Goal: Task Accomplishment & Management: Use online tool/utility

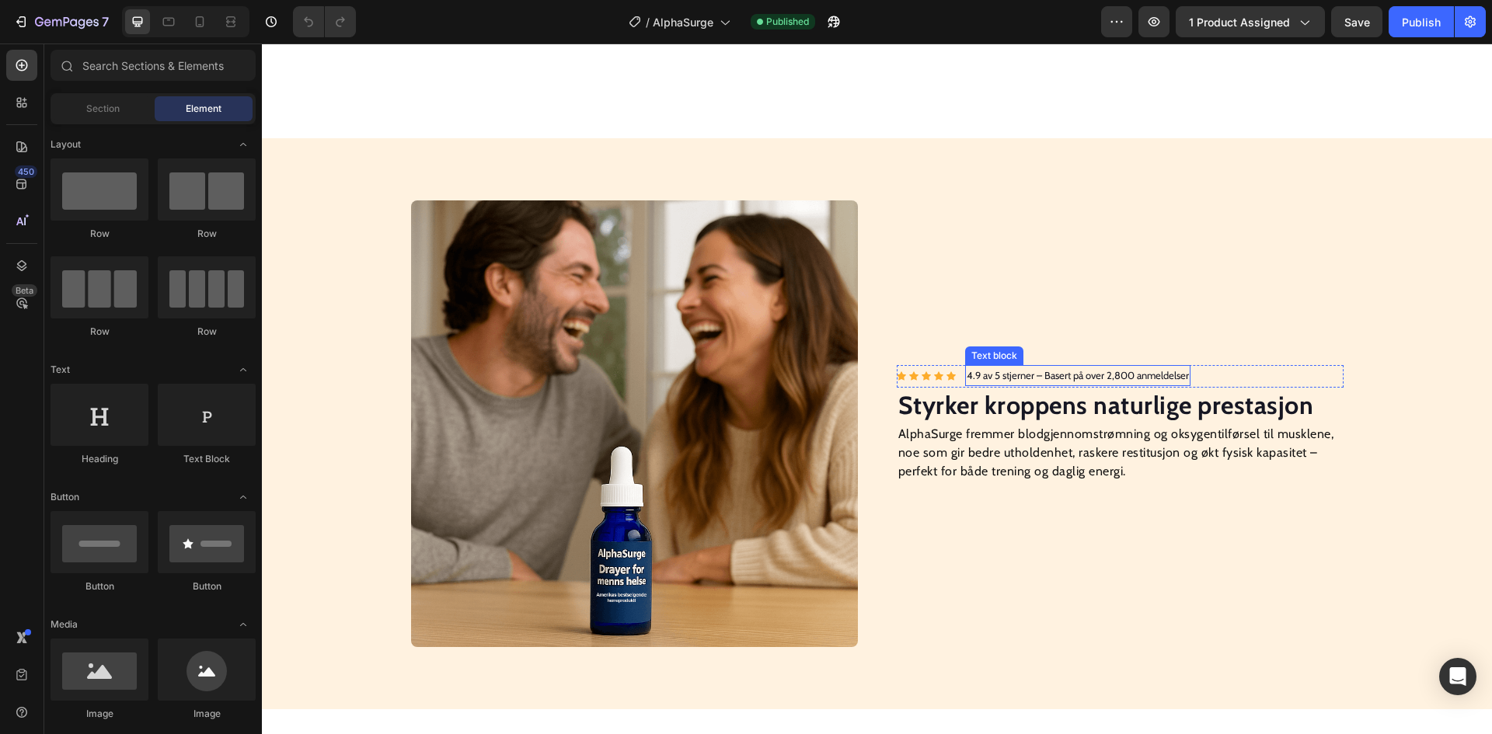
scroll to position [1088, 0]
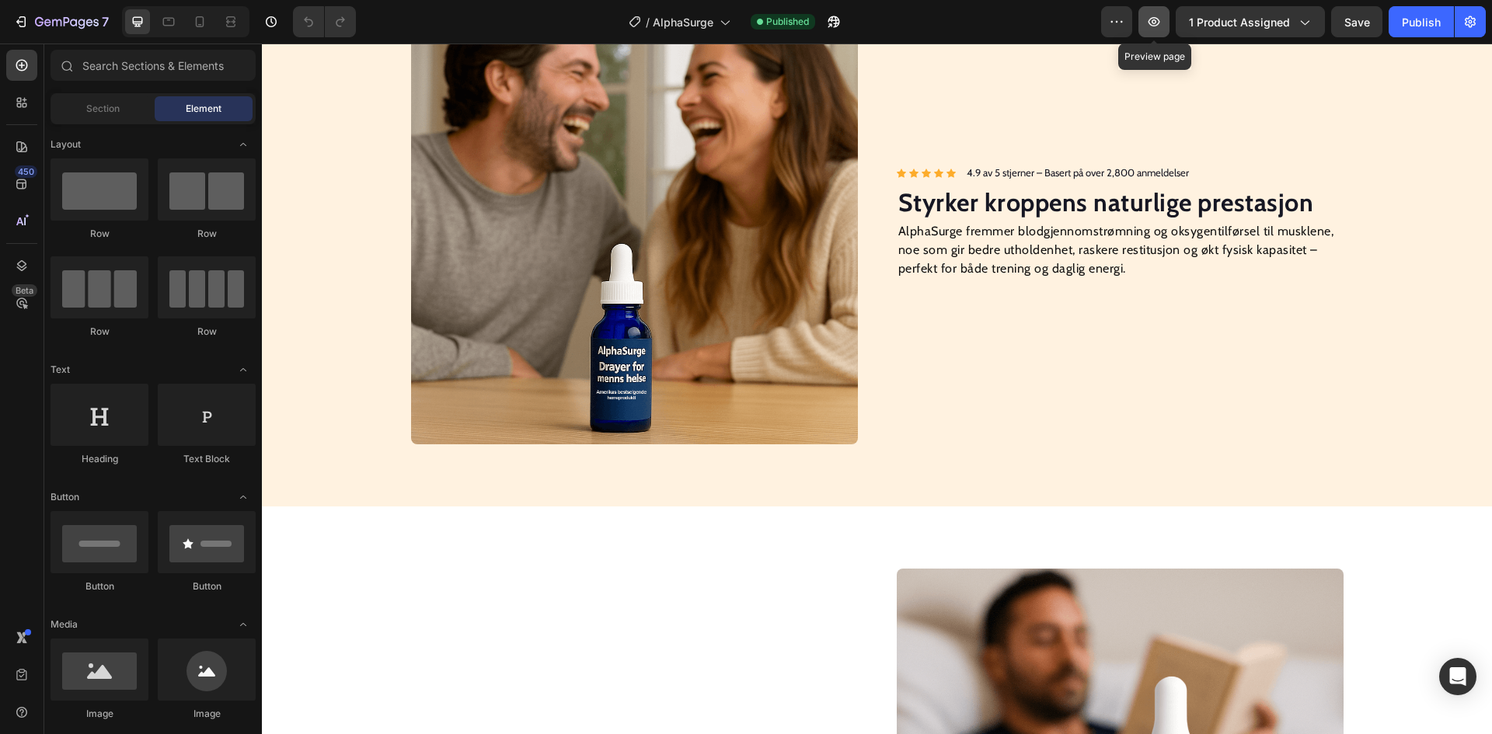
click at [1157, 22] on icon "button" at bounding box center [1154, 22] width 16 height 16
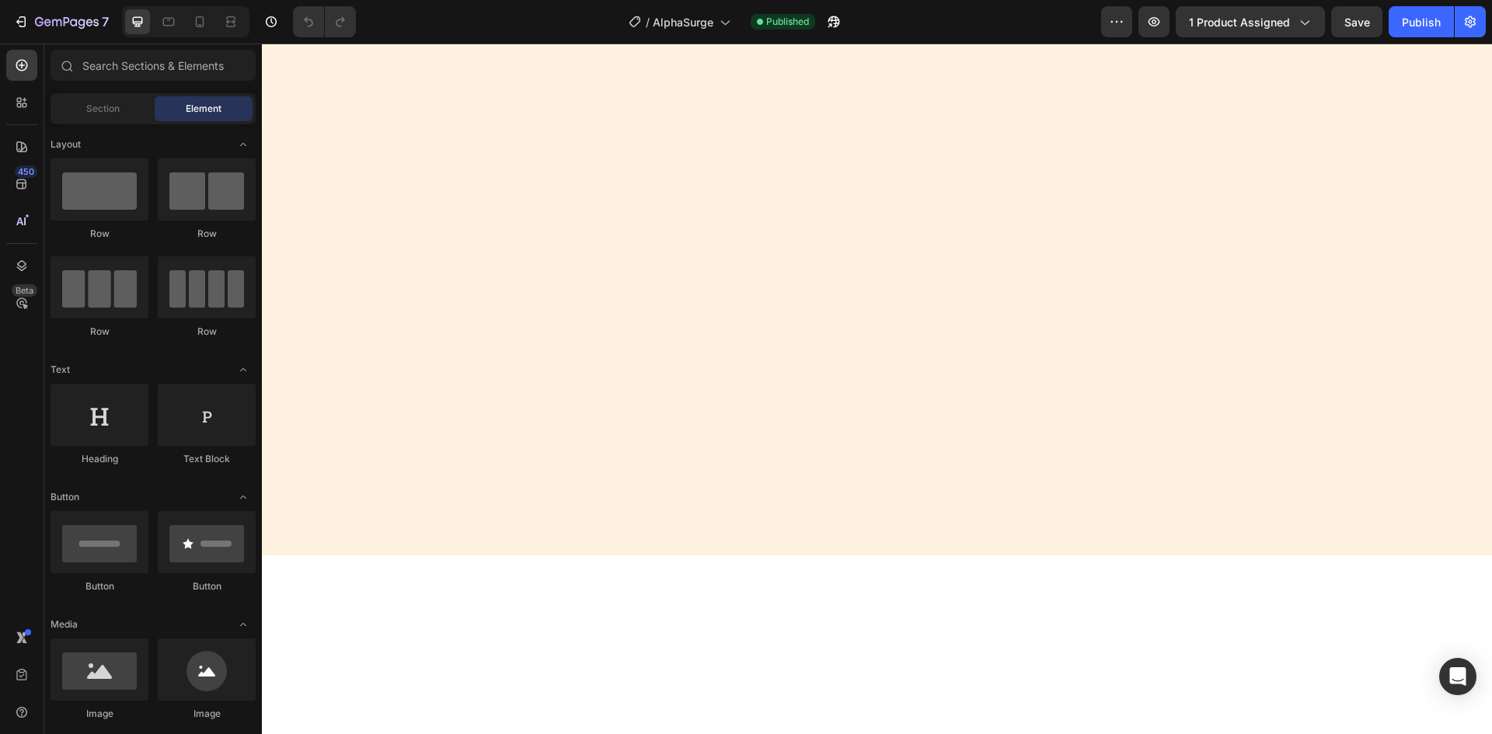
scroll to position [0, 0]
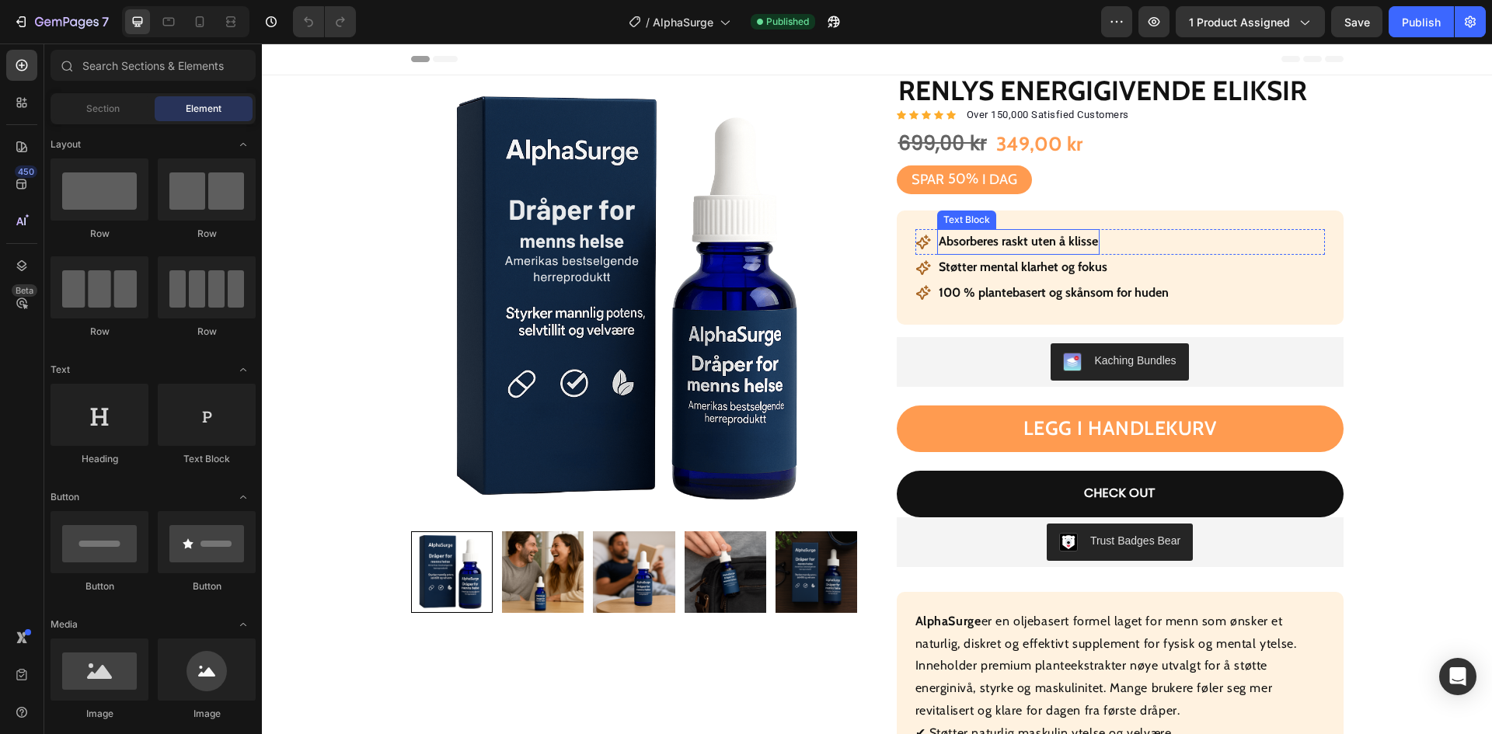
click at [968, 239] on p "Absorberes raskt uten å klisse" at bounding box center [1018, 242] width 159 height 23
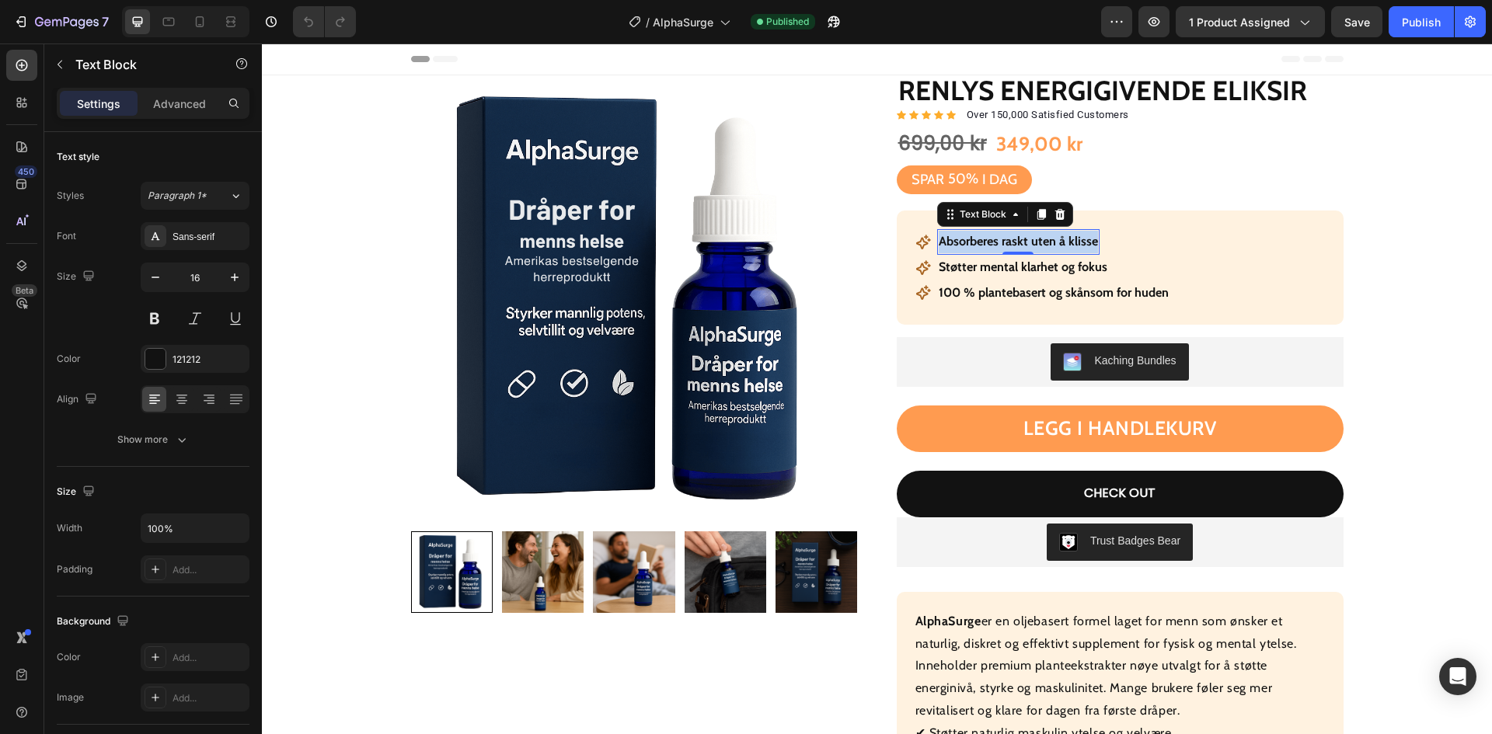
click at [968, 239] on p "Absorberes raskt uten å klisse" at bounding box center [1018, 242] width 159 height 23
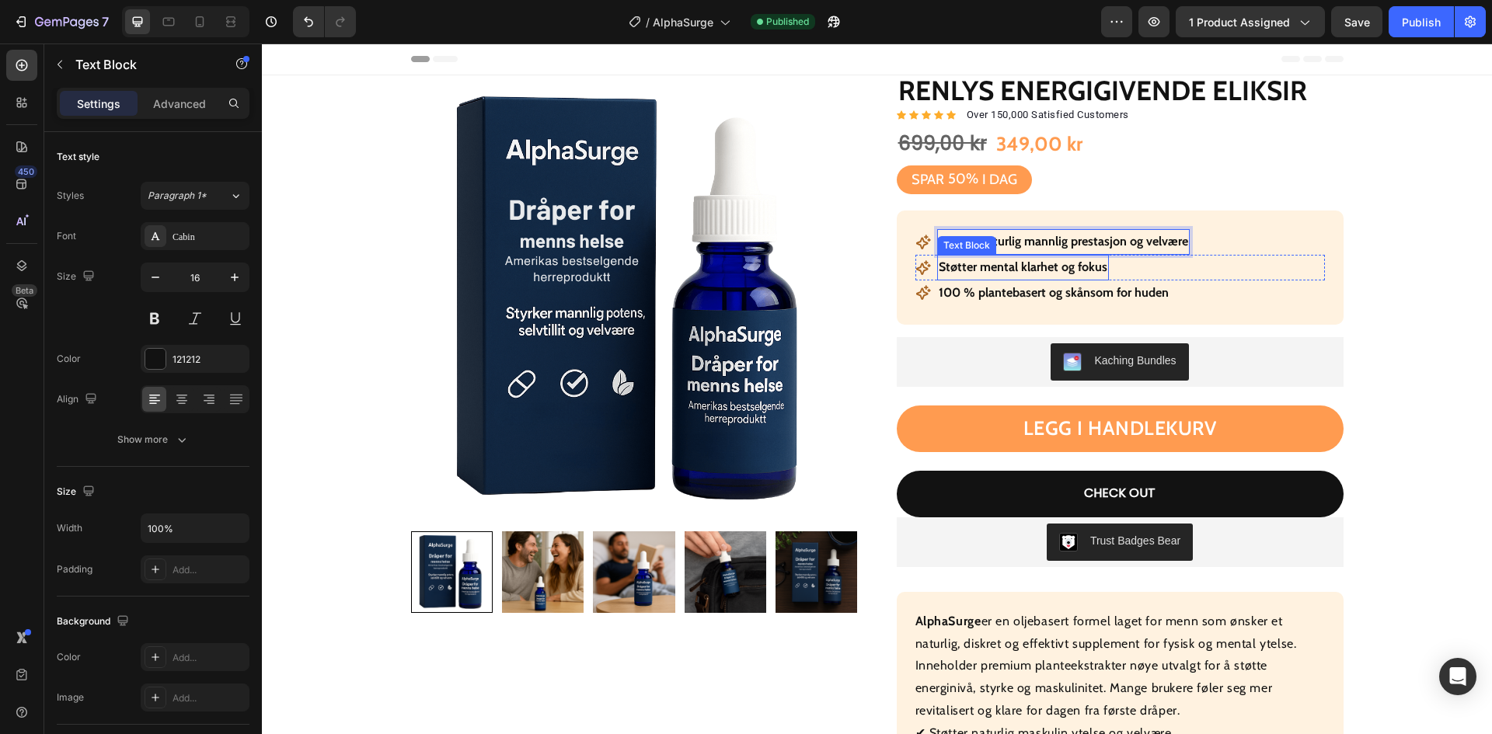
click at [1048, 277] on p "Støtter mental klarhet og fokus" at bounding box center [1023, 267] width 169 height 23
click at [1047, 277] on p "Støtter mental klarhet og fokus" at bounding box center [1023, 267] width 169 height 23
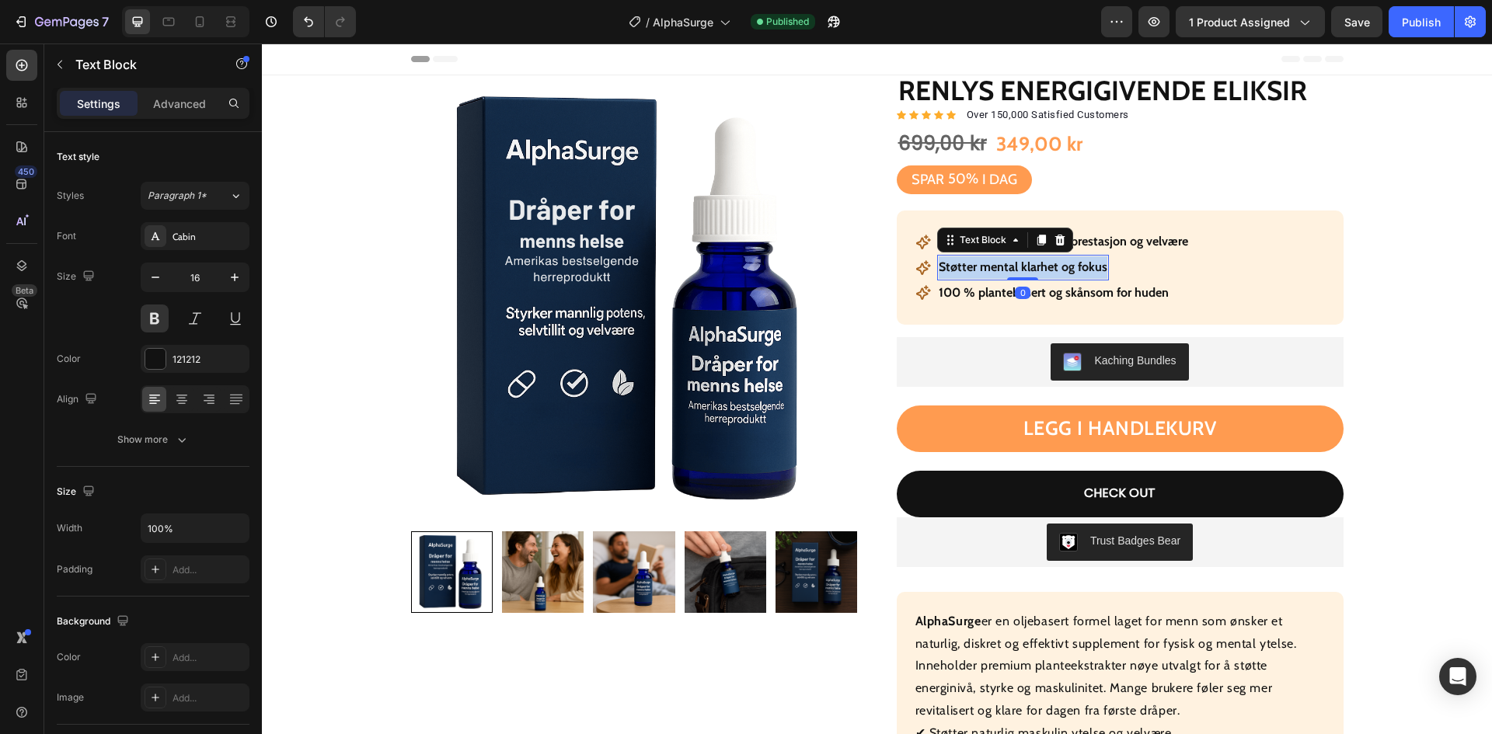
click at [1047, 277] on p "Støtter mental klarhet og fokus" at bounding box center [1023, 267] width 169 height 23
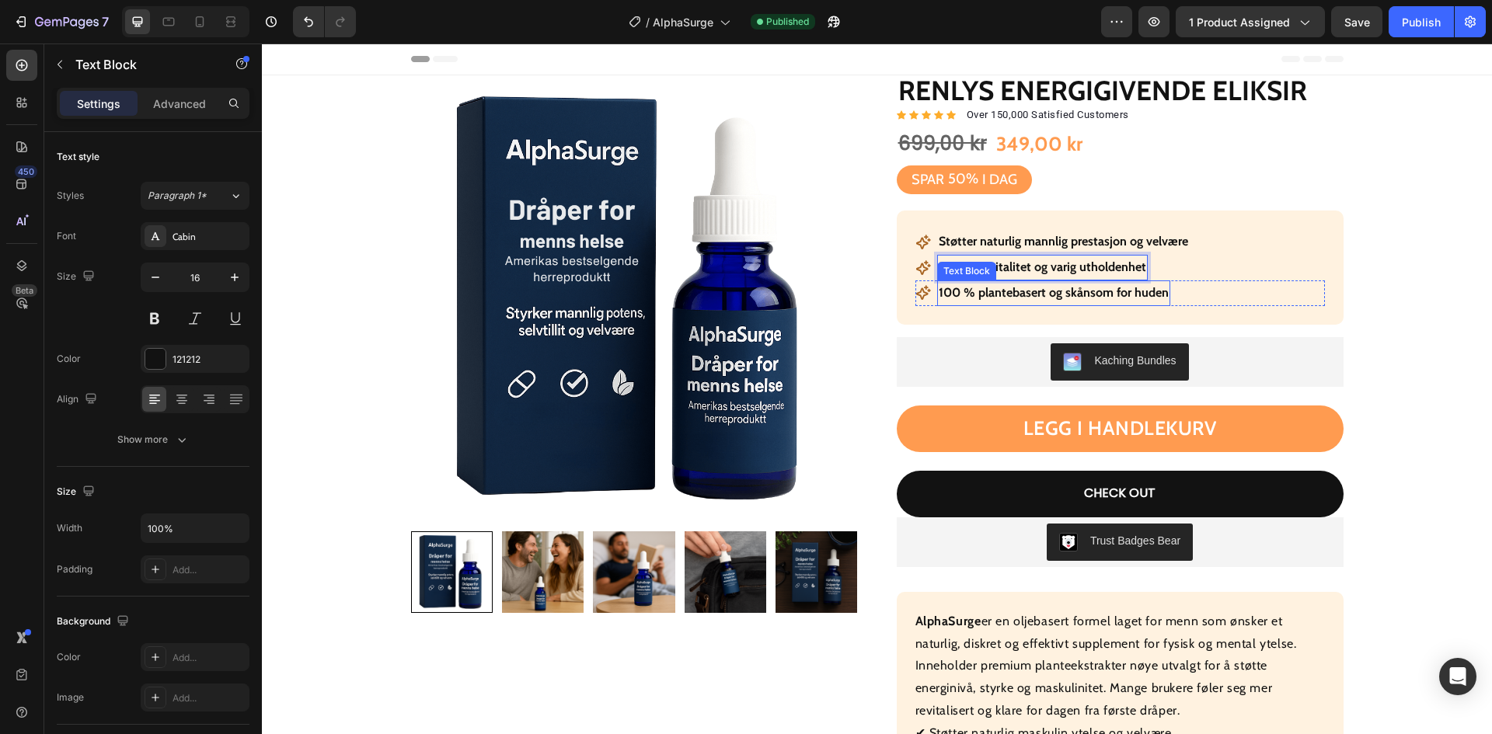
click at [1003, 295] on p "100 % plantebasert og skånsom for huden" at bounding box center [1054, 293] width 230 height 23
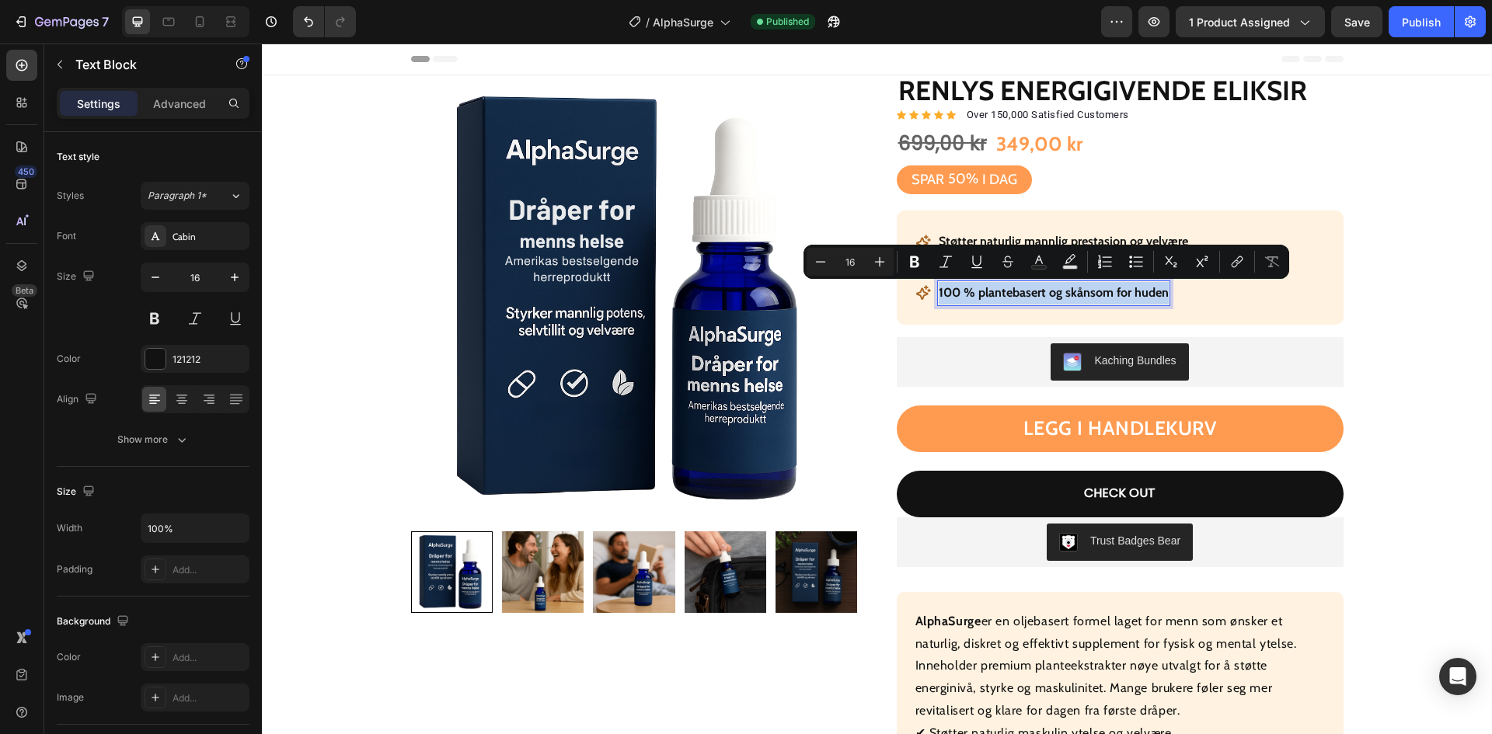
click at [1003, 295] on p "100 % plantebasert og skånsom for huden" at bounding box center [1054, 293] width 230 height 23
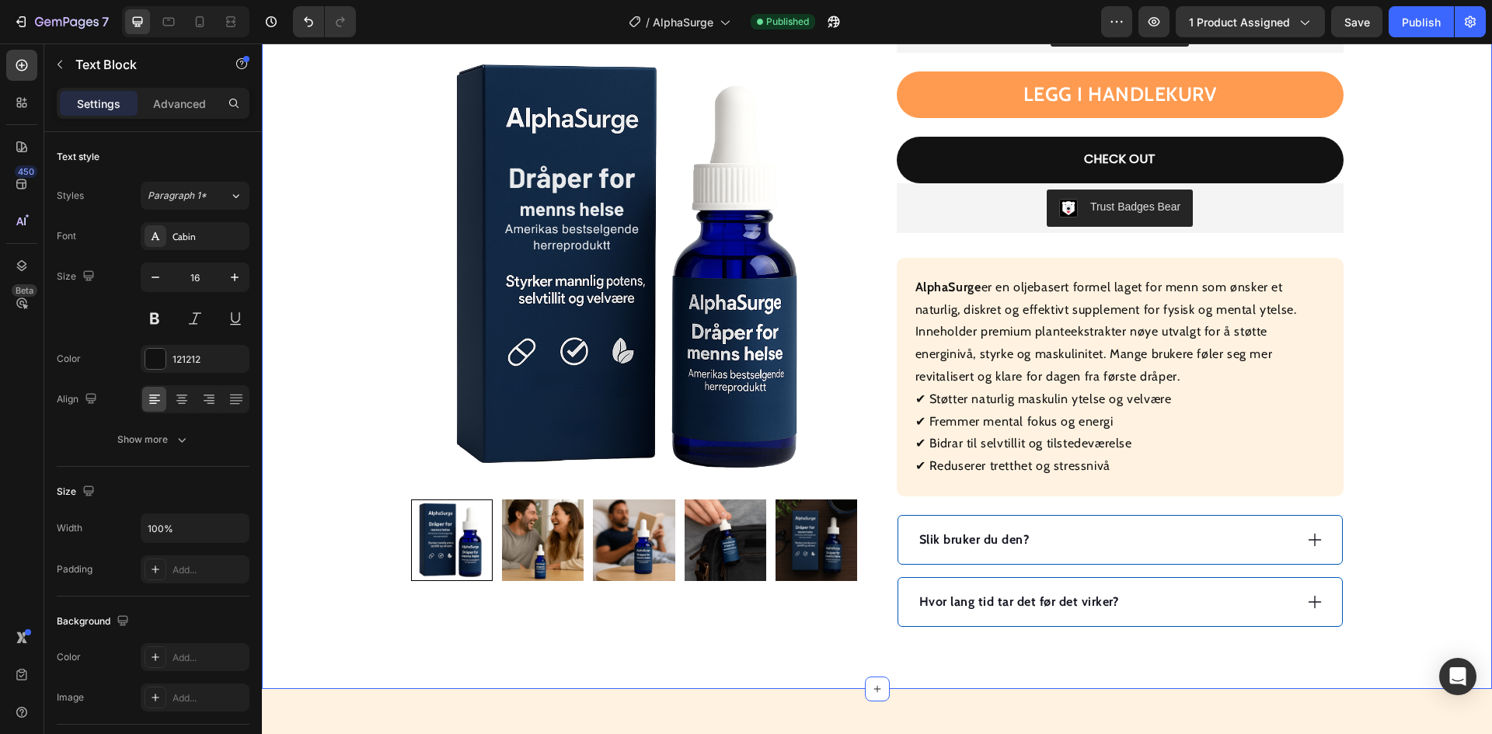
scroll to position [466, 0]
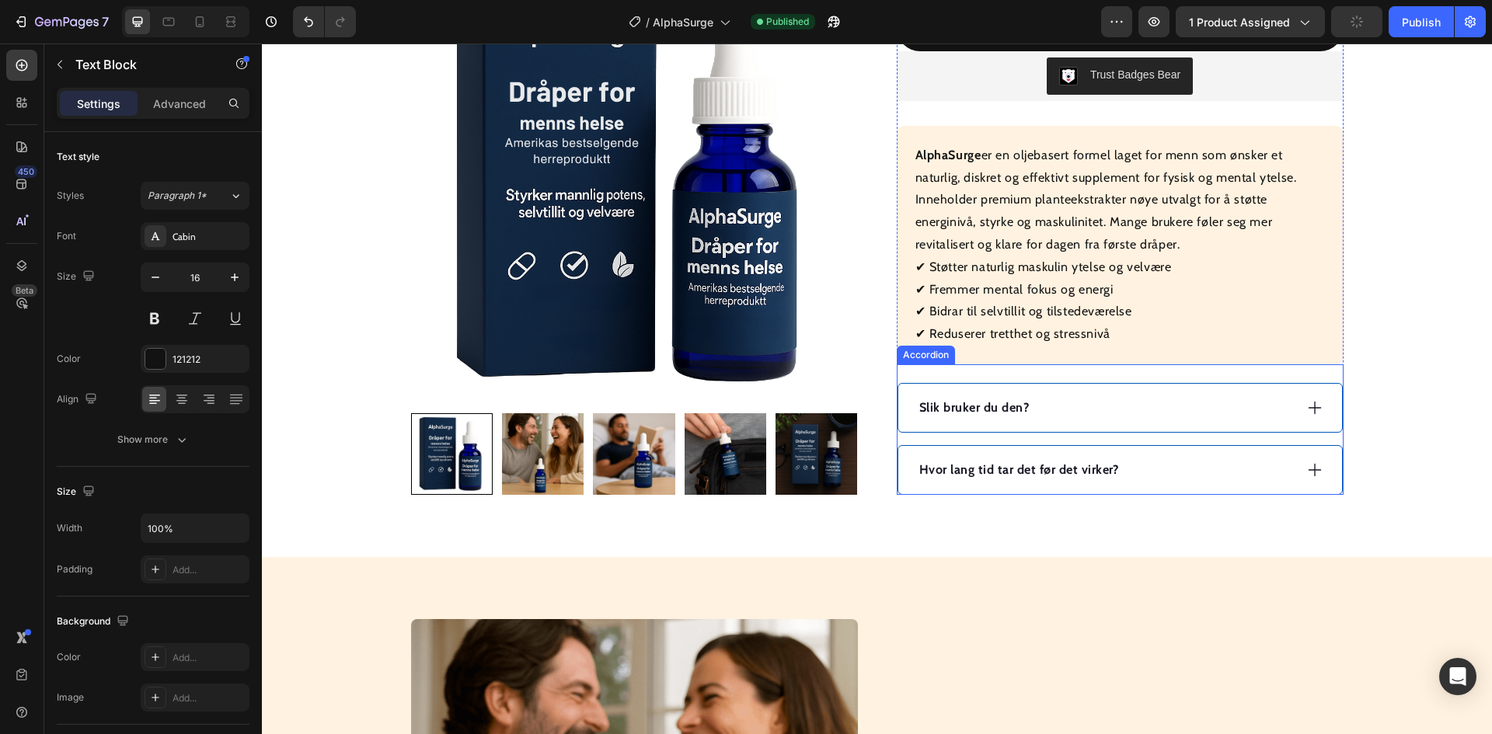
click at [1169, 466] on div "Hvor lang tid tar det før det virker?" at bounding box center [1105, 470] width 377 height 23
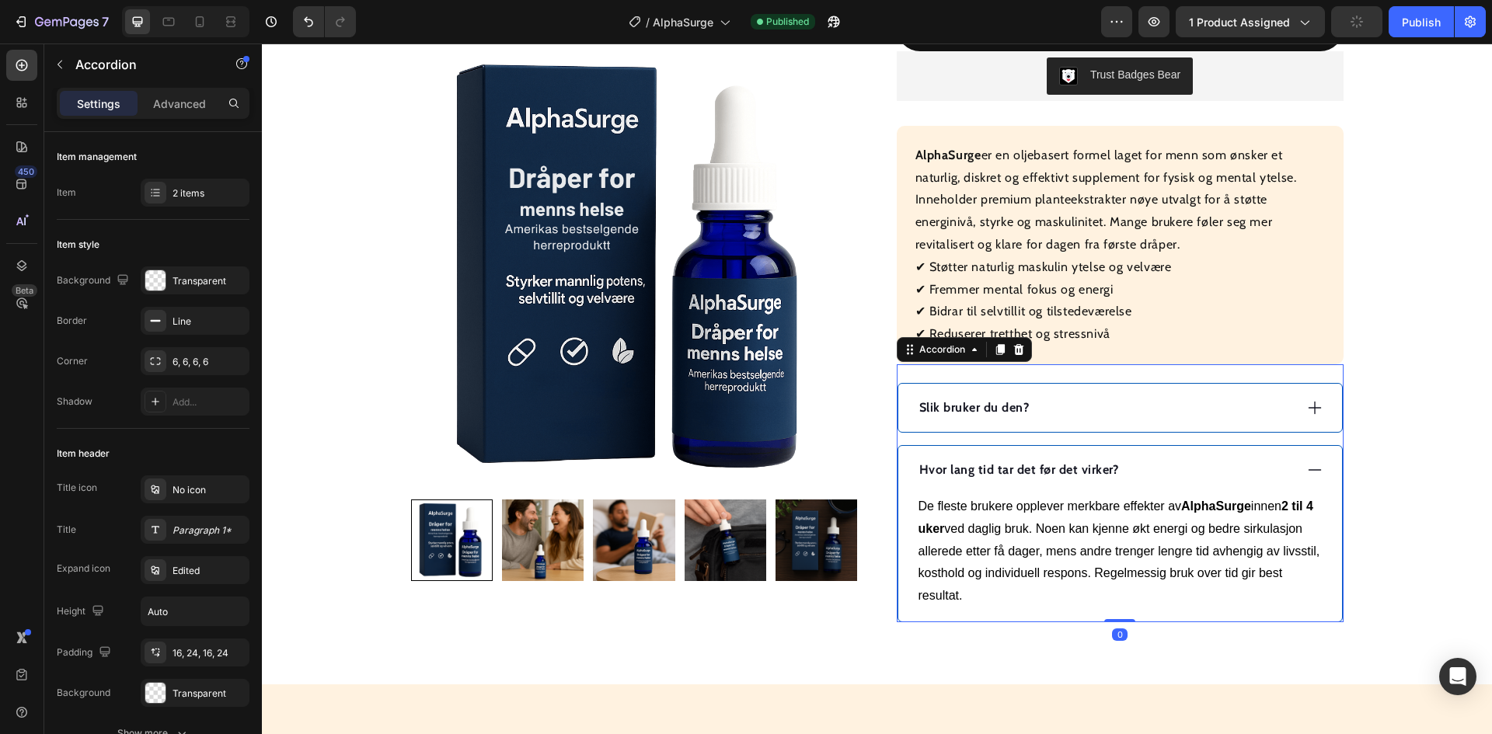
click at [1169, 466] on div "Hvor lang tid tar det før det virker?" at bounding box center [1105, 470] width 377 height 23
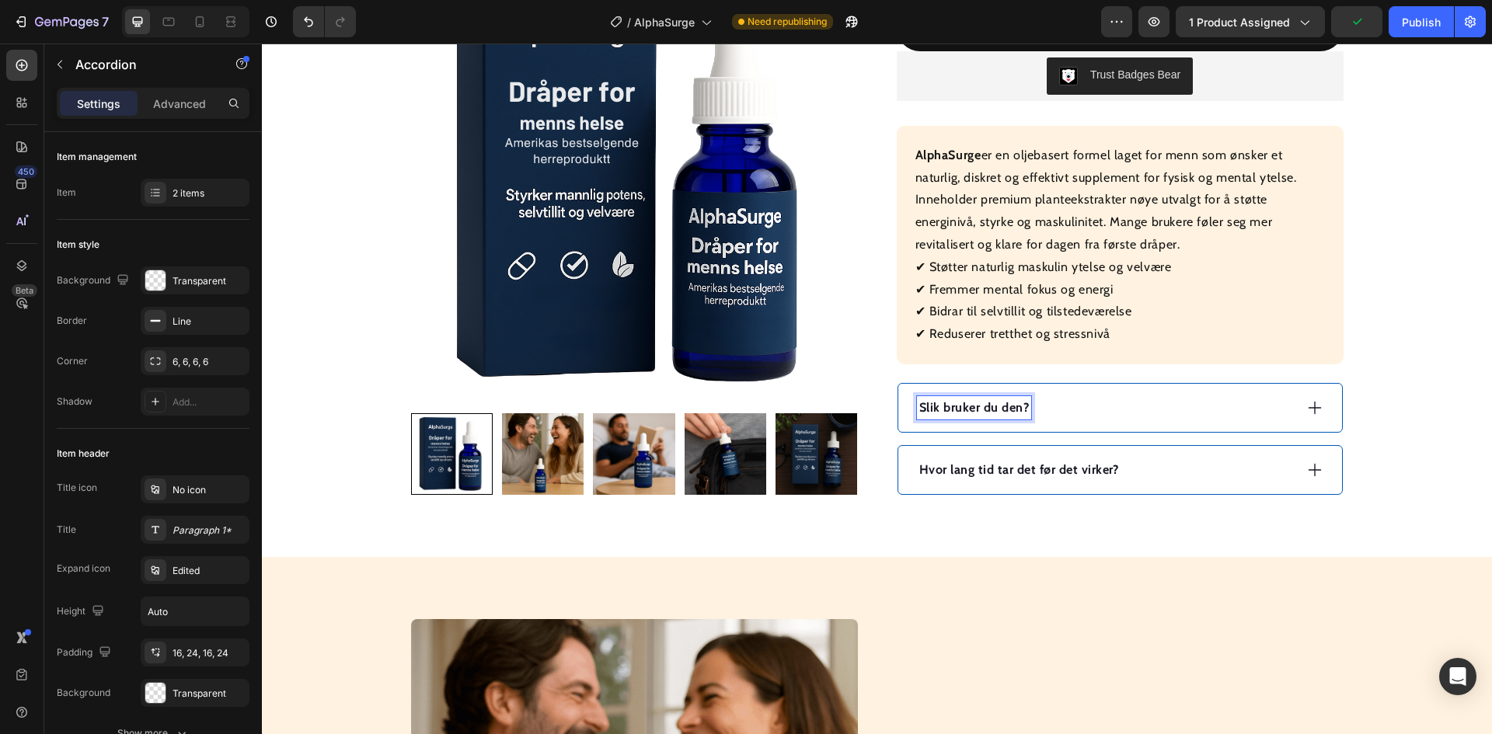
click at [977, 405] on strong "Slik bruker du den?" at bounding box center [974, 407] width 110 height 15
click at [1097, 411] on div "Hvordan bruke?" at bounding box center [1105, 407] width 377 height 23
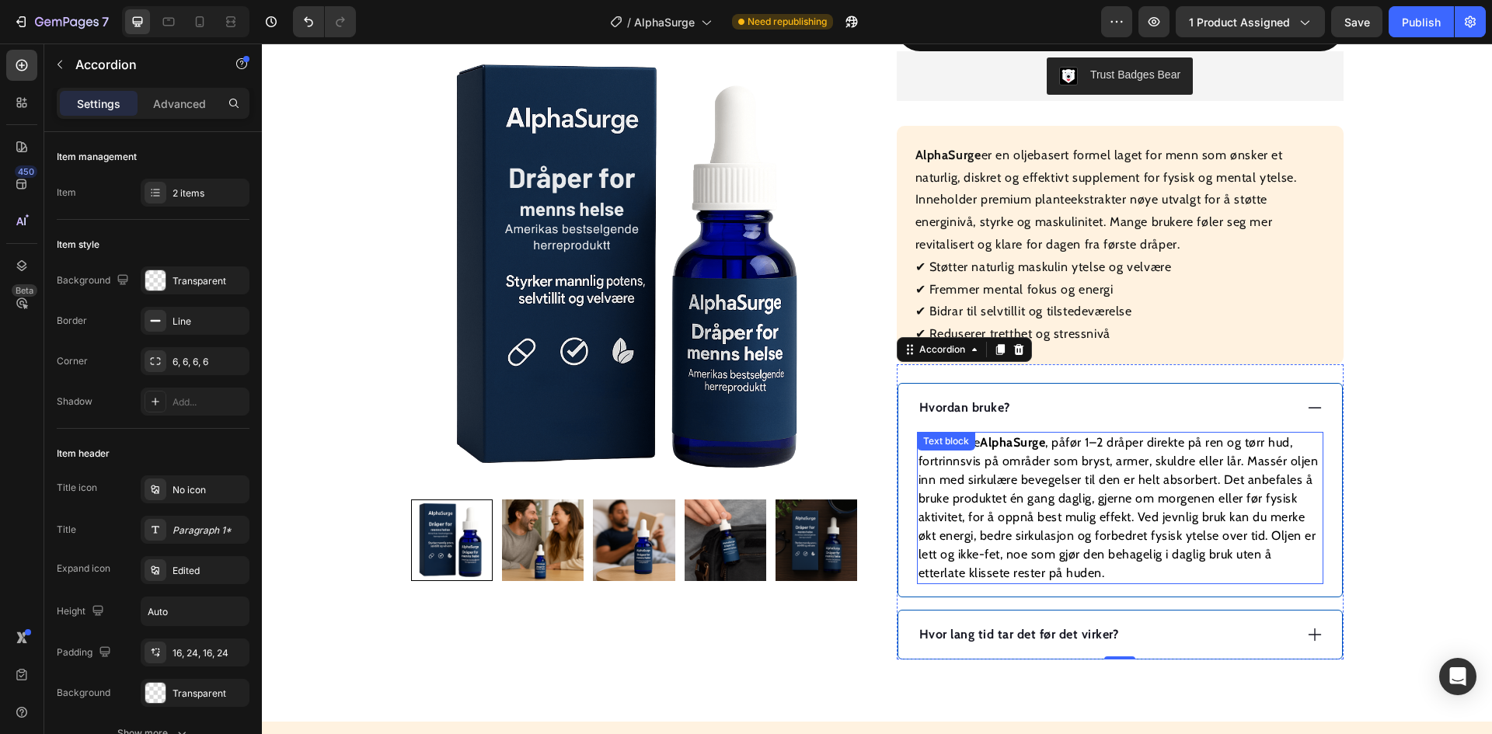
click at [1047, 503] on p "For å bruke AlphaSurge , påfør 1–2 dråper direkte på ren og tørr hud, fortrinns…" at bounding box center [1120, 508] width 403 height 149
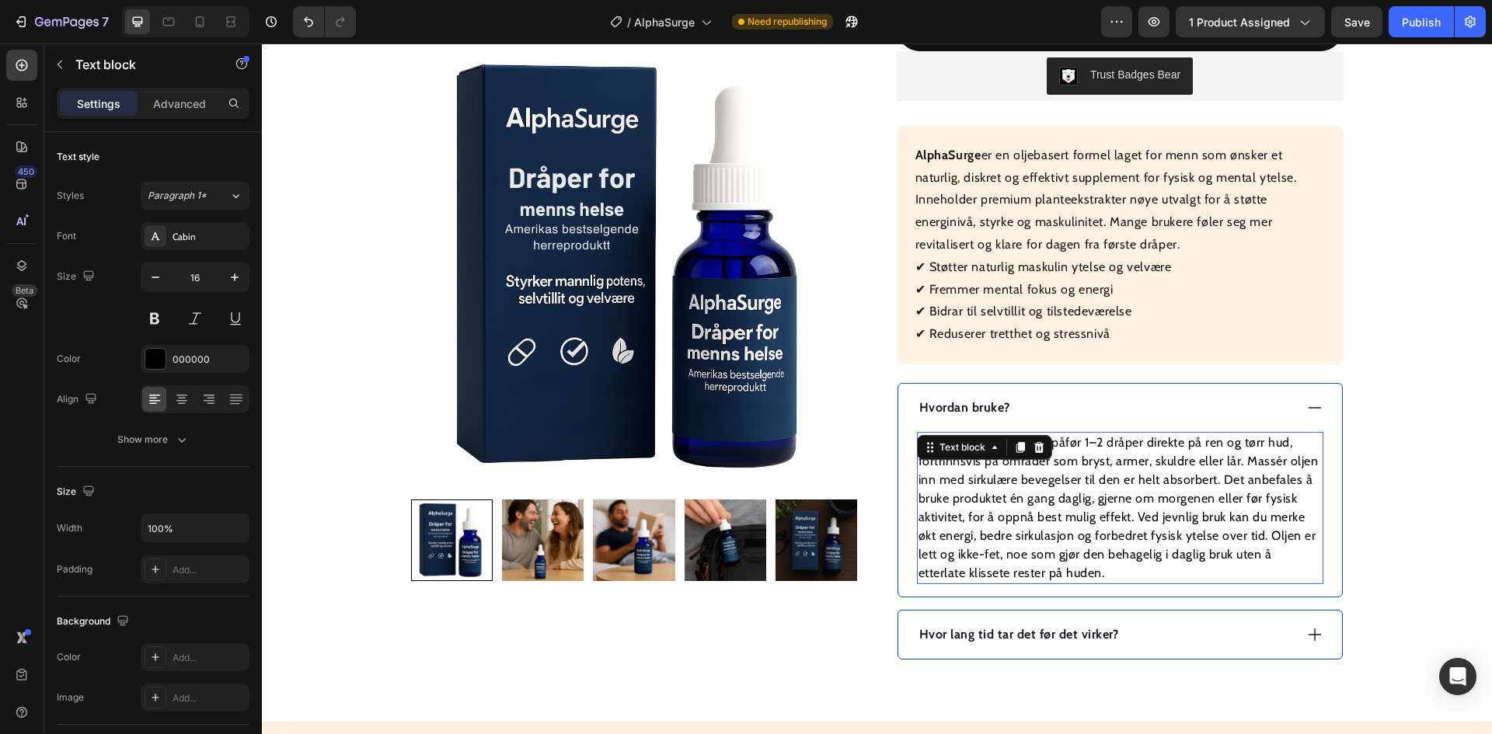
click at [1047, 503] on p "For å bruke AlphaSurge , påfør 1–2 dråper direkte på ren og tørr hud, fortrinns…" at bounding box center [1120, 508] width 403 height 149
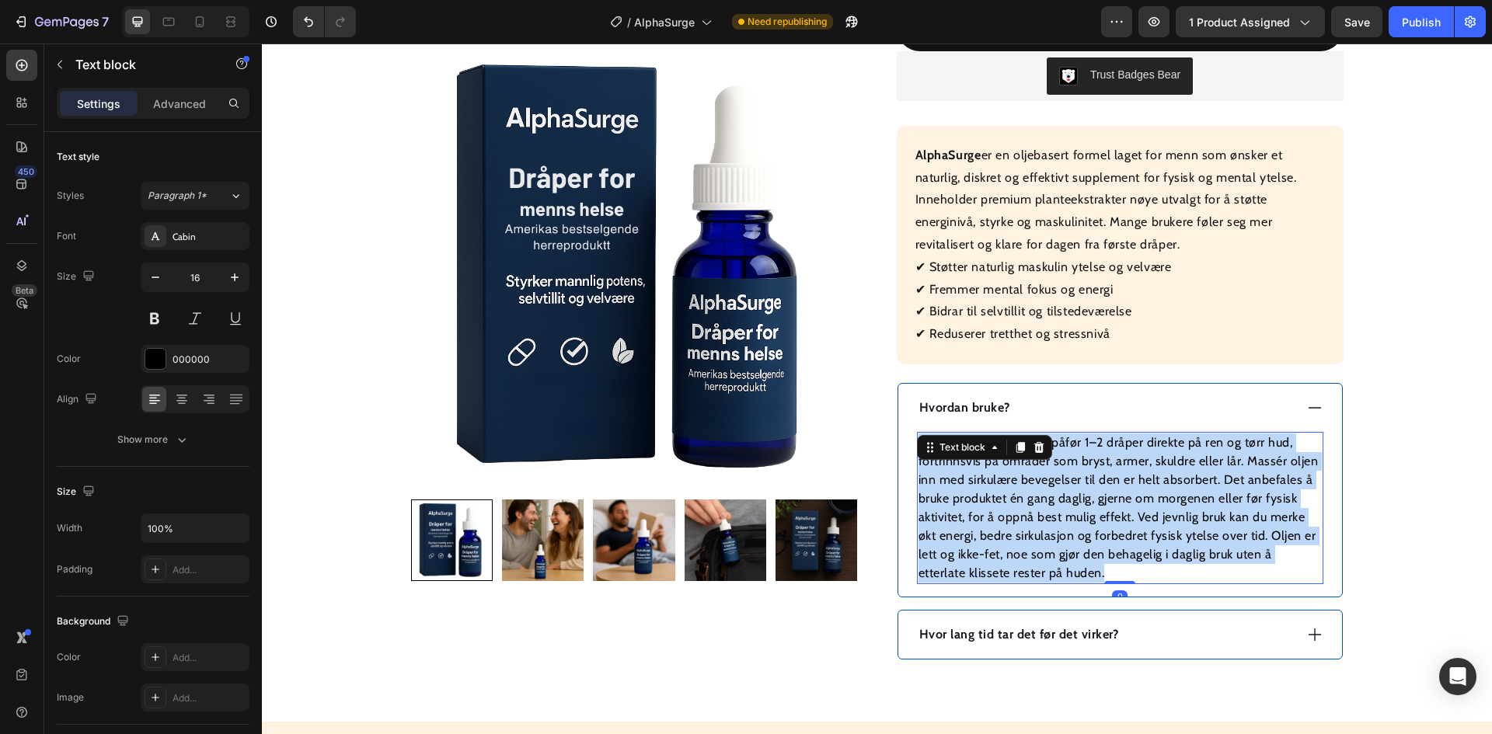
click at [1047, 503] on p "For å bruke AlphaSurge , påfør 1–2 dråper direkte på ren og tørr hud, fortrinns…" at bounding box center [1120, 508] width 403 height 149
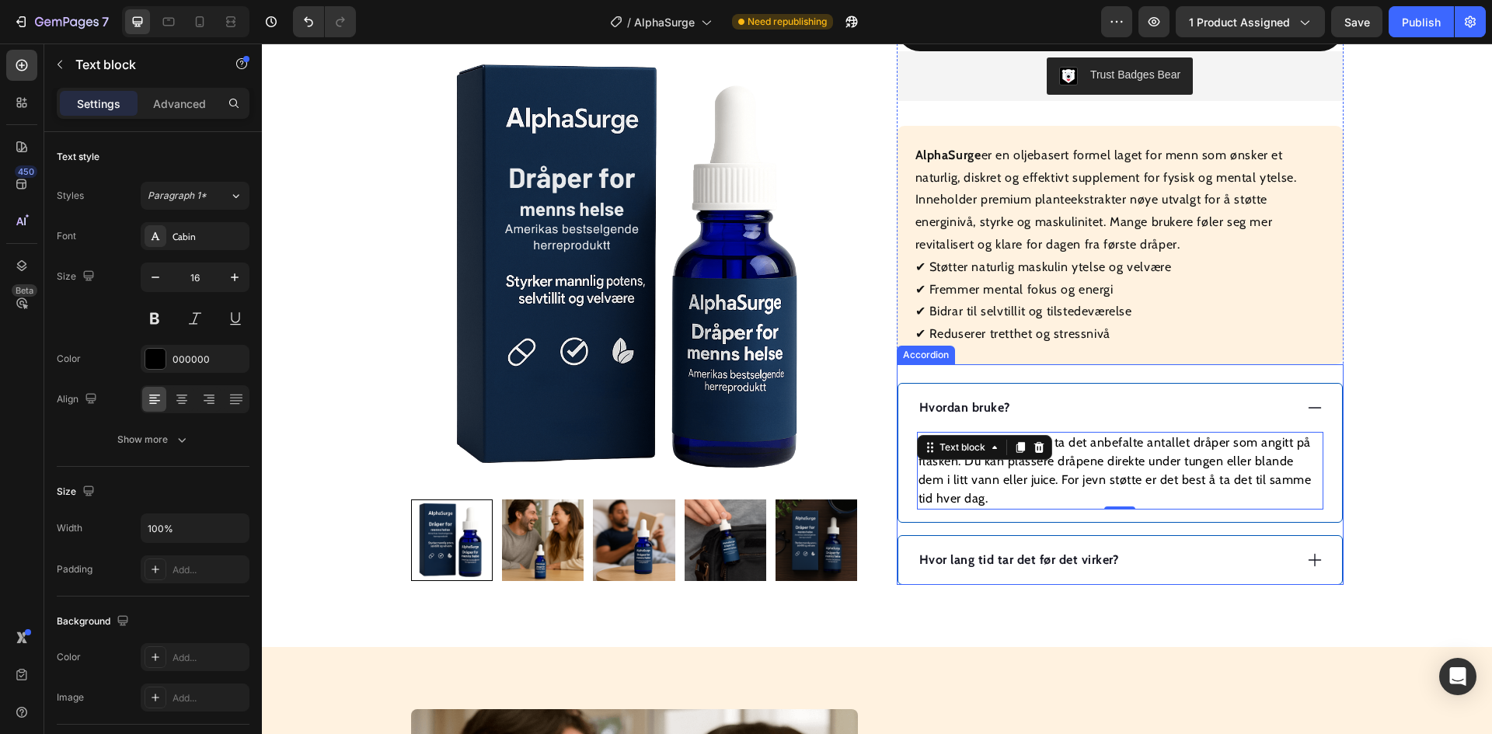
click at [1029, 559] on strong "Hvor lang tid tar det før det virker?" at bounding box center [1019, 560] width 200 height 15
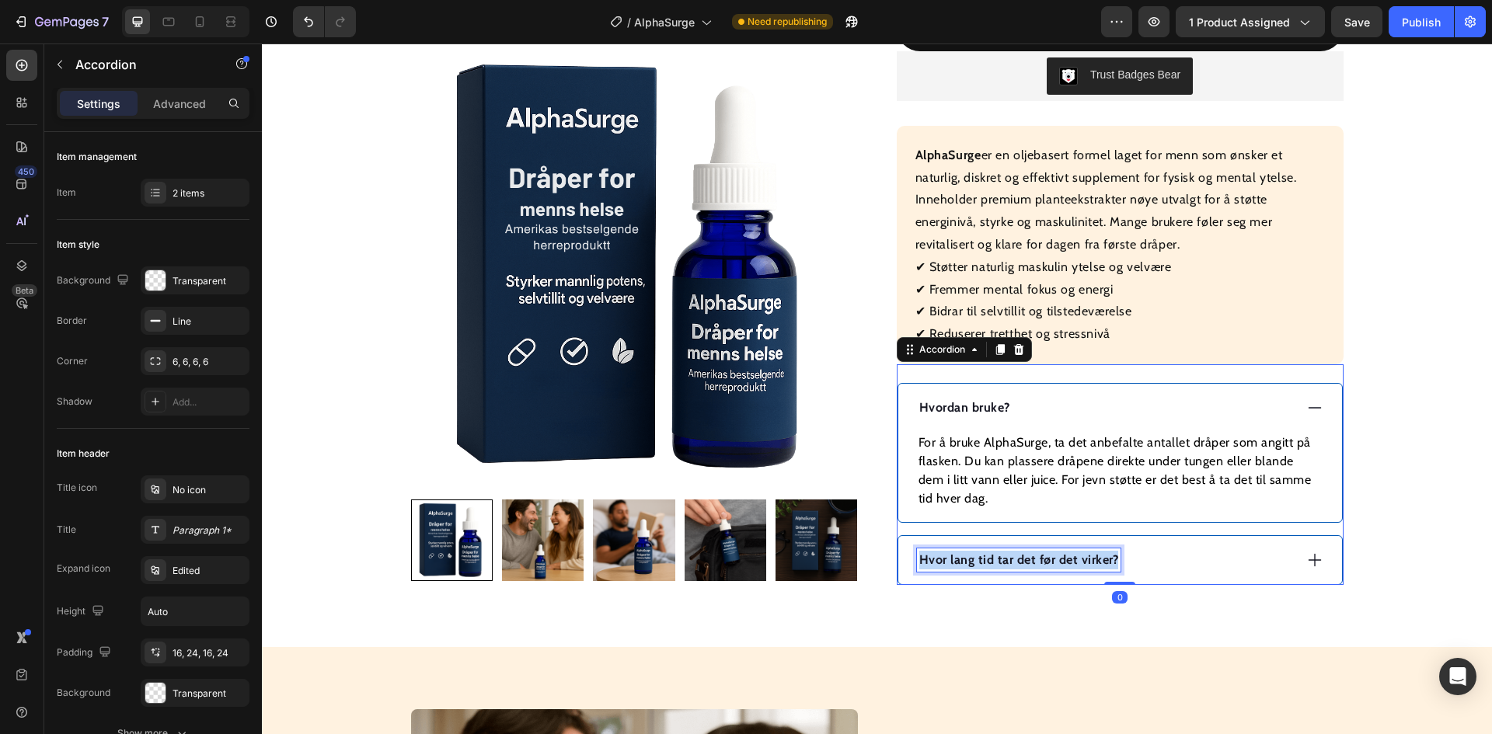
click at [1029, 559] on strong "Hvor lang tid tar det før det virker?" at bounding box center [1019, 560] width 200 height 15
click at [1171, 563] on div "Hvor lang tid tar det før det virker?" at bounding box center [1105, 560] width 377 height 23
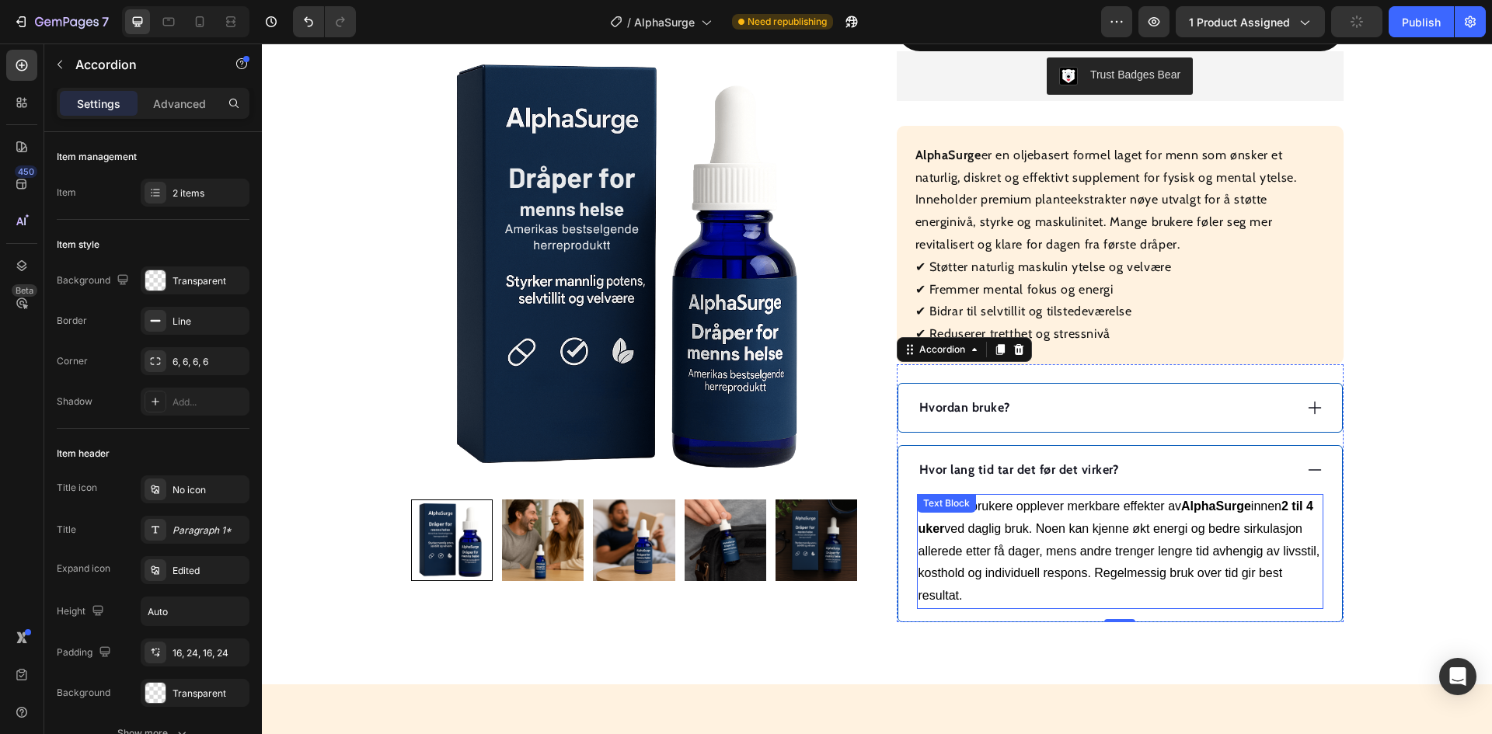
click at [1109, 562] on p "De fleste brukere opplever merkbare effekter av AlphaSurge innen 2 til 4 uker v…" at bounding box center [1120, 552] width 403 height 112
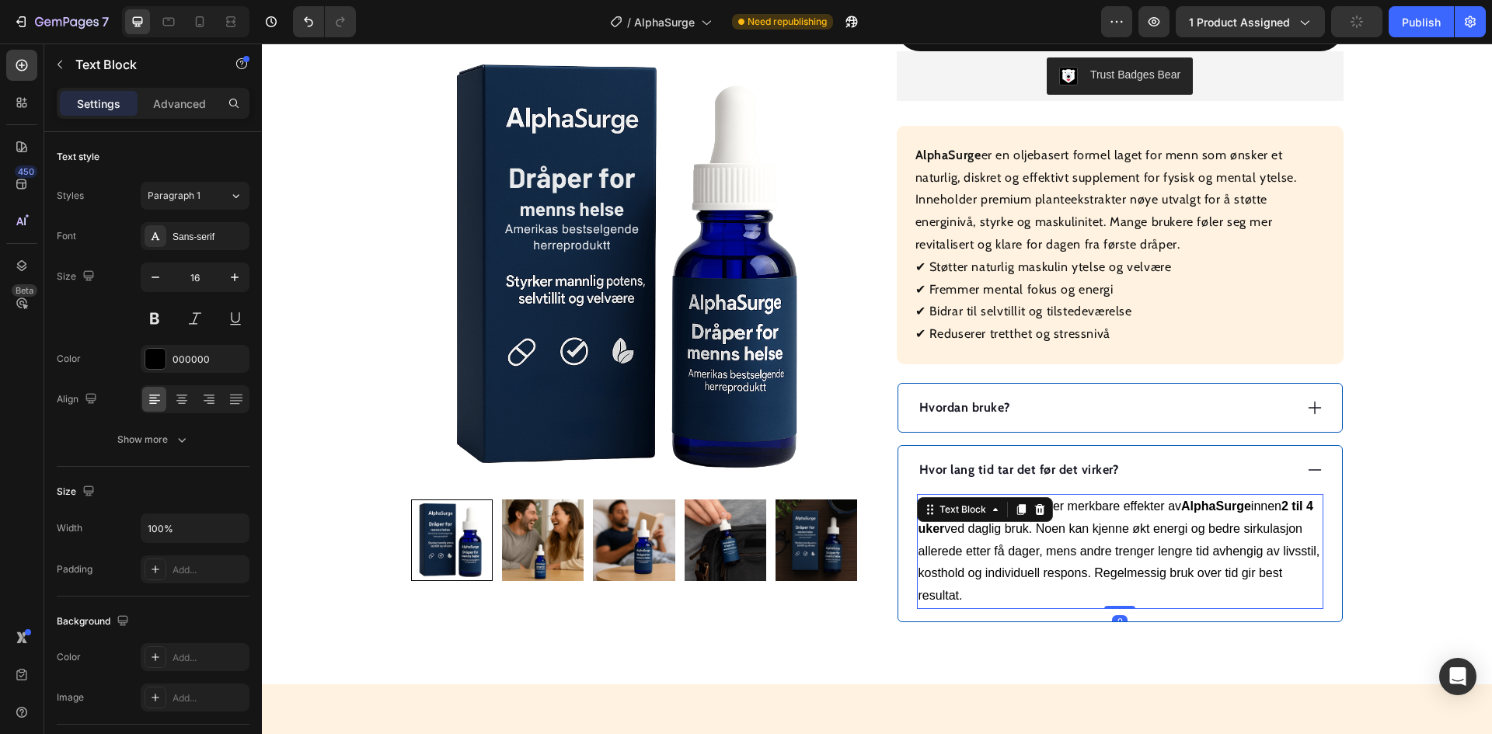
click at [1109, 562] on p "De fleste brukere opplever merkbare effekter av AlphaSurge innen 2 til 4 uker v…" at bounding box center [1120, 552] width 403 height 112
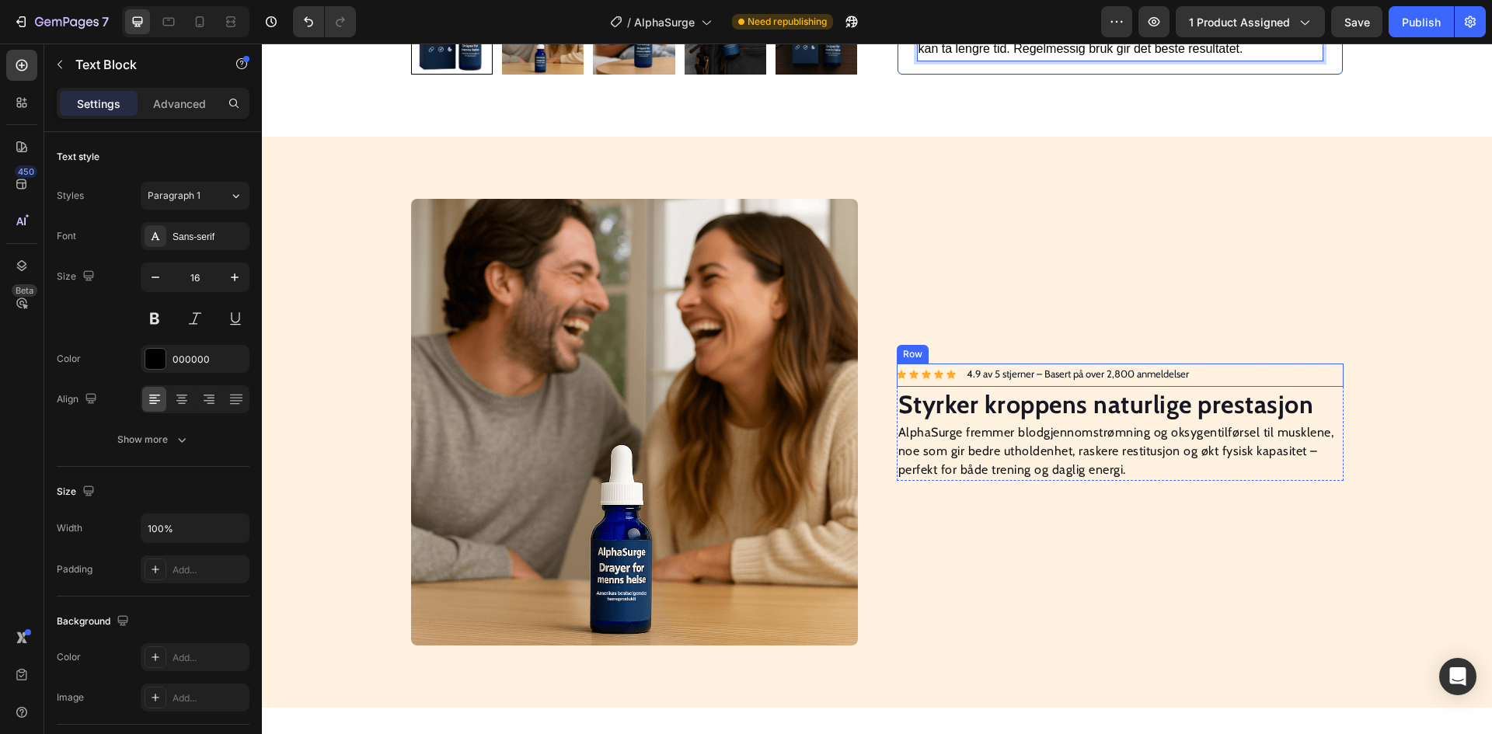
scroll to position [1010, 0]
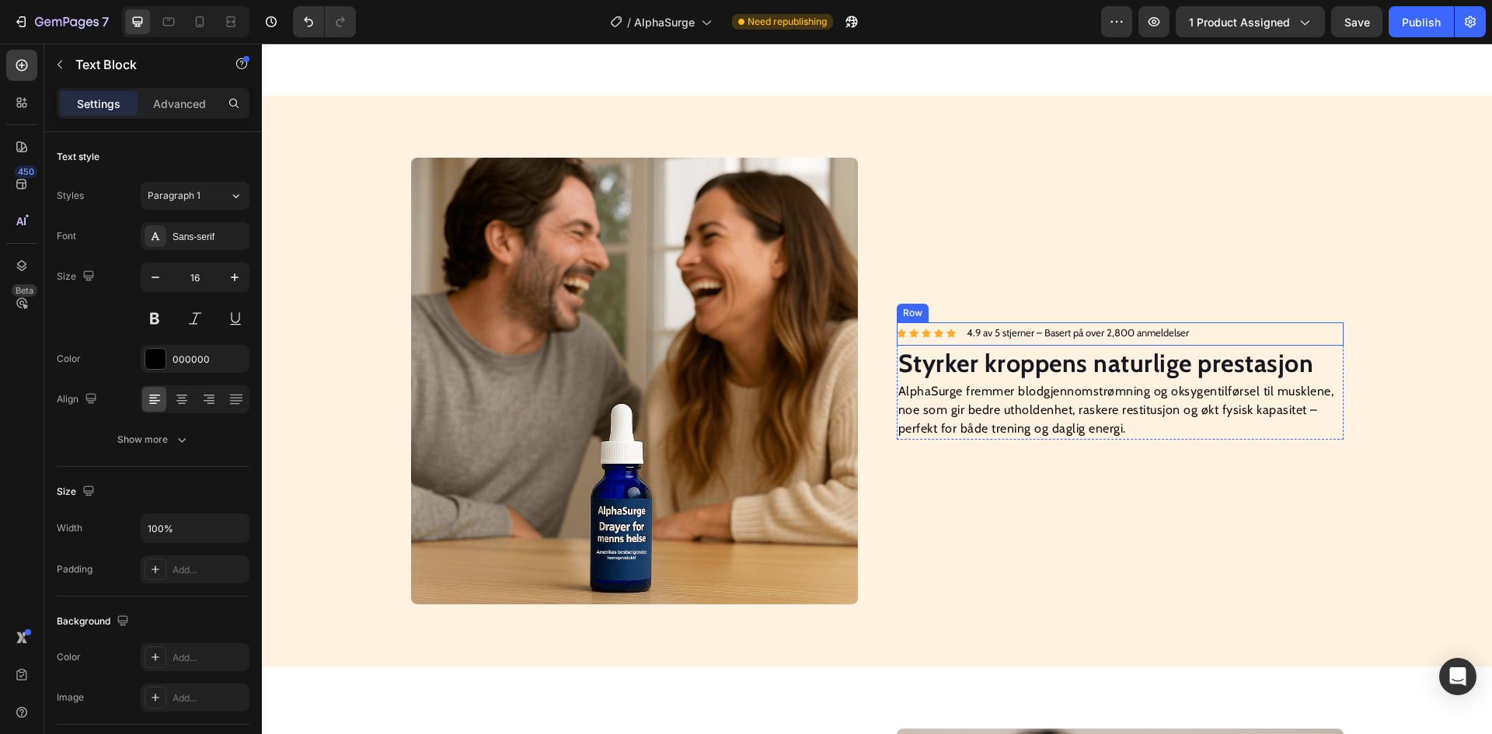
click at [1233, 332] on div "Icon Icon Icon Icon Icon Icon List Hoz 4.9 av 5 stjerner – Basert på over 2,800…" at bounding box center [1120, 334] width 447 height 23
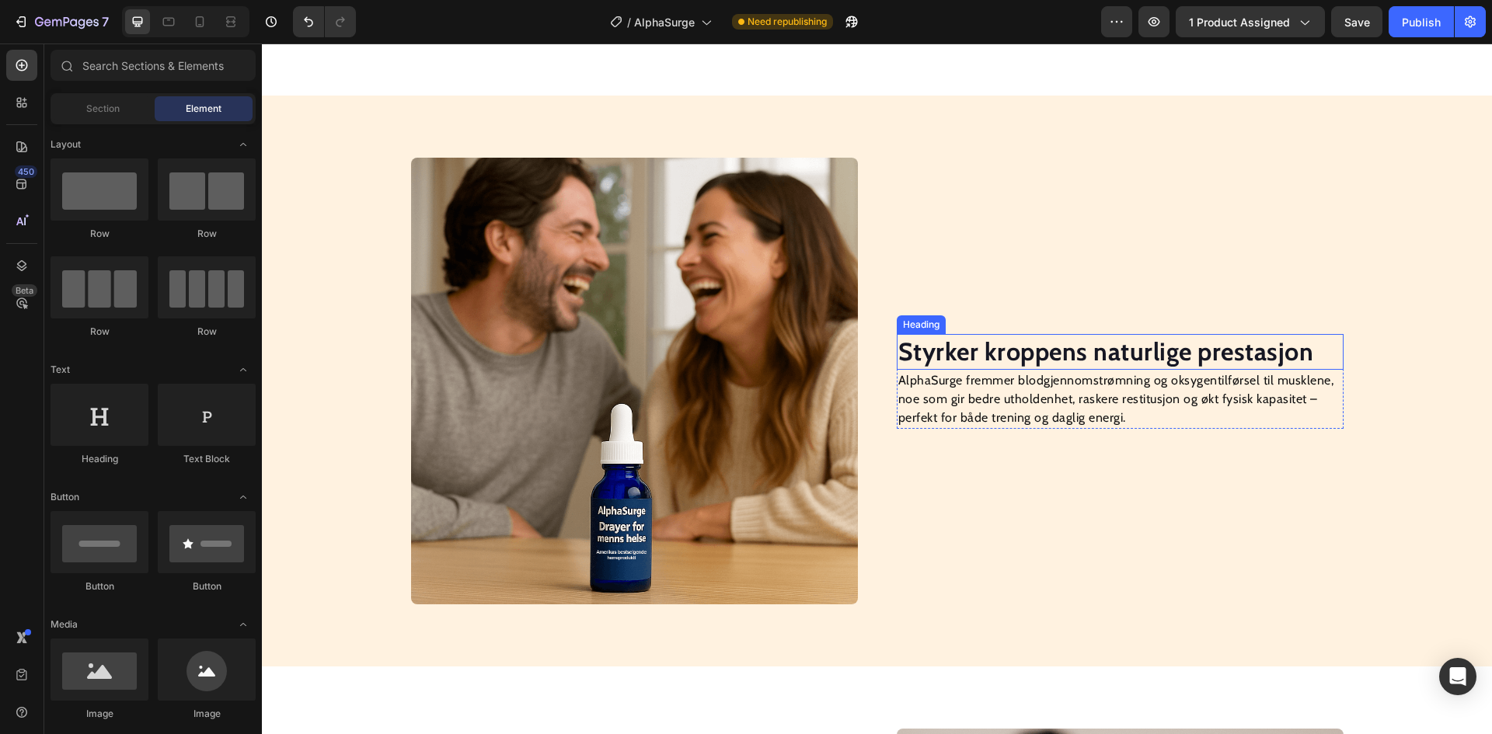
click at [1093, 350] on strong "Styrker kroppens naturlige prestasjon" at bounding box center [1106, 352] width 416 height 30
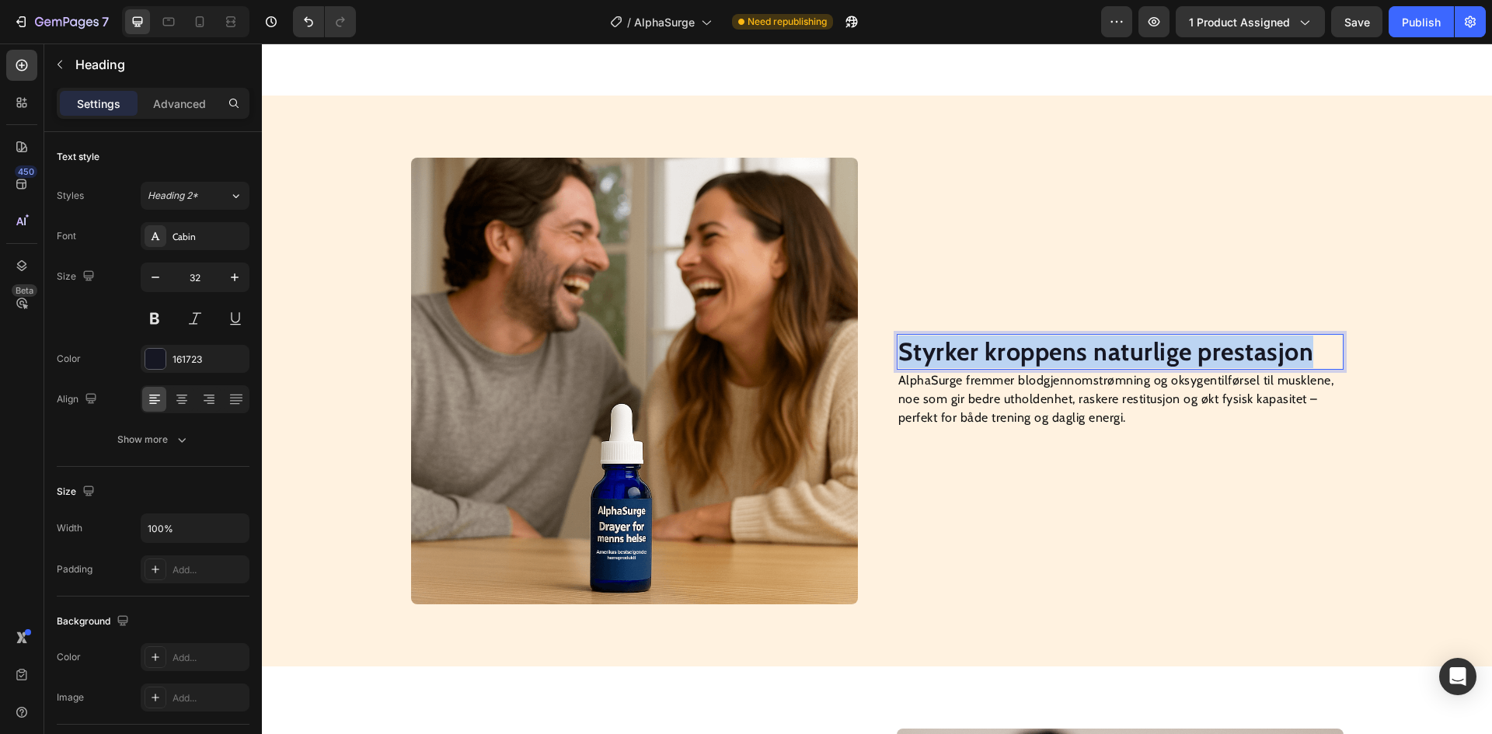
click at [1093, 350] on strong "Styrker kroppens naturlige prestasjon" at bounding box center [1106, 352] width 416 height 30
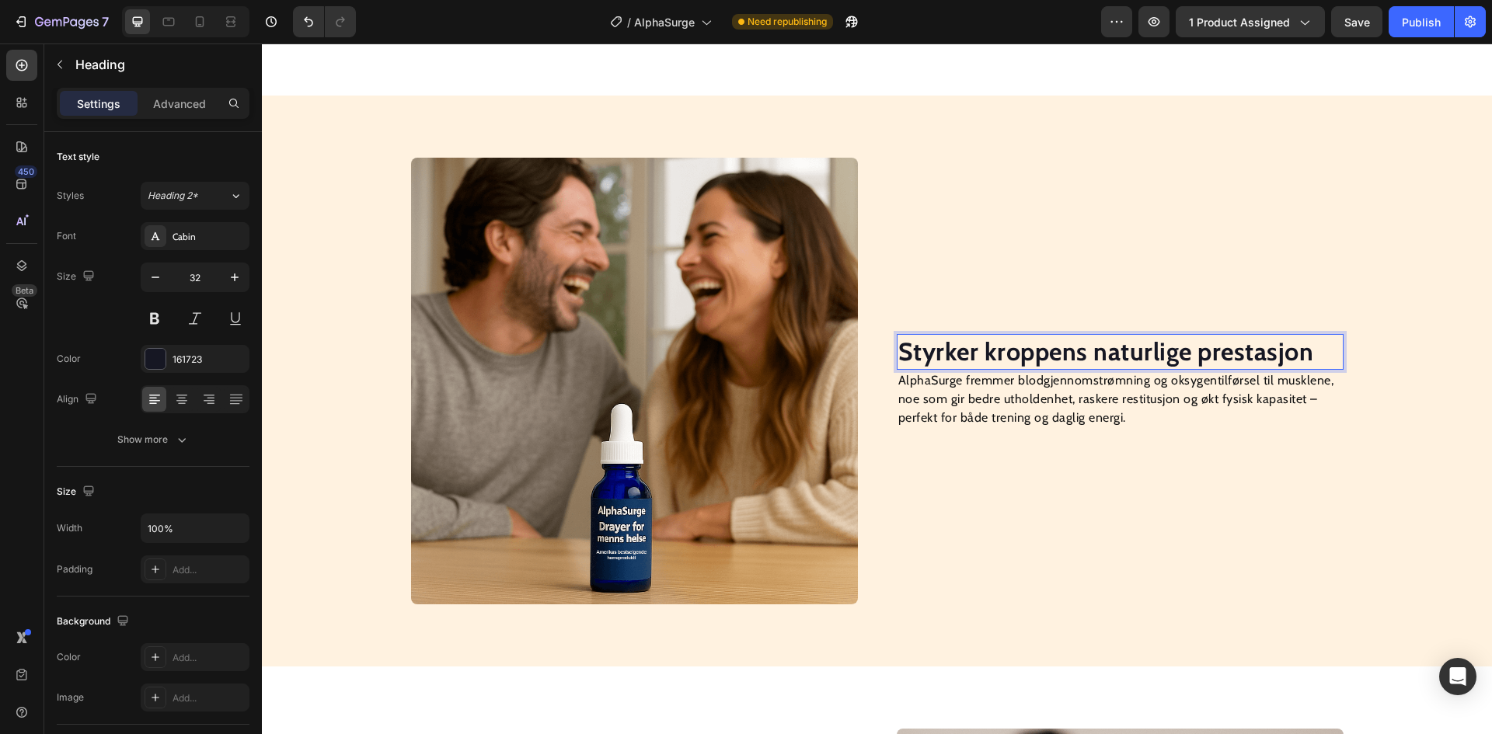
scroll to position [994, 0]
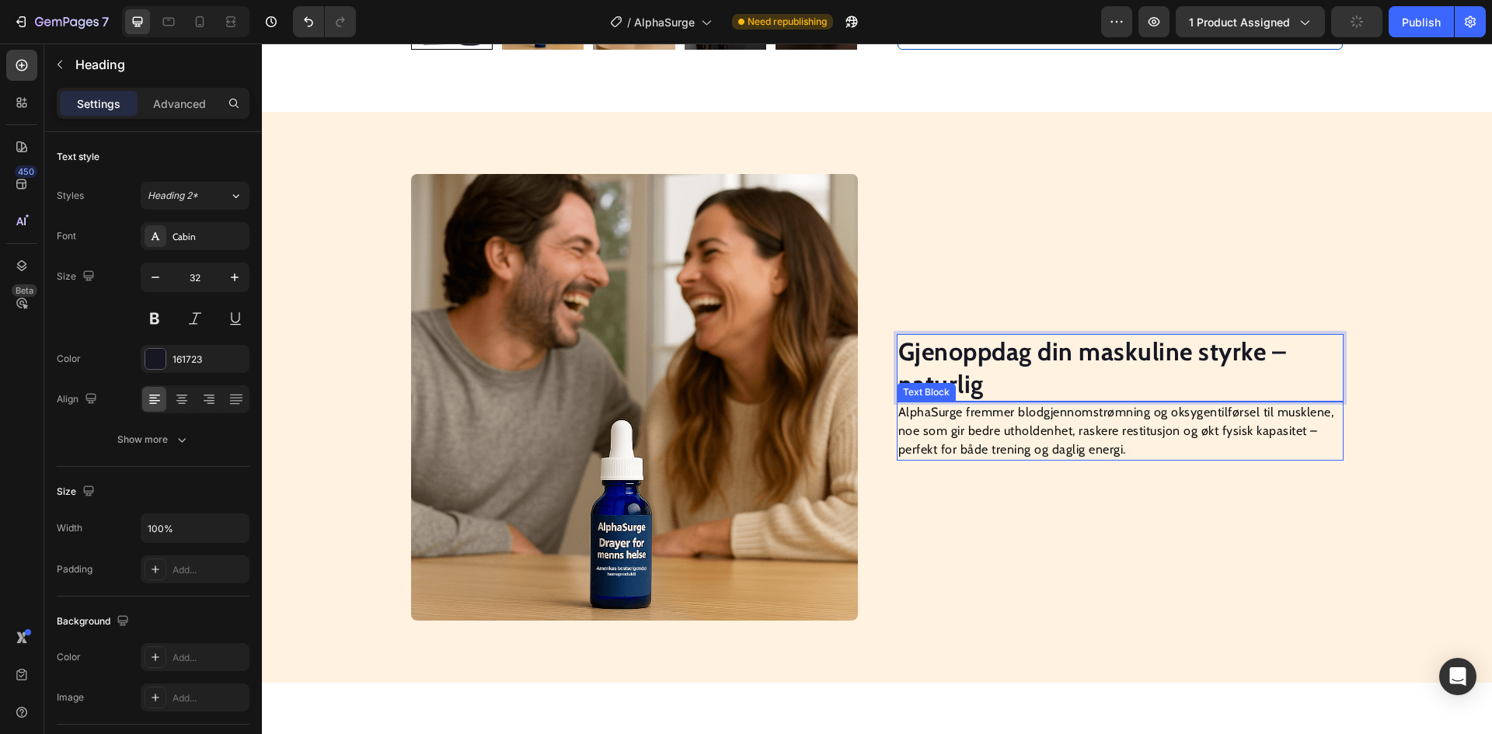
click at [1128, 420] on p "AlphaSurge fremmer blodgjennomstrømning og oksygentilførsel til musklene, noe s…" at bounding box center [1120, 431] width 444 height 56
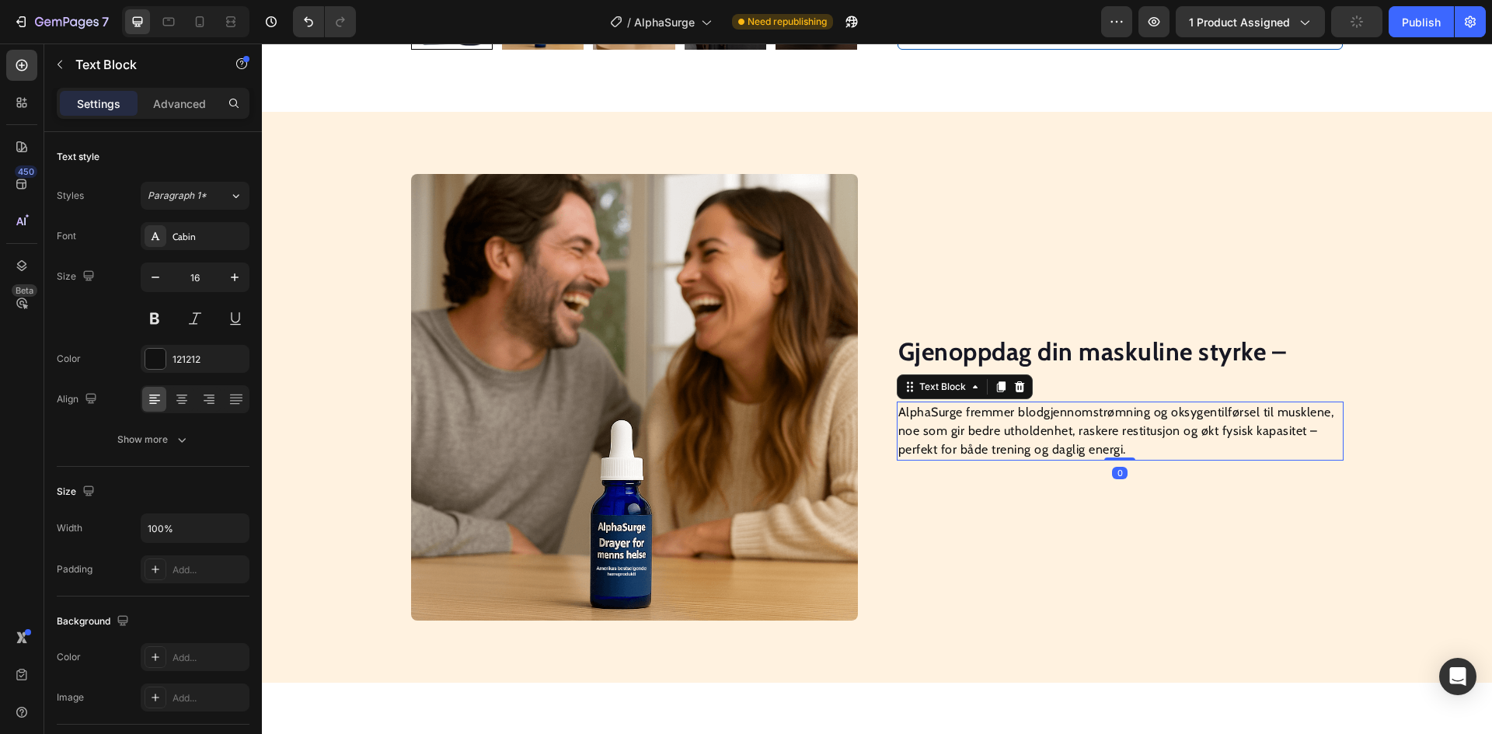
click at [1128, 420] on p "AlphaSurge fremmer blodgjennomstrømning og oksygentilførsel til musklene, noe s…" at bounding box center [1120, 431] width 444 height 56
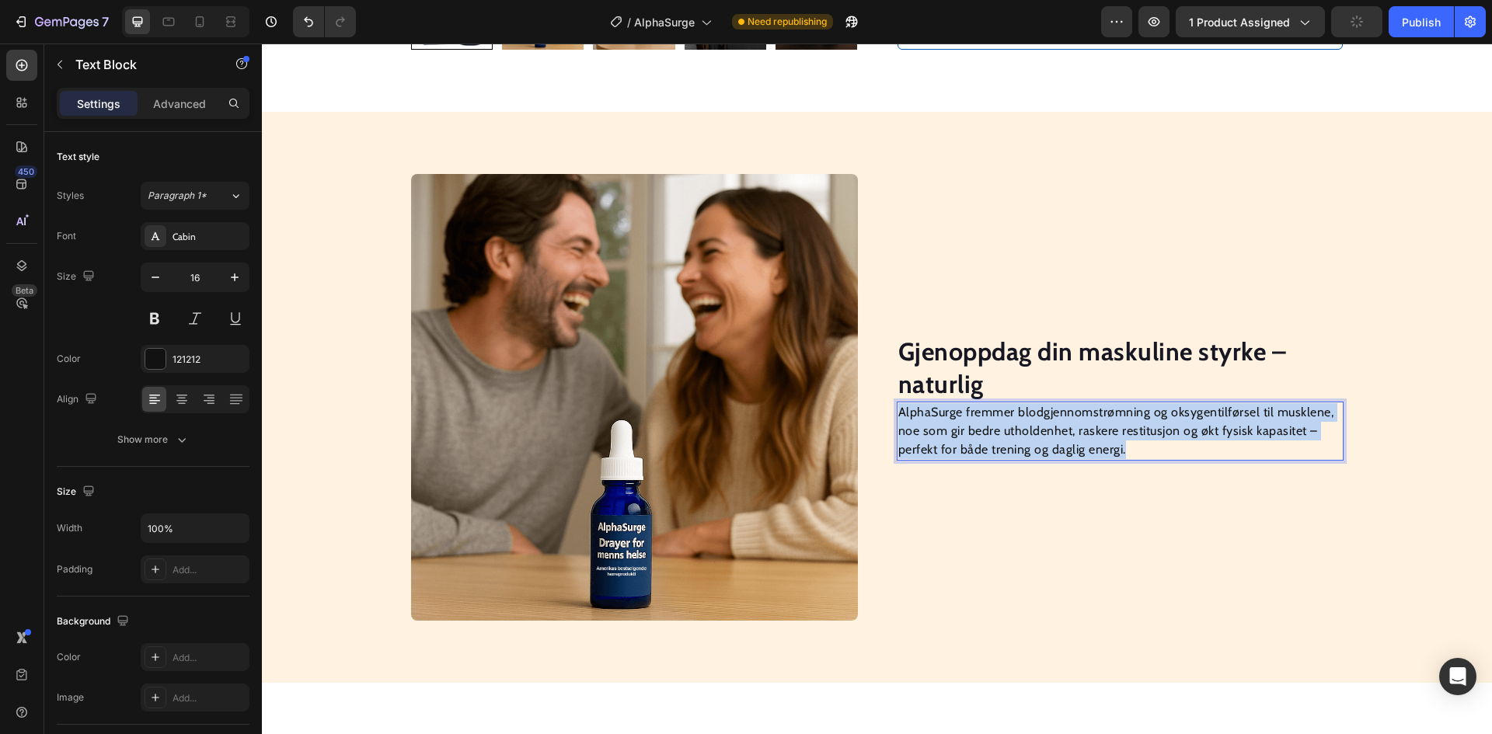
click at [1128, 420] on p "AlphaSurge fremmer blodgjennomstrømning og oksygentilførsel til musklene, noe s…" at bounding box center [1120, 431] width 444 height 56
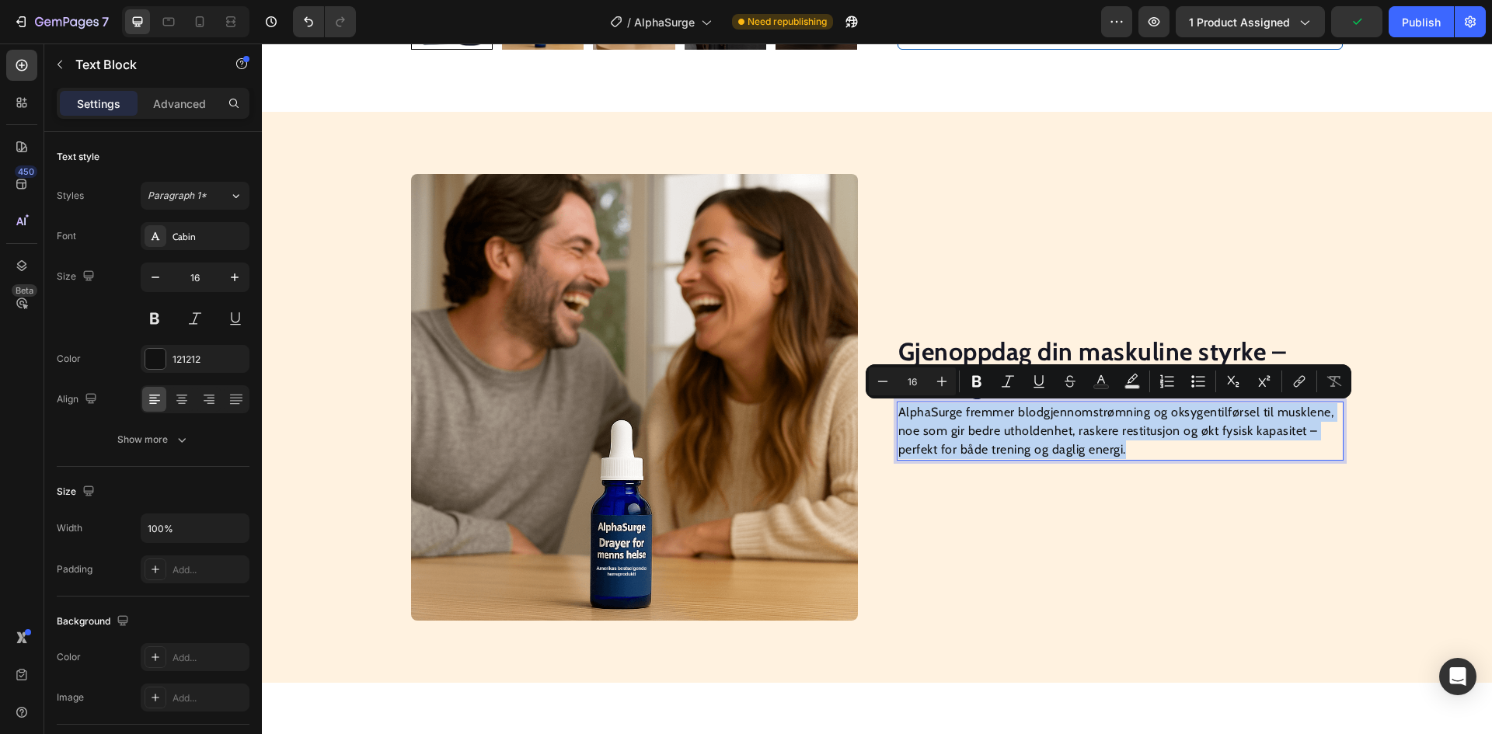
scroll to position [985, 0]
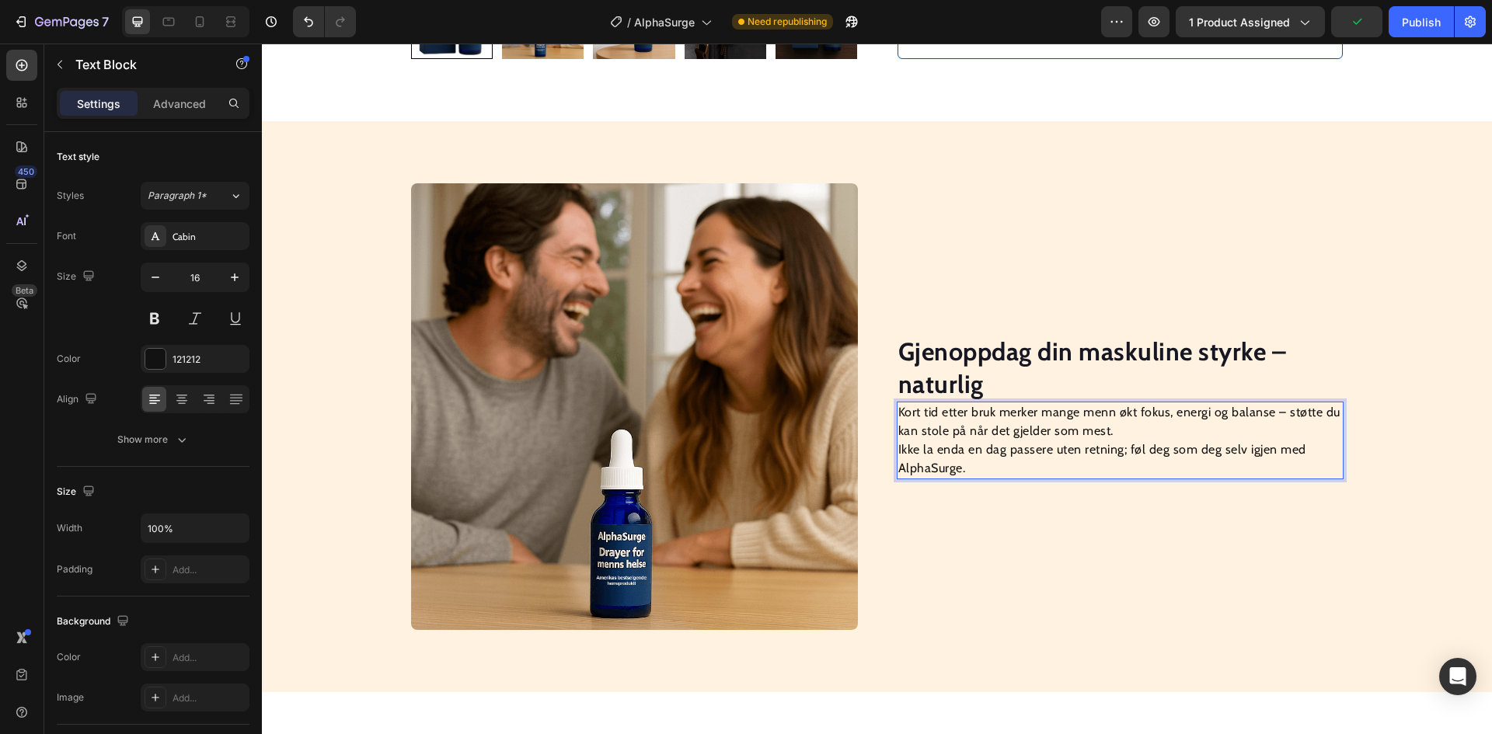
click at [898, 451] on p "Kort tid etter bruk merker mange menn økt fokus, energi og balanse – støtte du …" at bounding box center [1120, 440] width 444 height 75
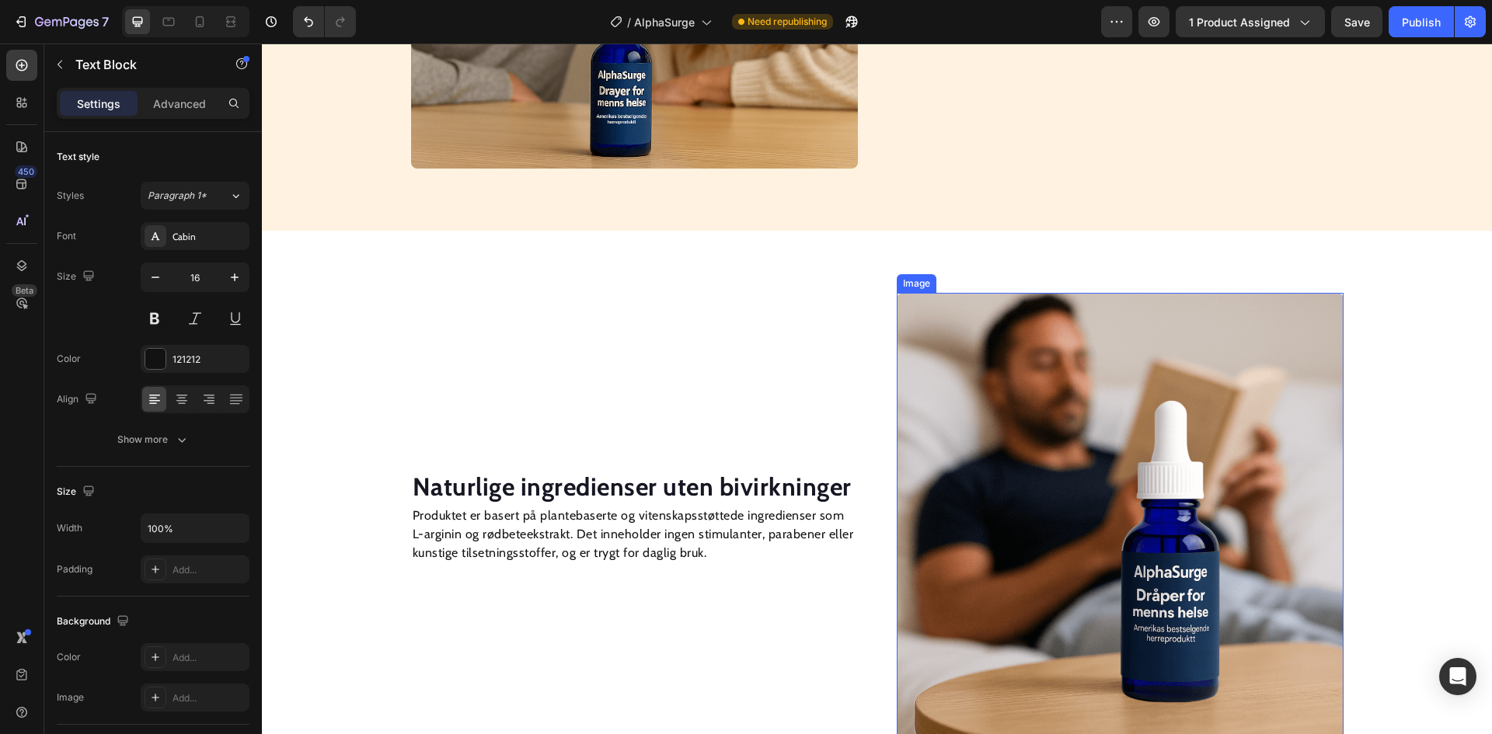
scroll to position [1460, 0]
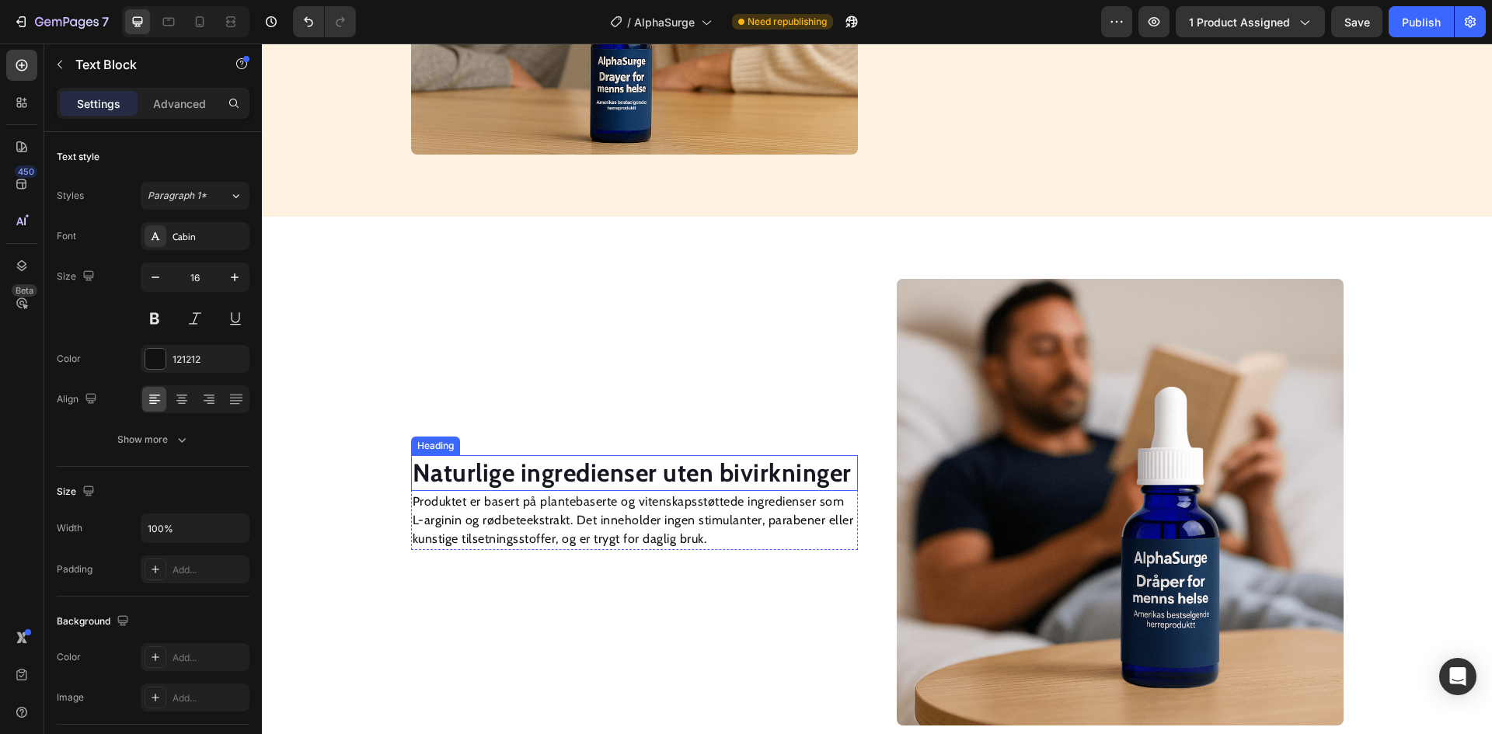
click at [623, 464] on strong "Naturlige ingredienser uten bivirkninger" at bounding box center [632, 473] width 439 height 30
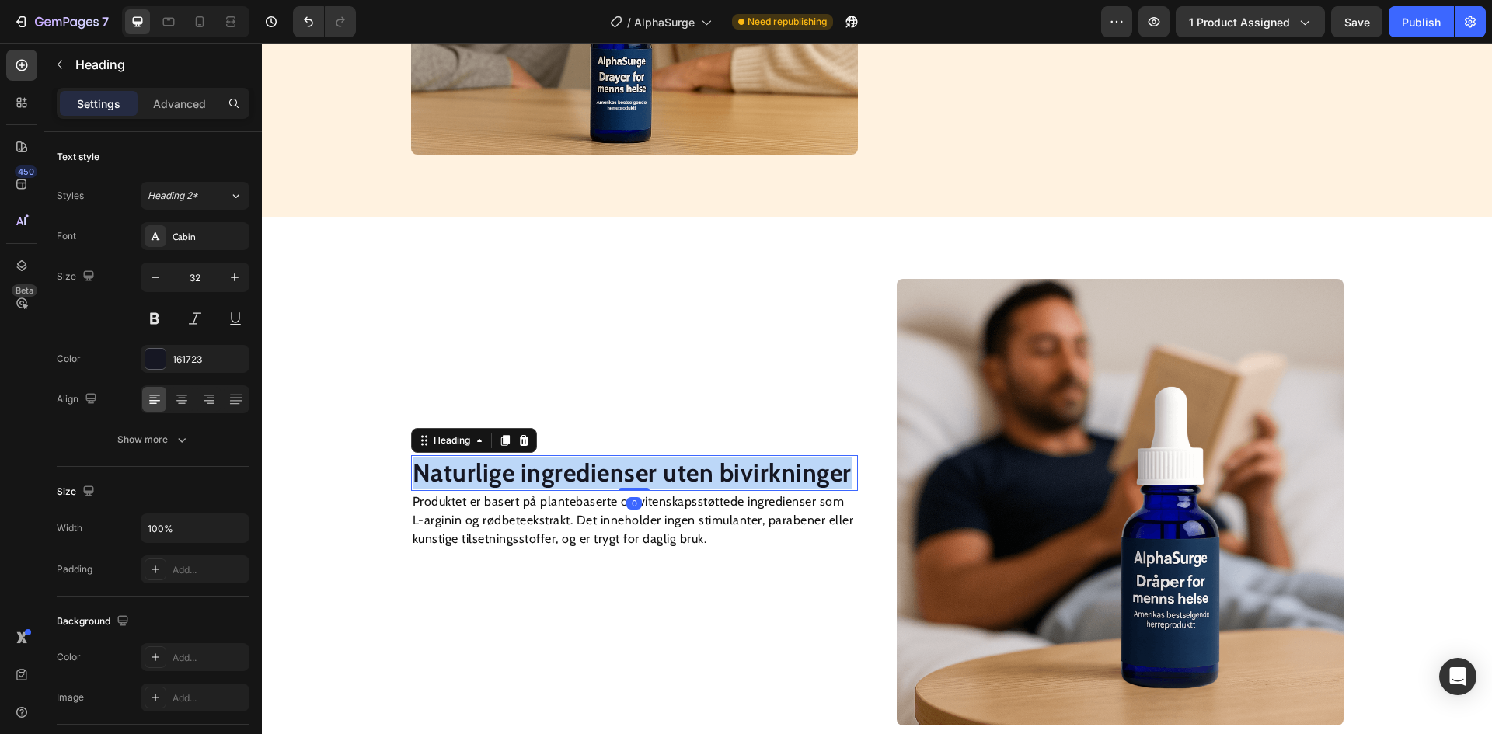
click at [623, 464] on strong "Naturlige ingredienser uten bivirkninger" at bounding box center [632, 473] width 439 height 30
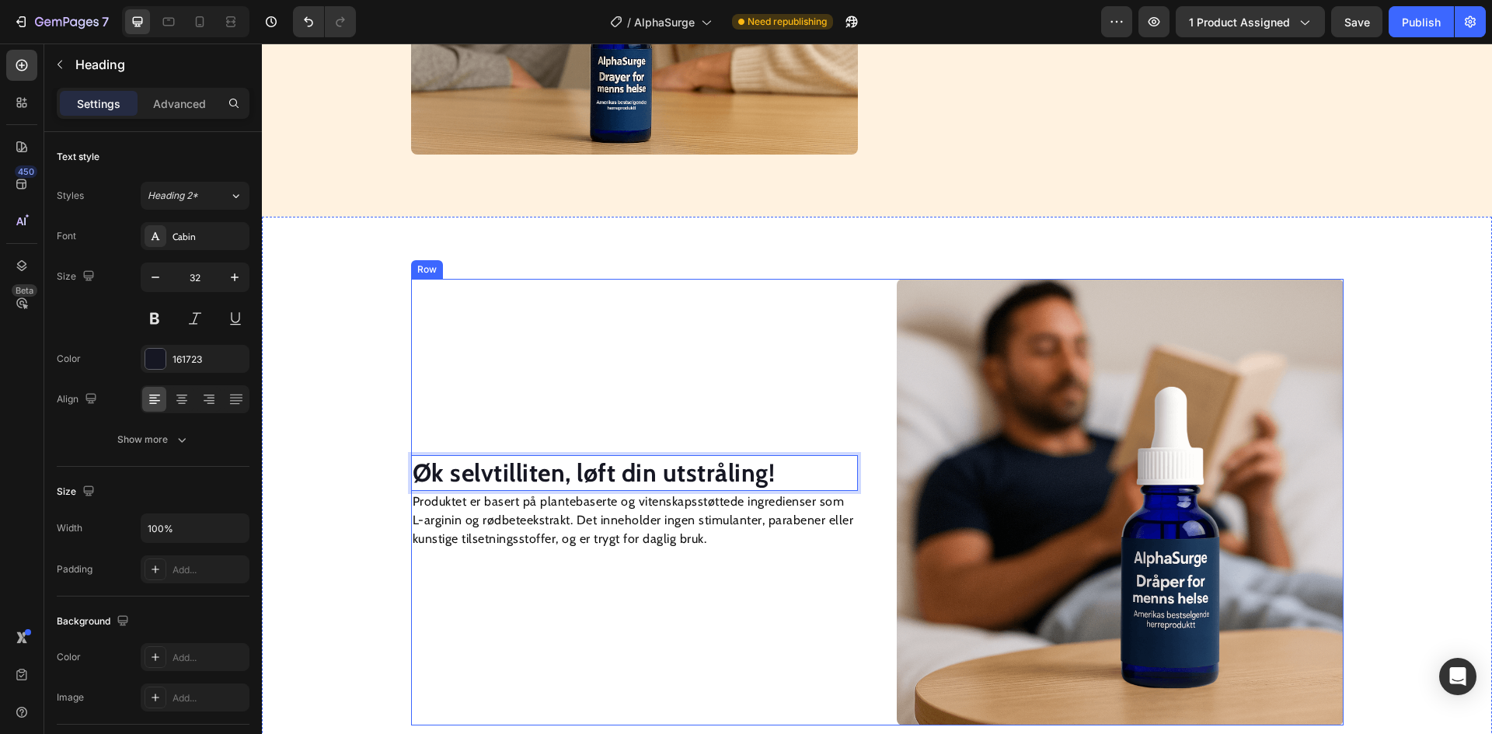
click at [653, 535] on p "Produktet er basert på plantebaserte og vitenskapsstøttede ingredienser som L-a…" at bounding box center [635, 521] width 444 height 56
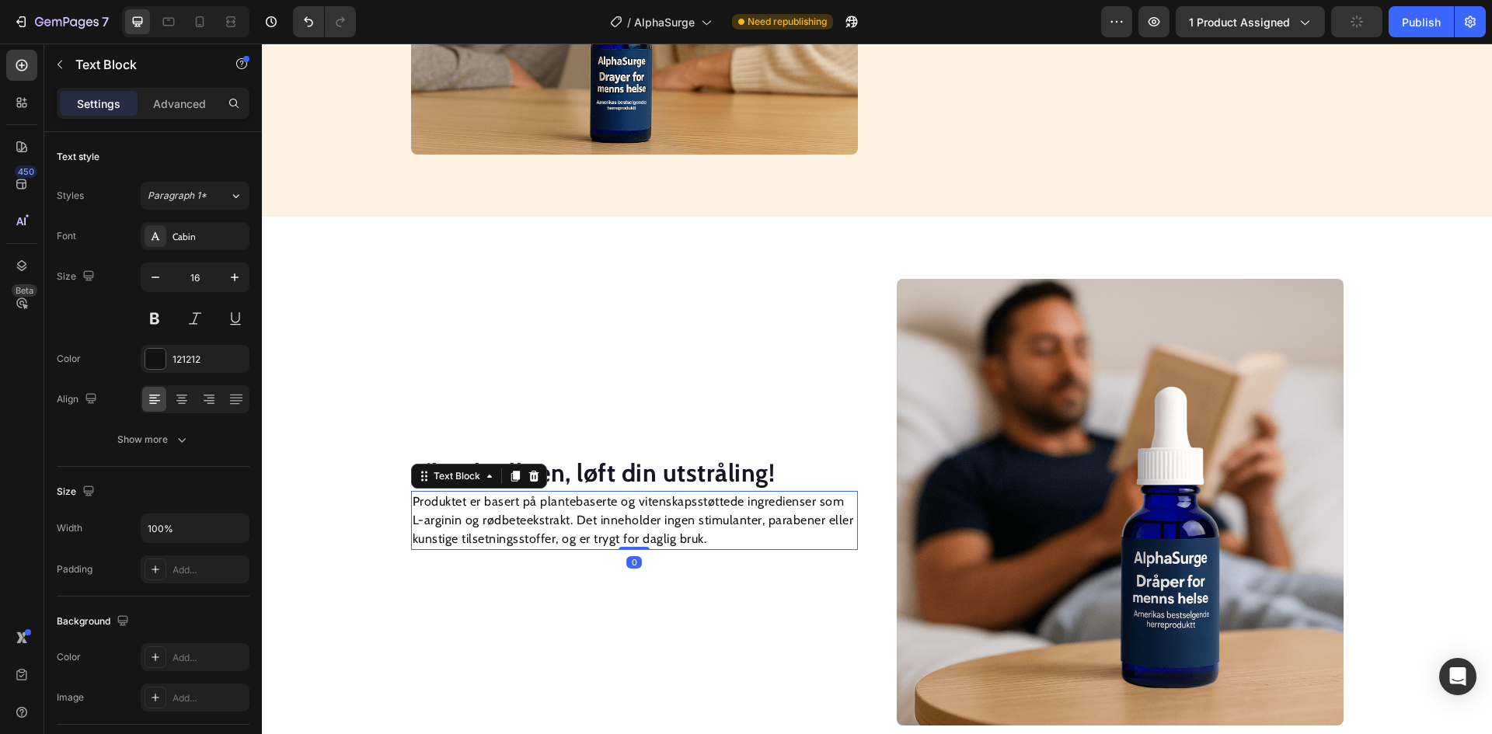
click at [653, 535] on p "Produktet er basert på plantebaserte og vitenskapsstøttede ingredienser som L-a…" at bounding box center [635, 521] width 444 height 56
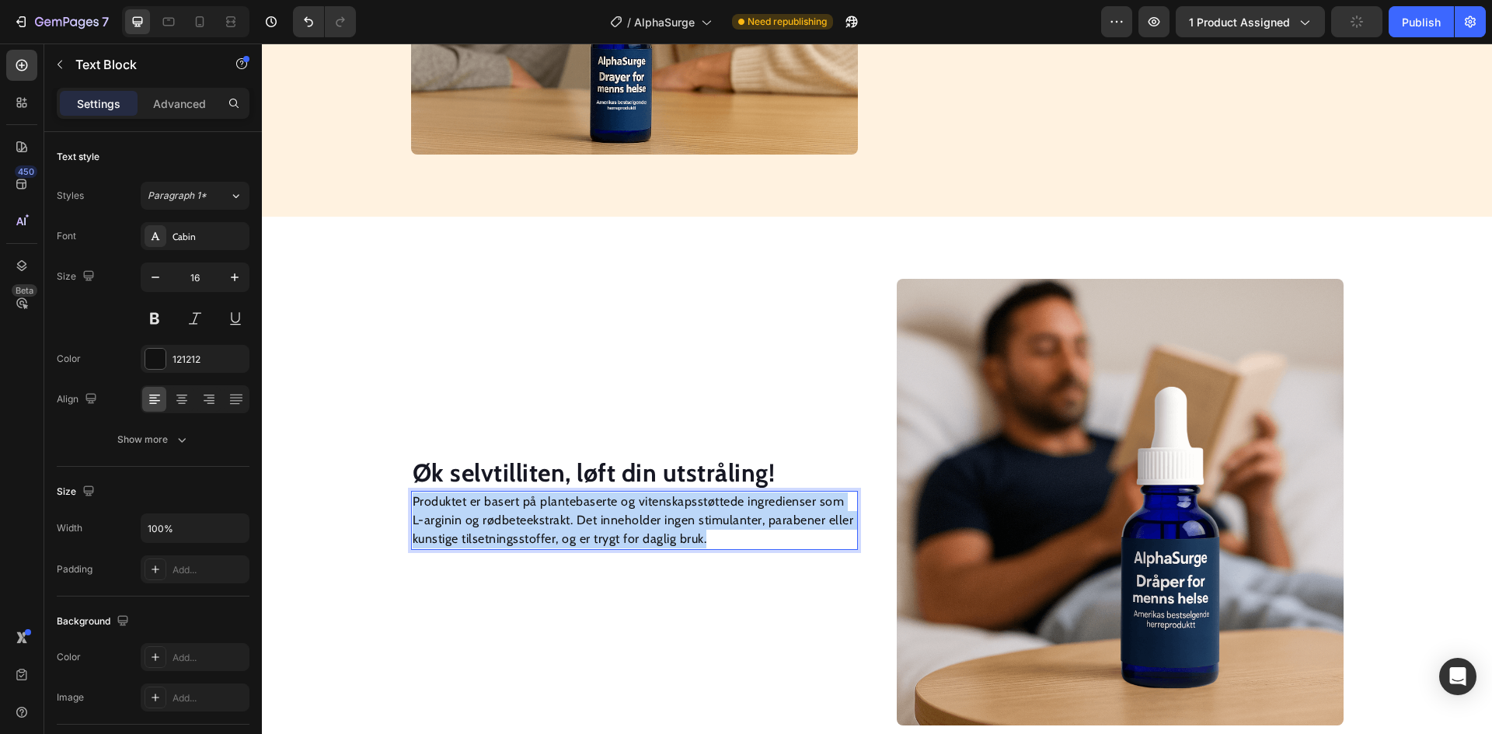
click at [653, 535] on p "Produktet er basert på plantebaserte og vitenskapsstøttede ingredienser som L-a…" at bounding box center [635, 521] width 444 height 56
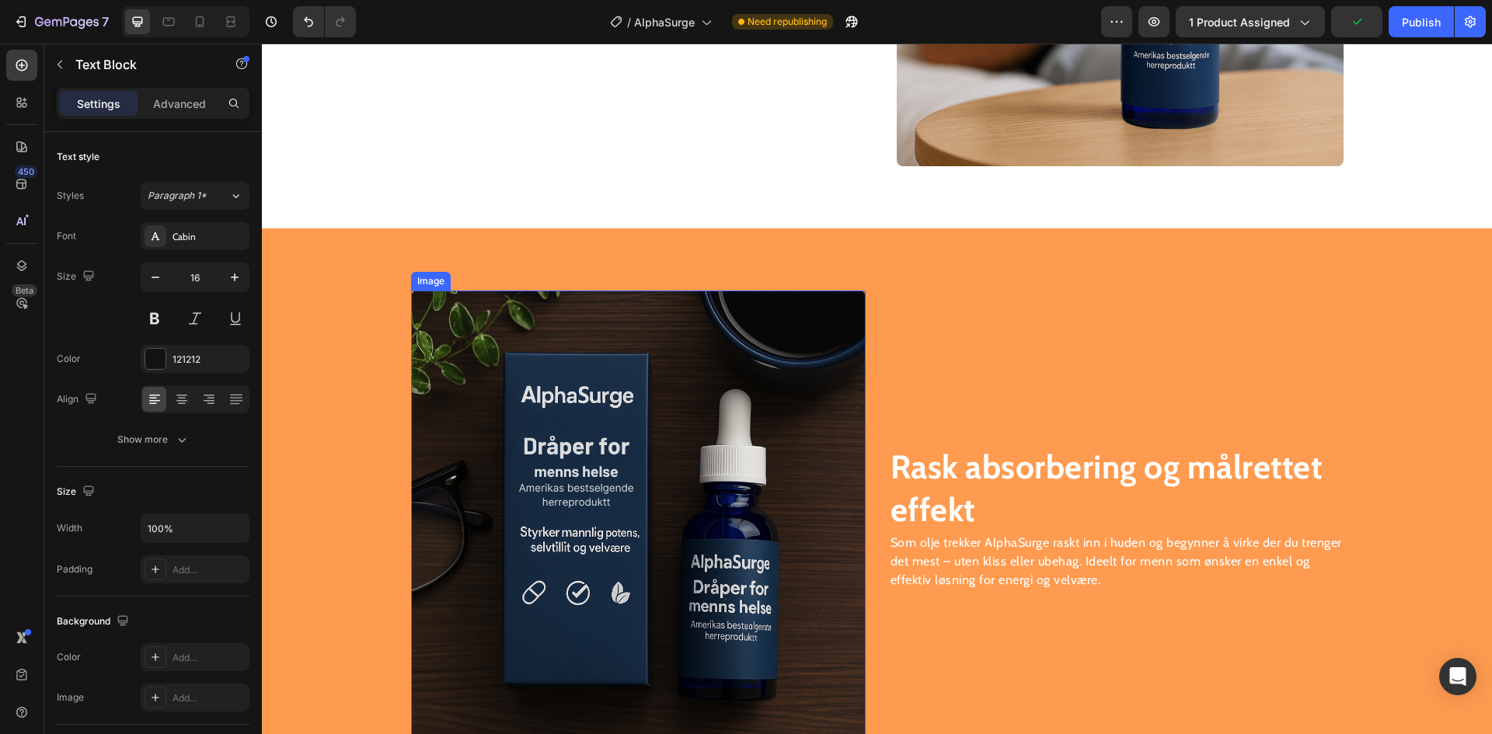
scroll to position [2082, 0]
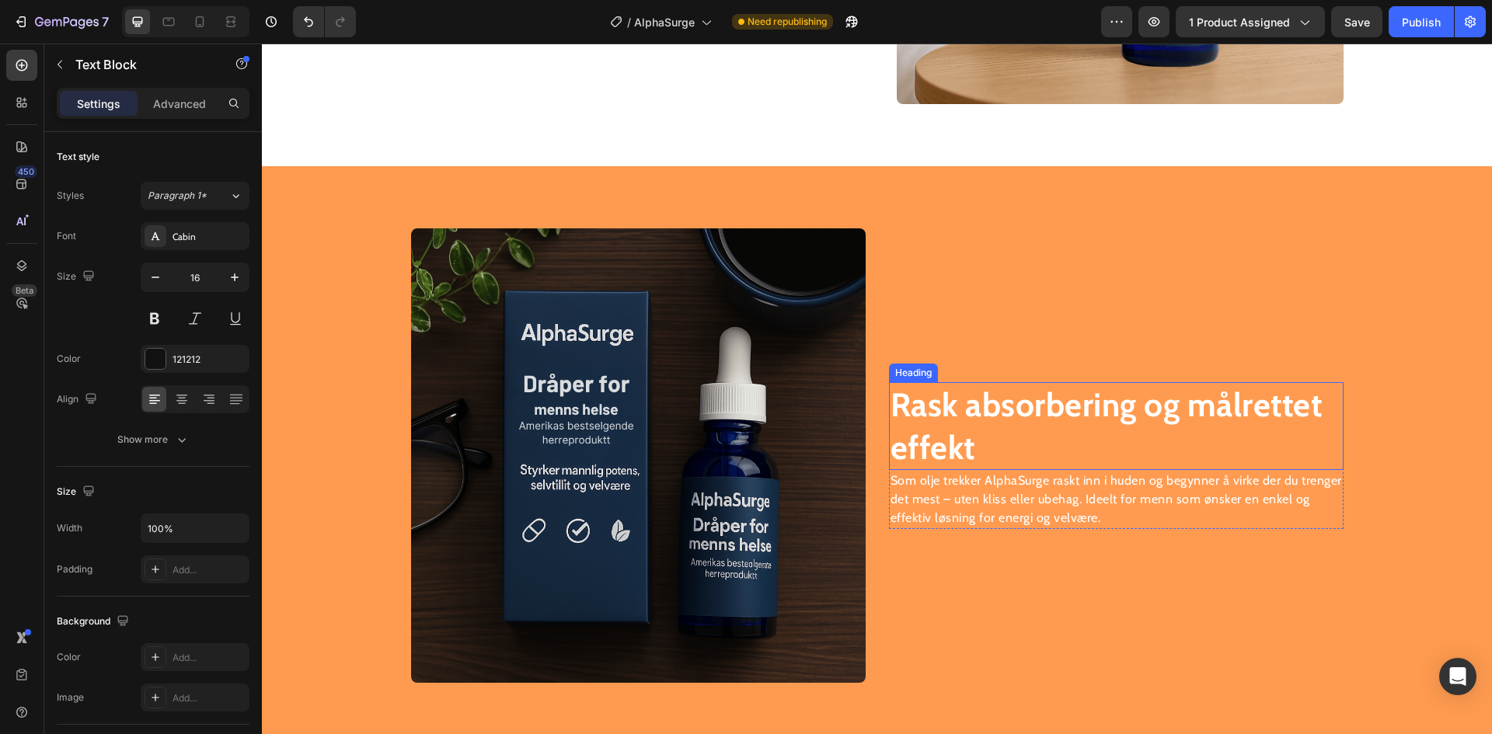
click at [994, 415] on strong "Rask absorbering og målrettet effekt" at bounding box center [1107, 426] width 432 height 83
click at [1031, 493] on p "Som olje trekker AlphaSurge raskt inn i huden og begynner å virke der du trenge…" at bounding box center [1117, 500] width 452 height 56
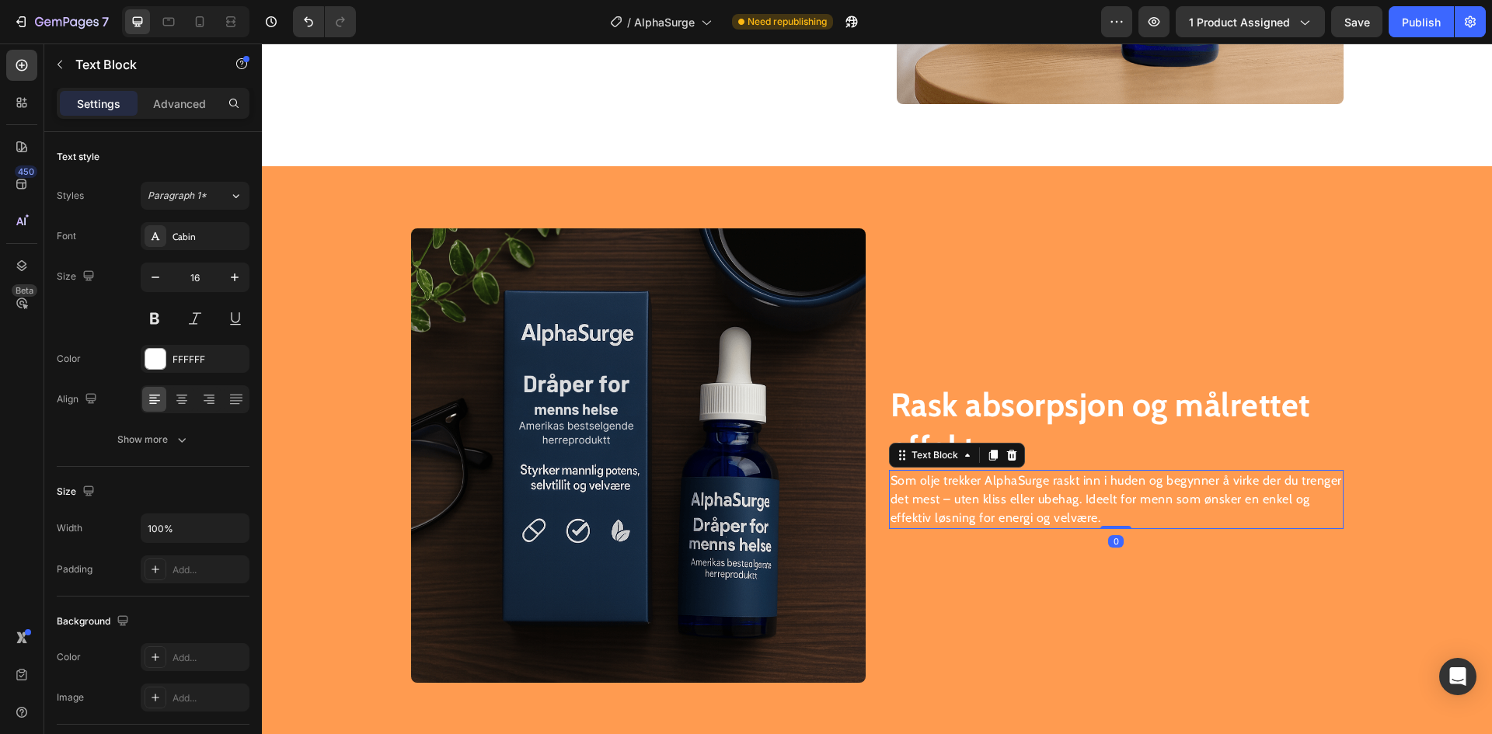
click at [1031, 493] on p "Som olje trekker AlphaSurge raskt inn i huden og begynner å virke der du trenge…" at bounding box center [1117, 500] width 452 height 56
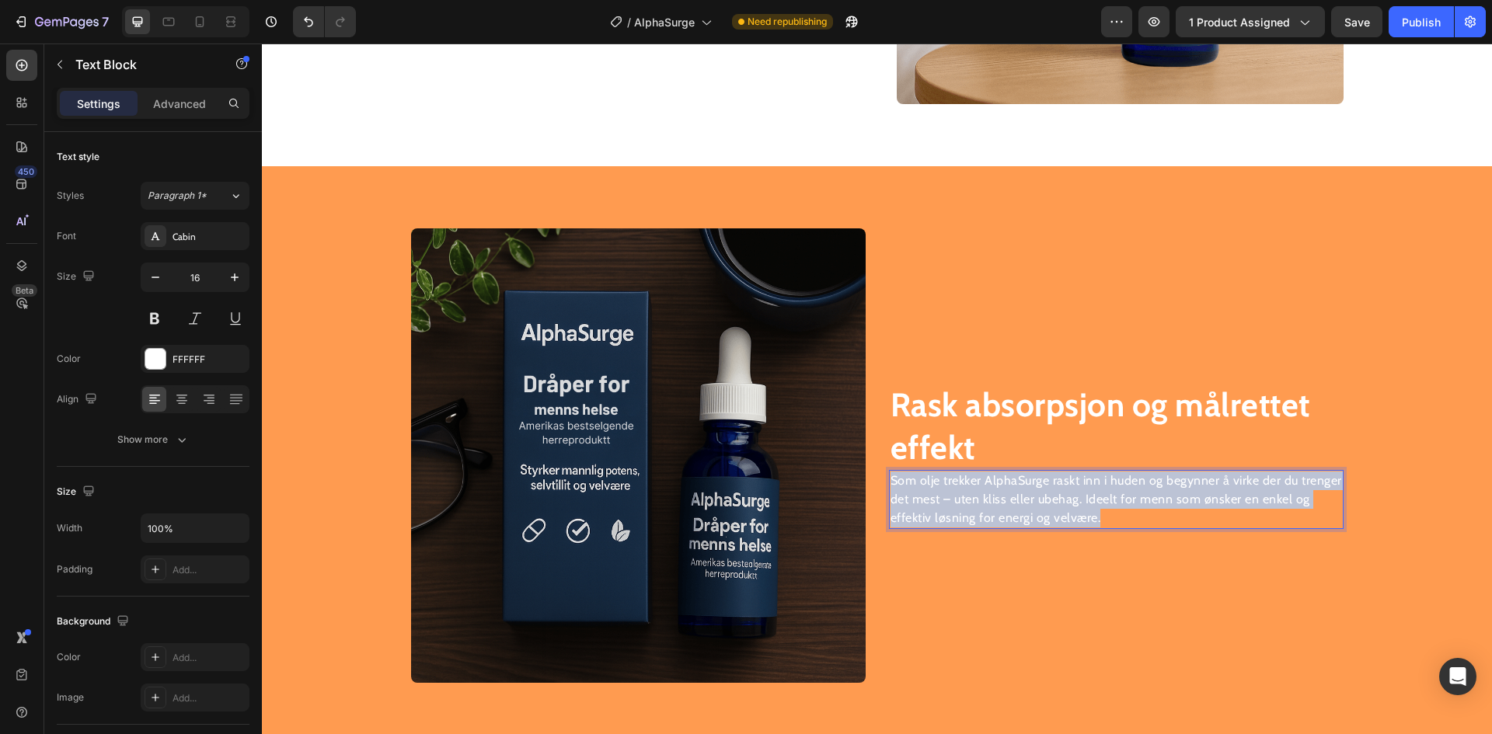
click at [1031, 493] on p "Som olje trekker AlphaSurge raskt inn i huden og begynner å virke der du trenge…" at bounding box center [1117, 500] width 452 height 56
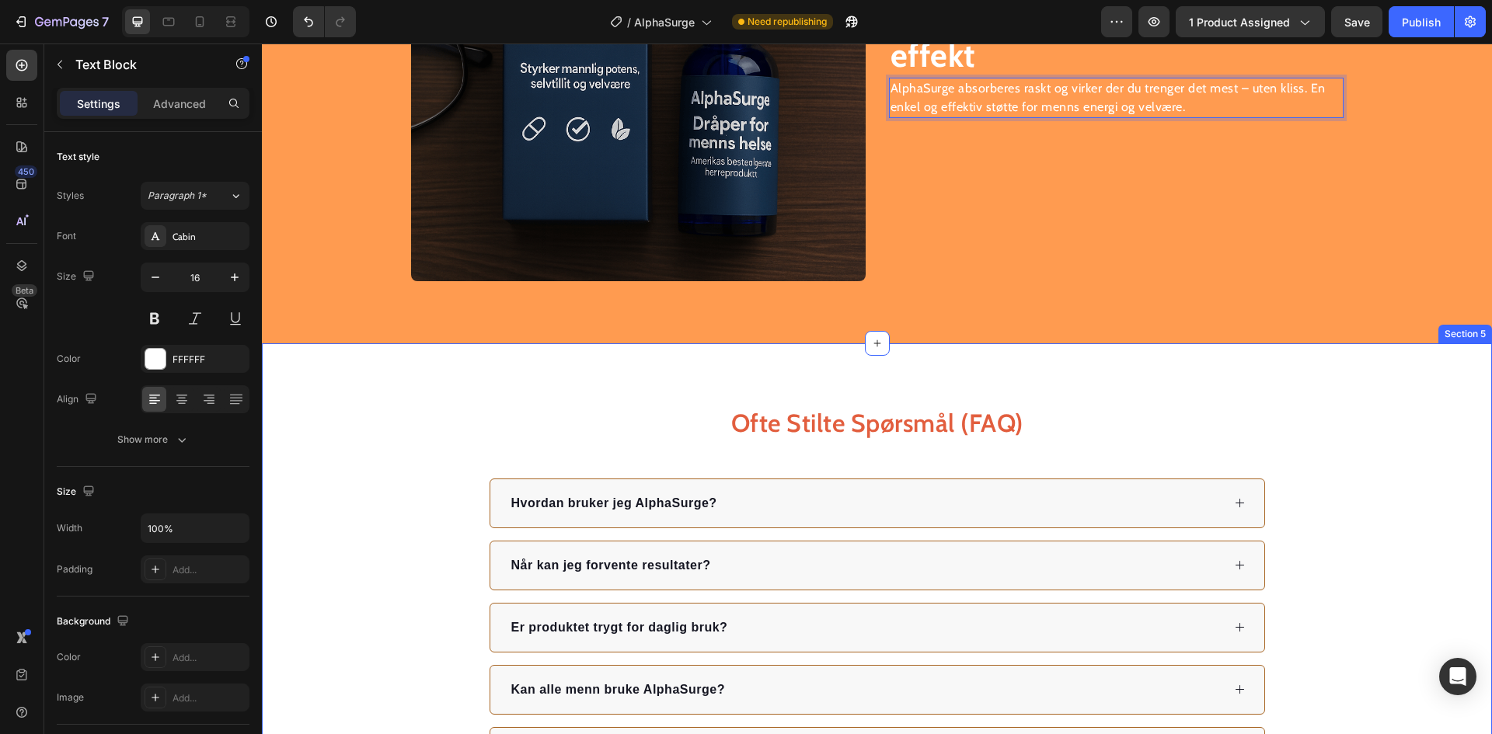
scroll to position [2635, 0]
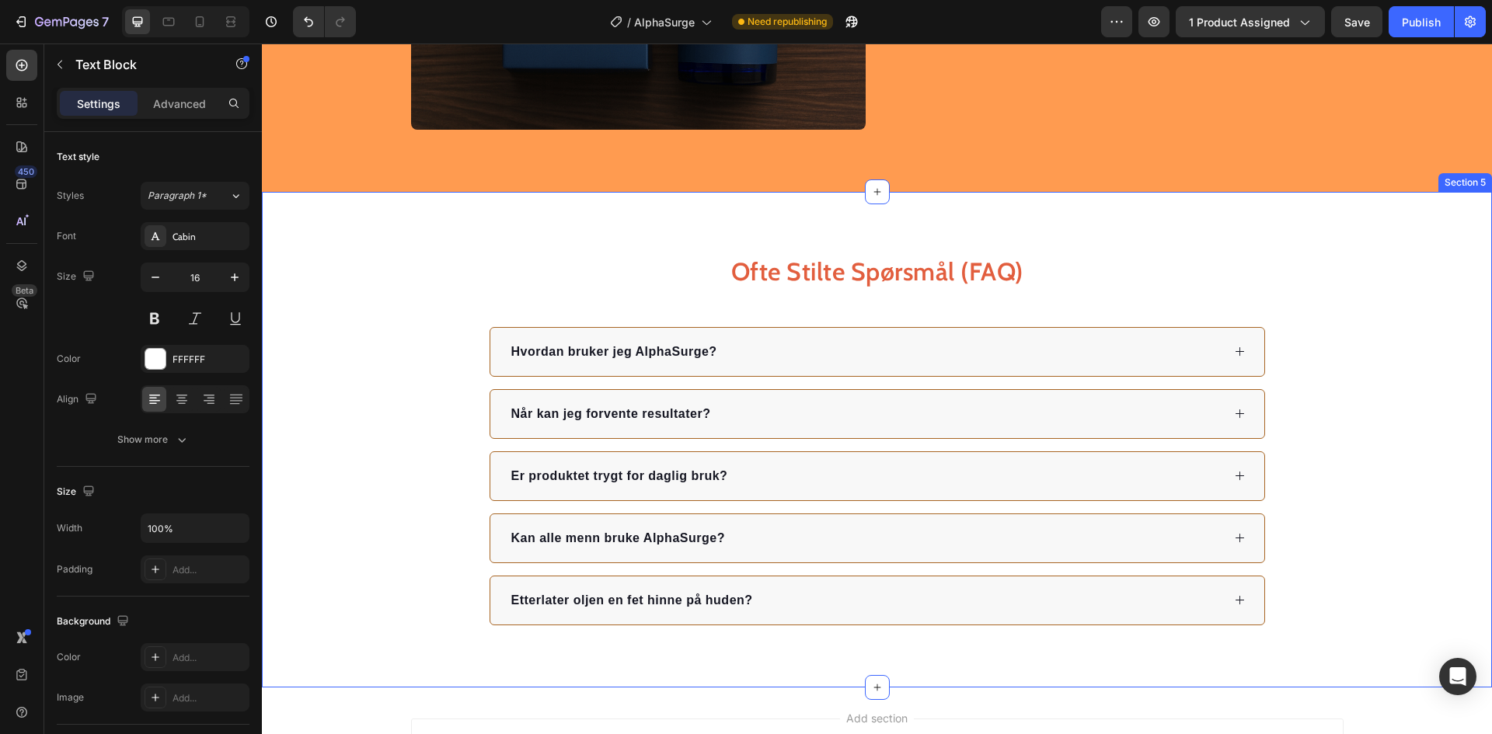
click at [1121, 218] on div "Ofte Stilte Spørsmål (FAQ) Heading Hvordan bruker jeg AlphaSurge? Når kan jeg f…" at bounding box center [877, 440] width 1230 height 496
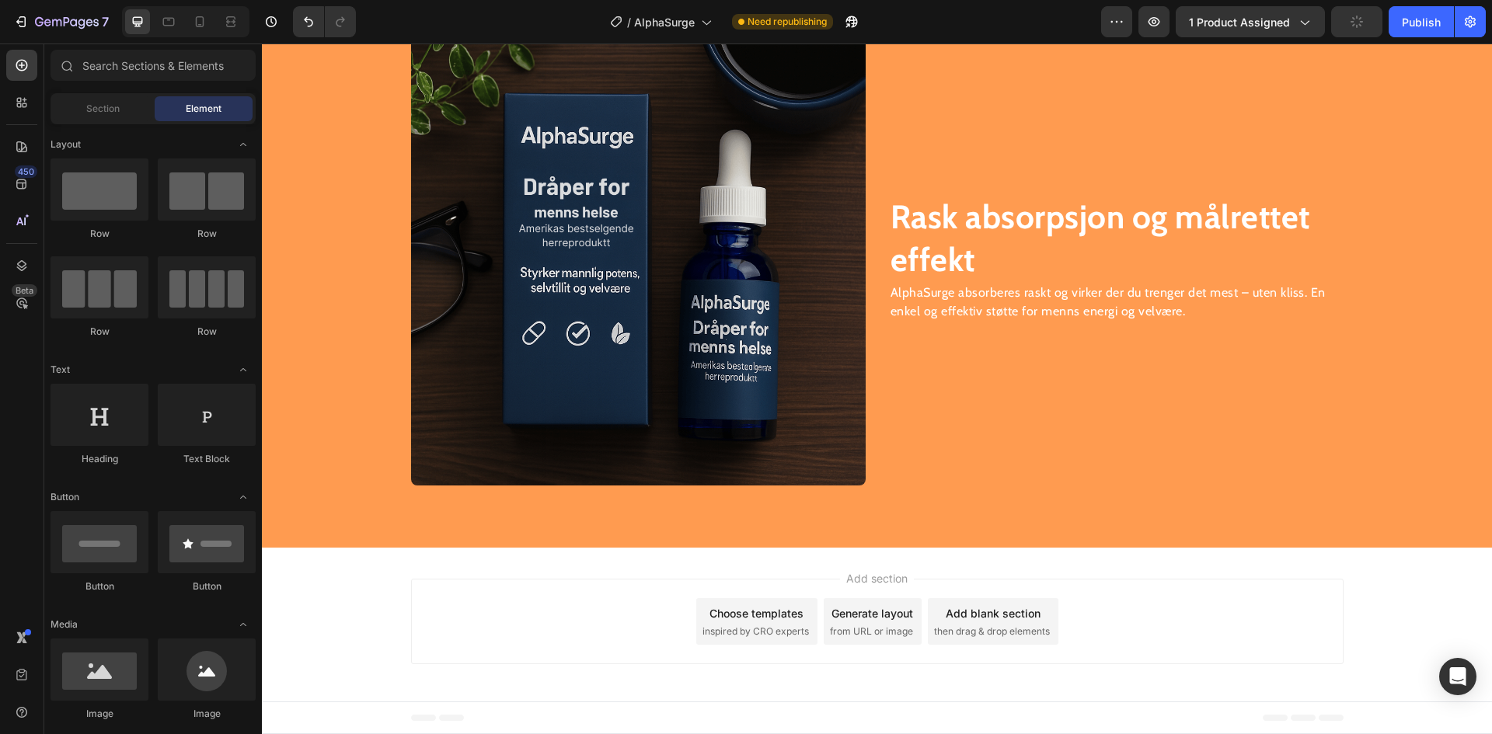
scroll to position [2280, 0]
click at [871, 552] on icon at bounding box center [877, 548] width 12 height 12
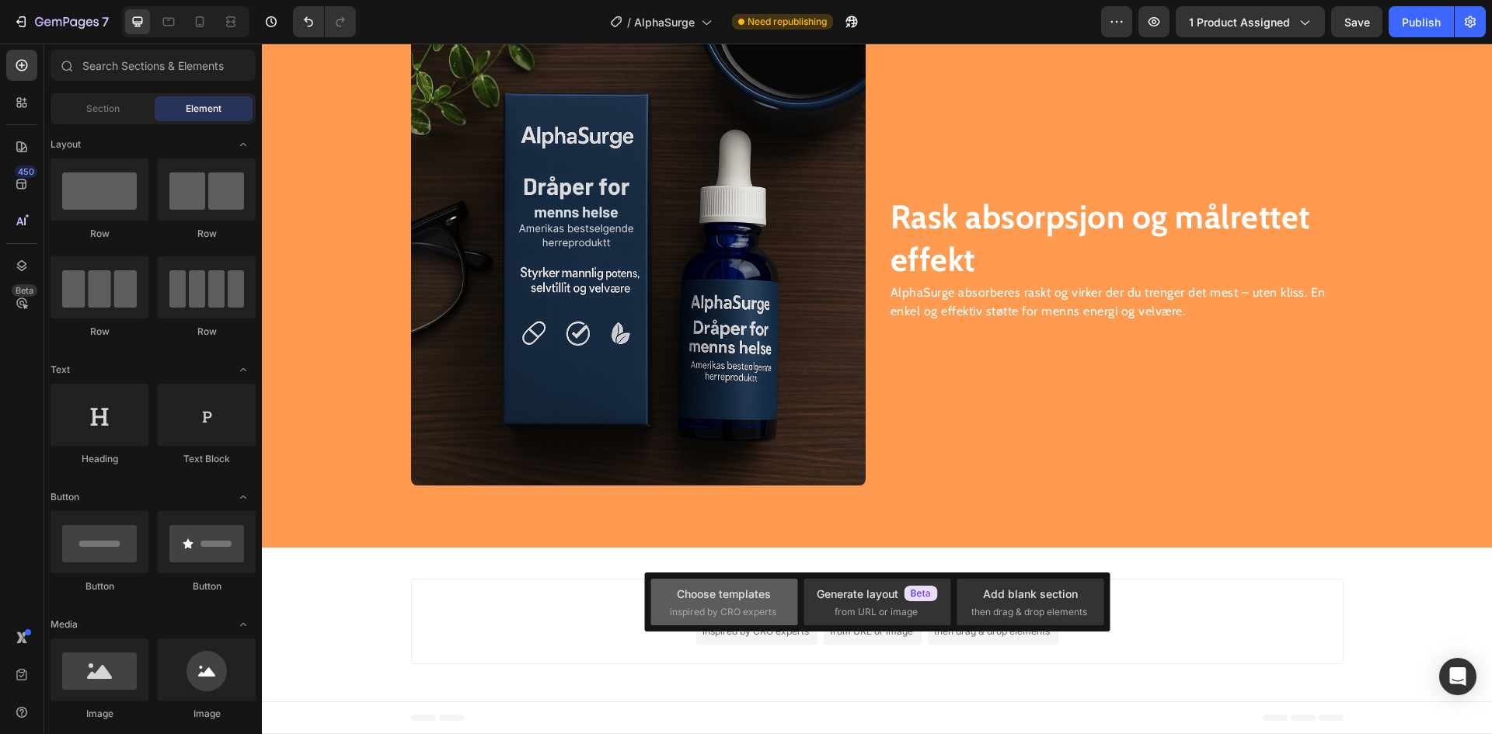
click at [745, 596] on div "Choose templates" at bounding box center [724, 594] width 94 height 16
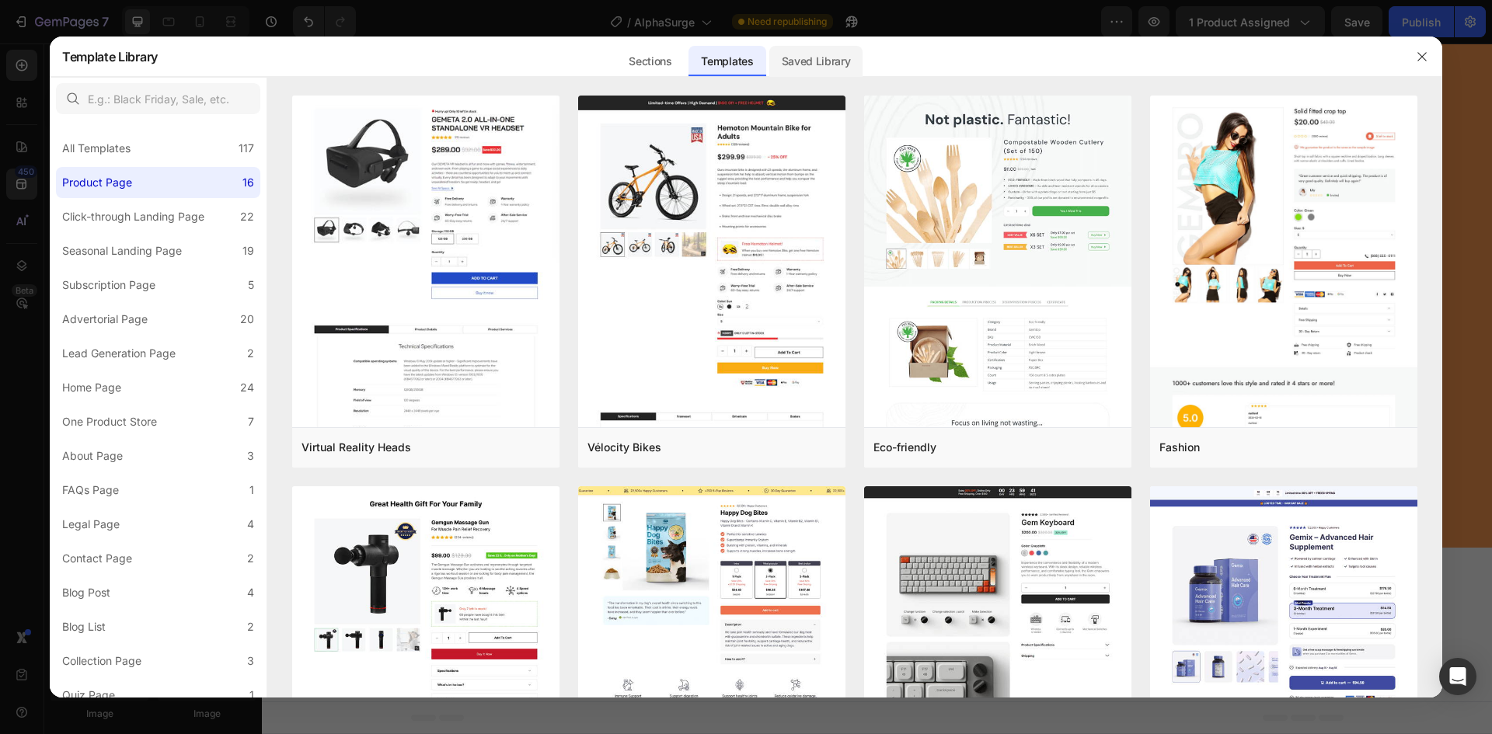
click at [797, 72] on div "Saved Library" at bounding box center [816, 61] width 94 height 31
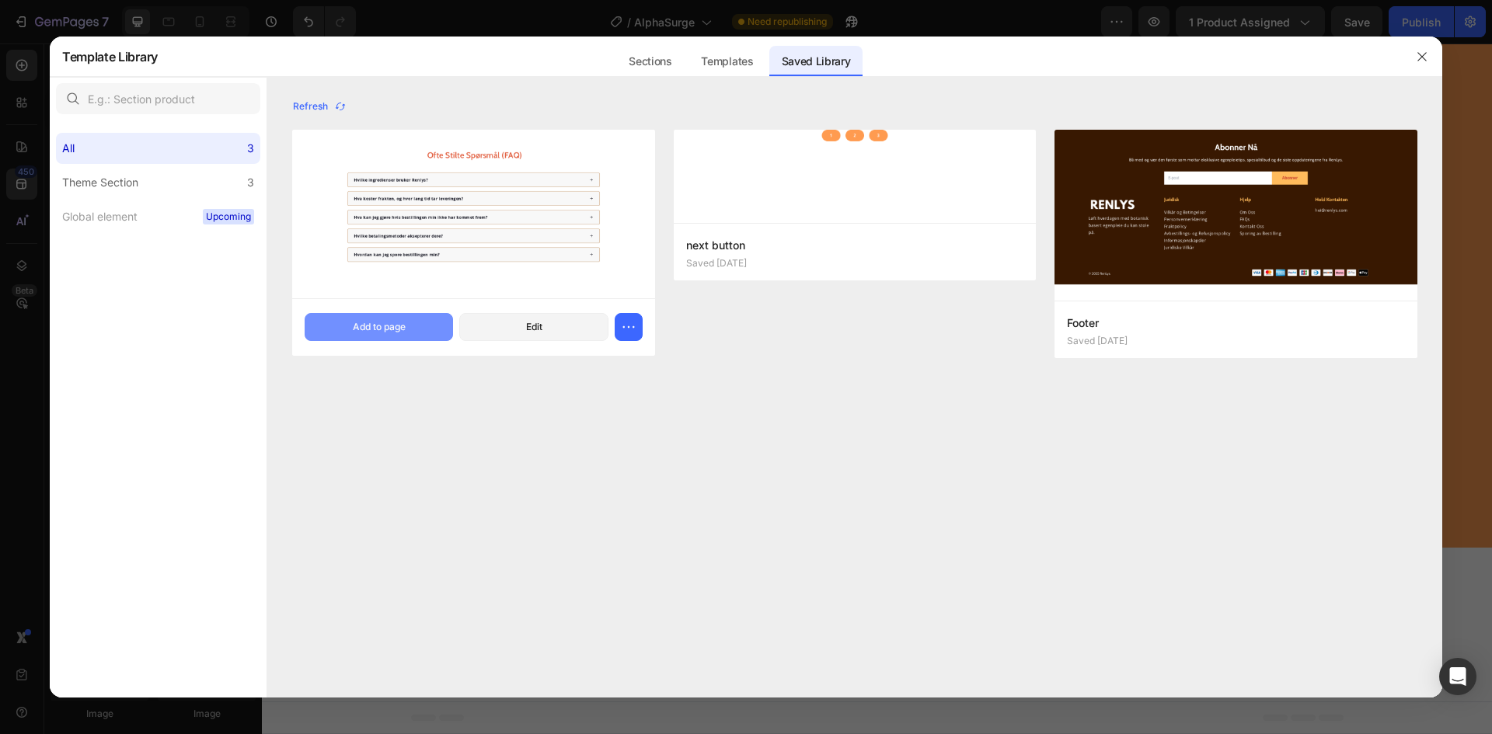
click at [416, 333] on button "Add to page" at bounding box center [379, 327] width 148 height 28
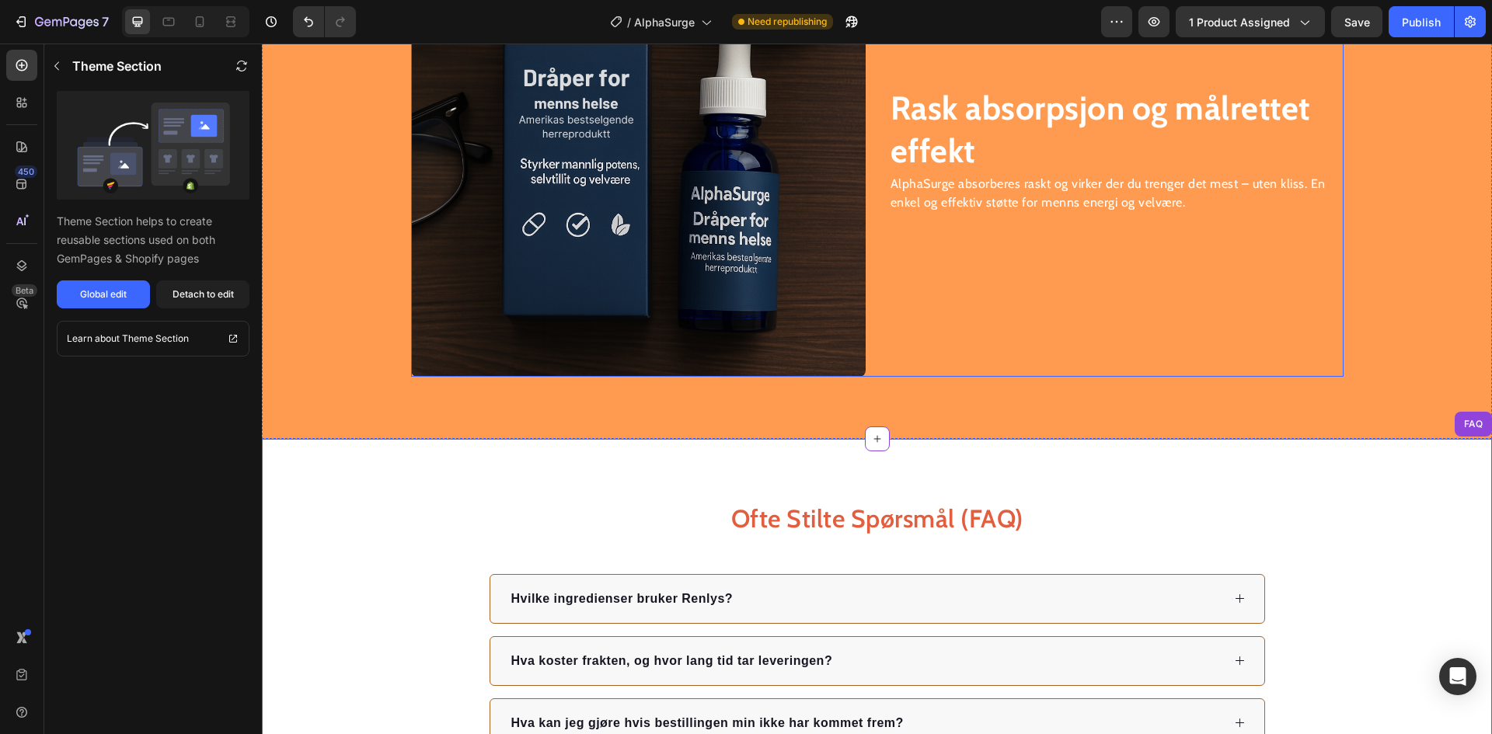
scroll to position [2387, 0]
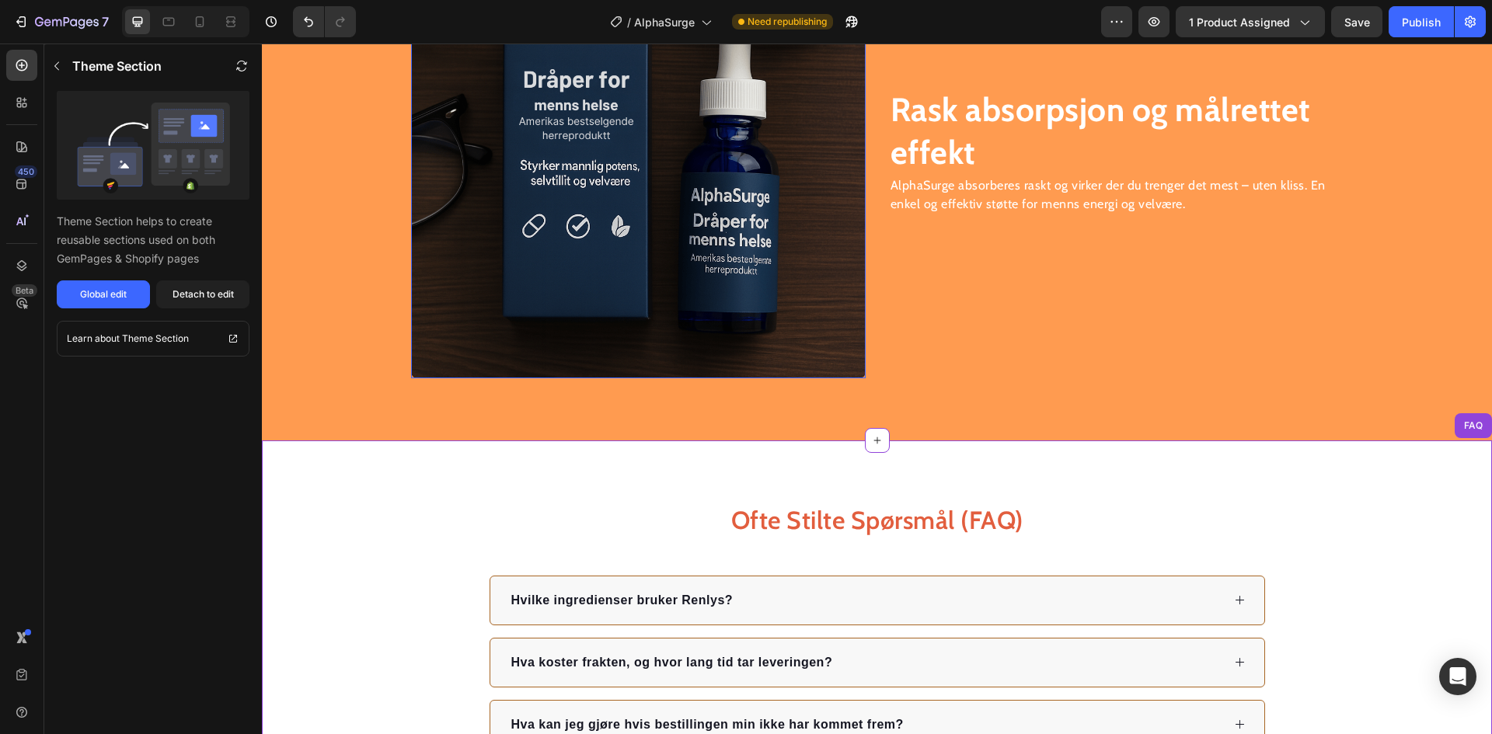
click at [505, 164] on img at bounding box center [638, 151] width 455 height 455
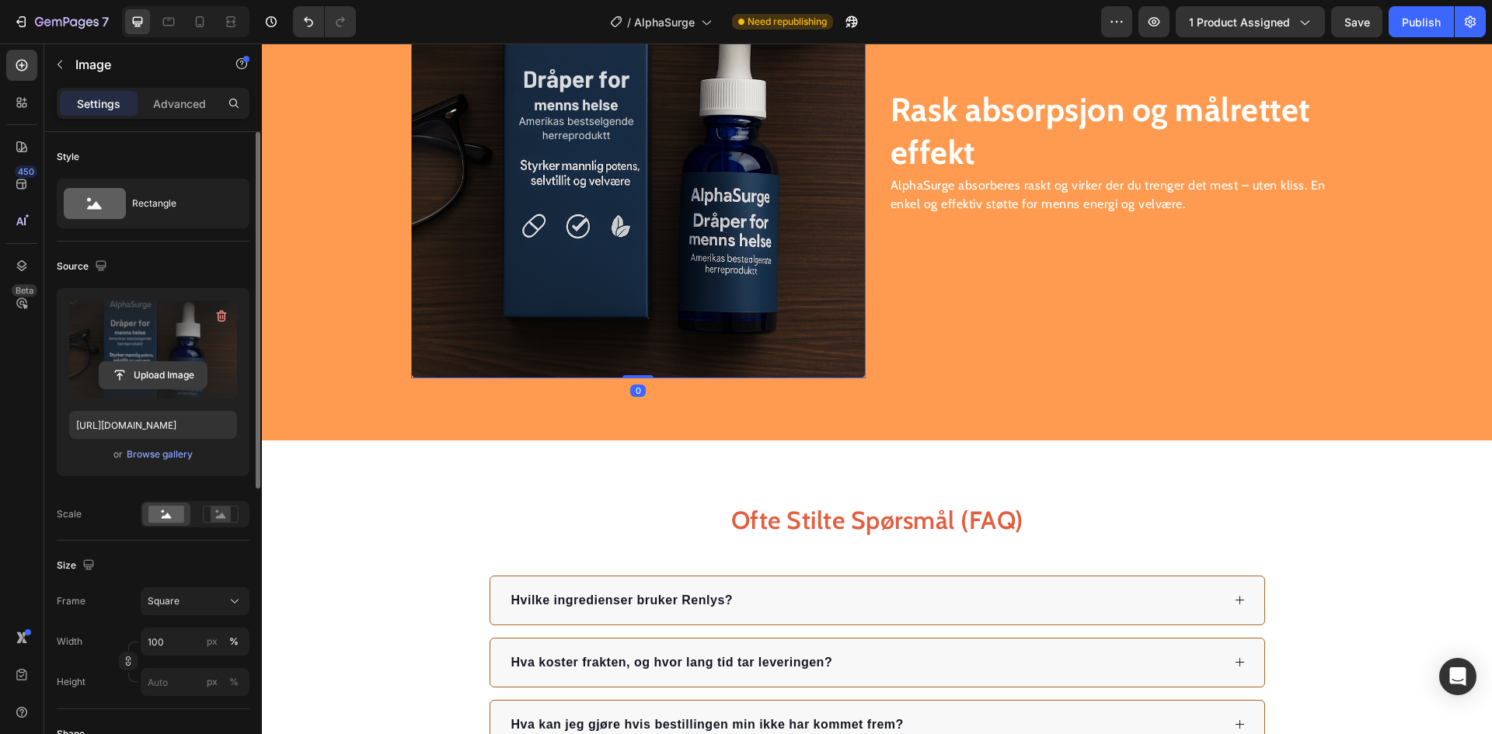
click at [161, 382] on input "file" at bounding box center [152, 375] width 107 height 26
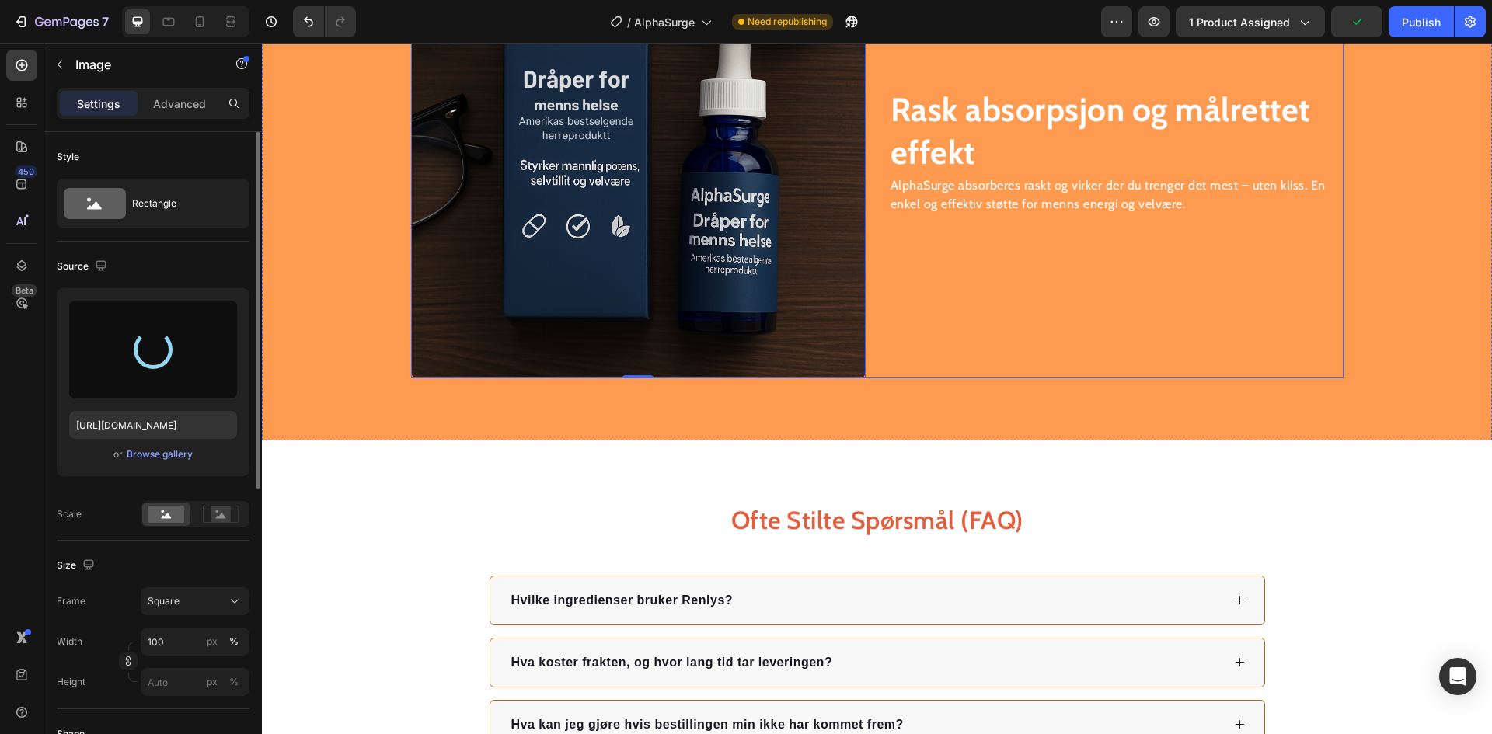
type input "[URL][DOMAIN_NAME]"
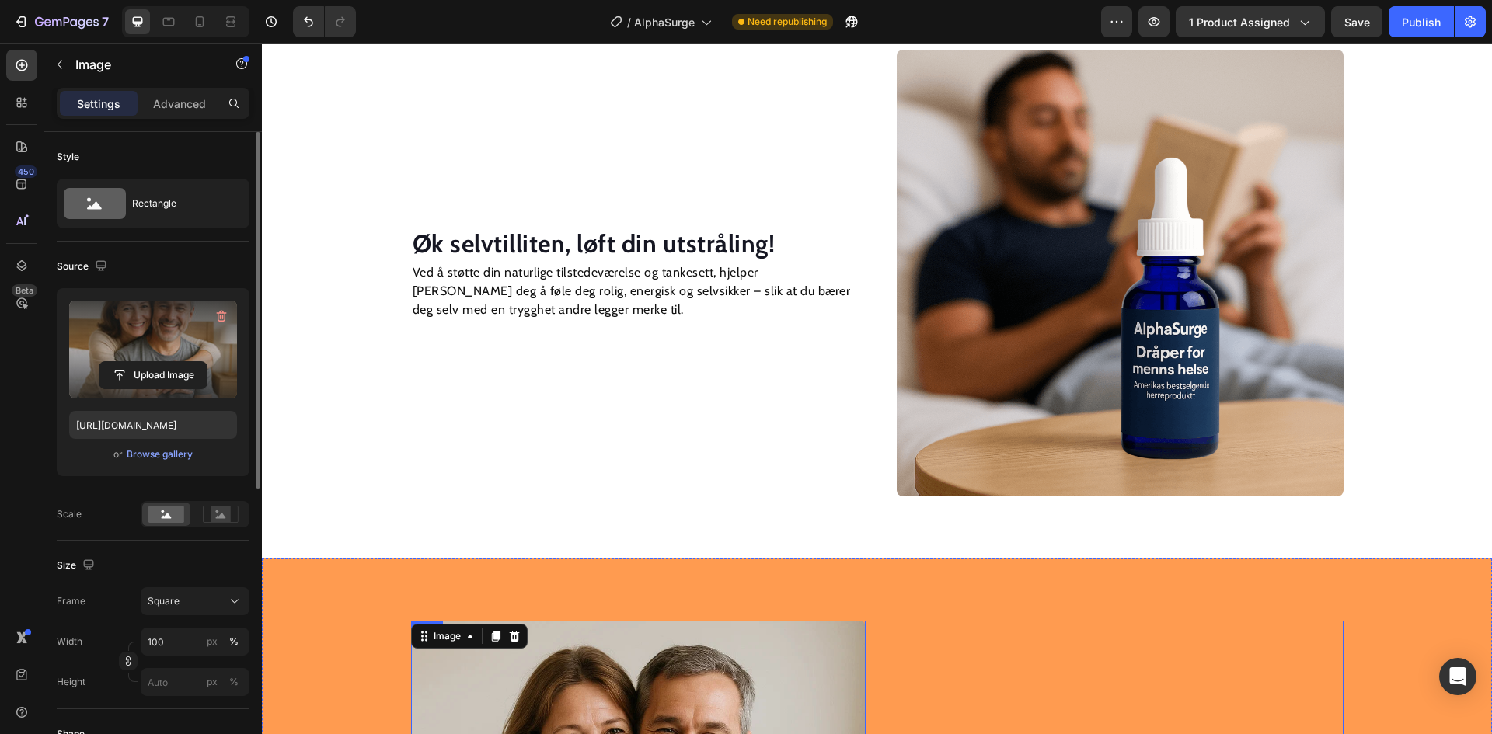
scroll to position [1687, 0]
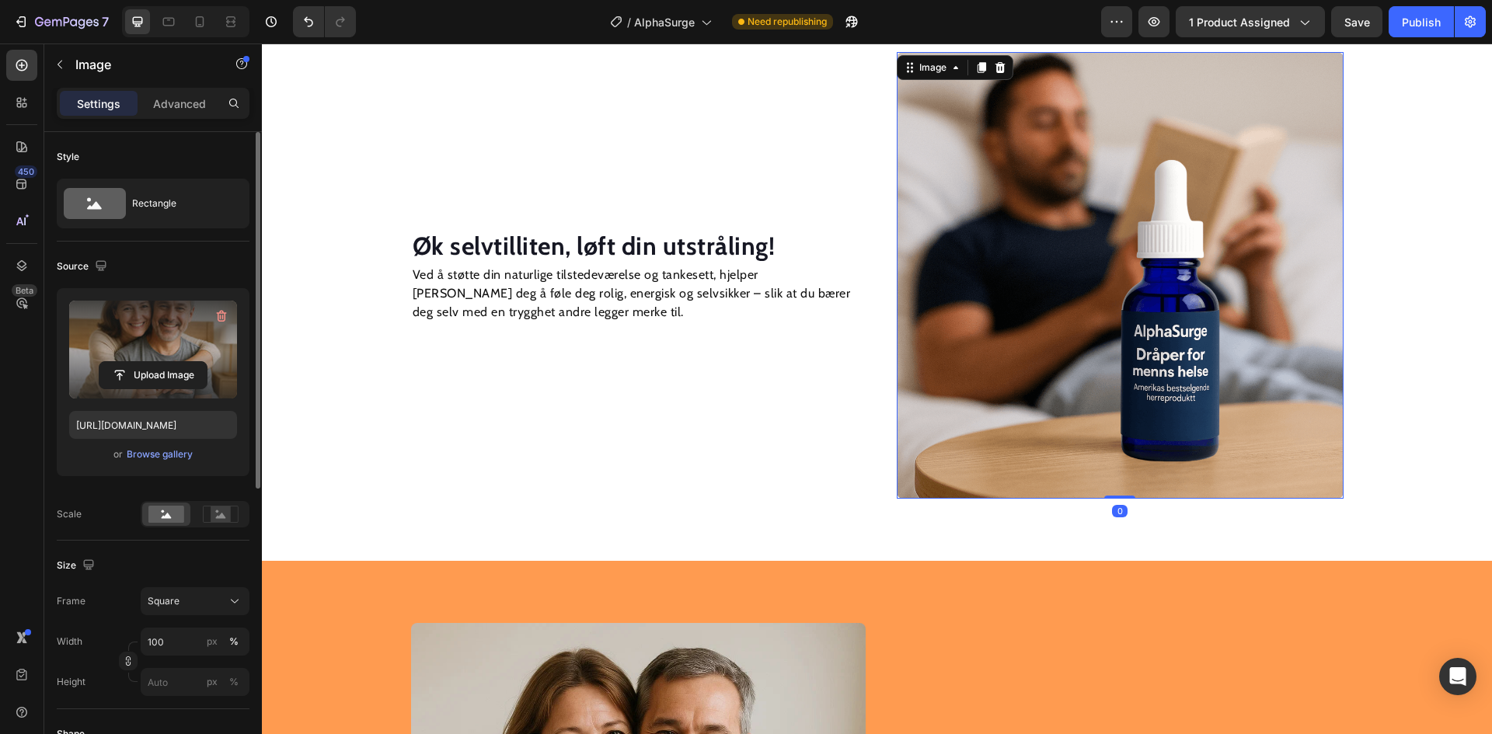
click at [1054, 351] on img at bounding box center [1120, 275] width 447 height 447
click at [179, 366] on input "file" at bounding box center [152, 375] width 107 height 26
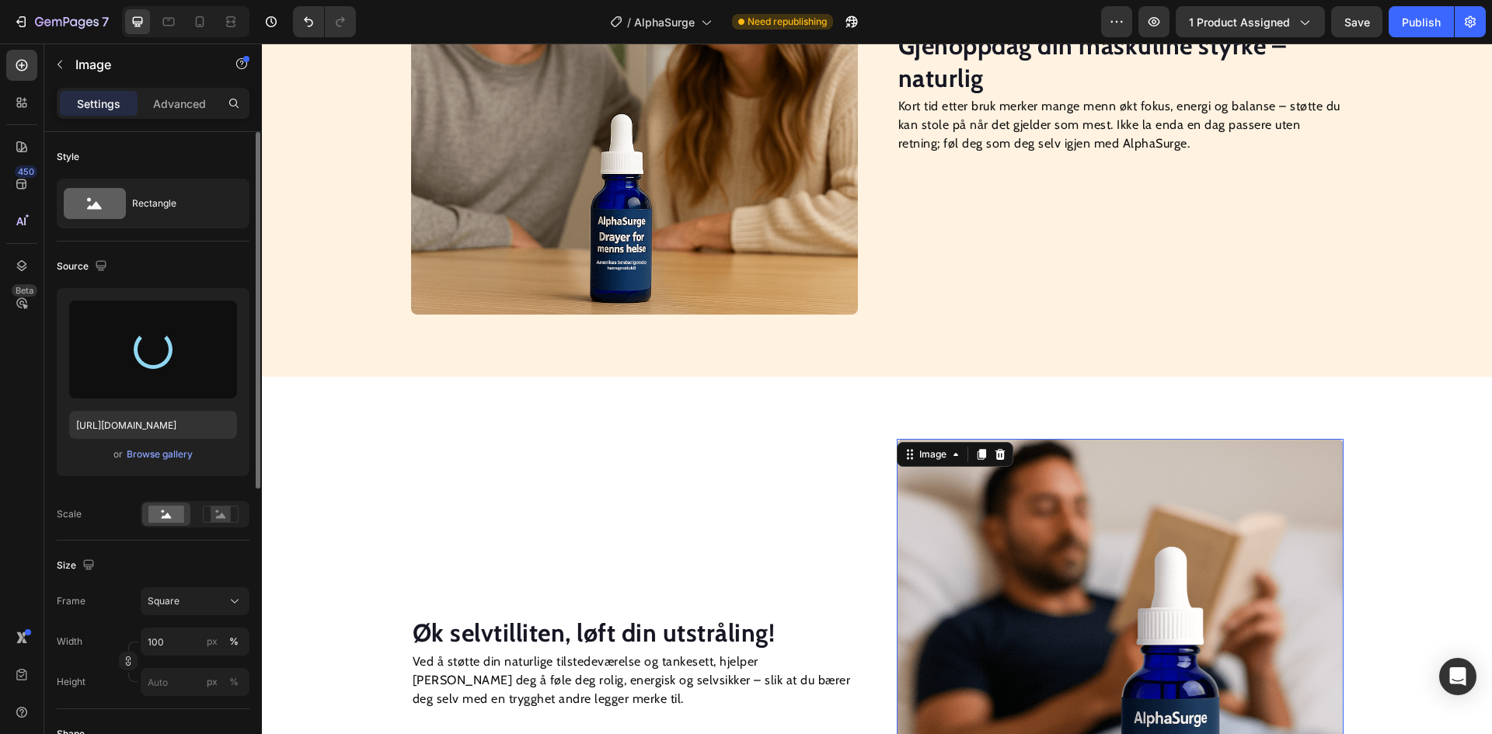
scroll to position [1299, 0]
type input "[URL][DOMAIN_NAME]"
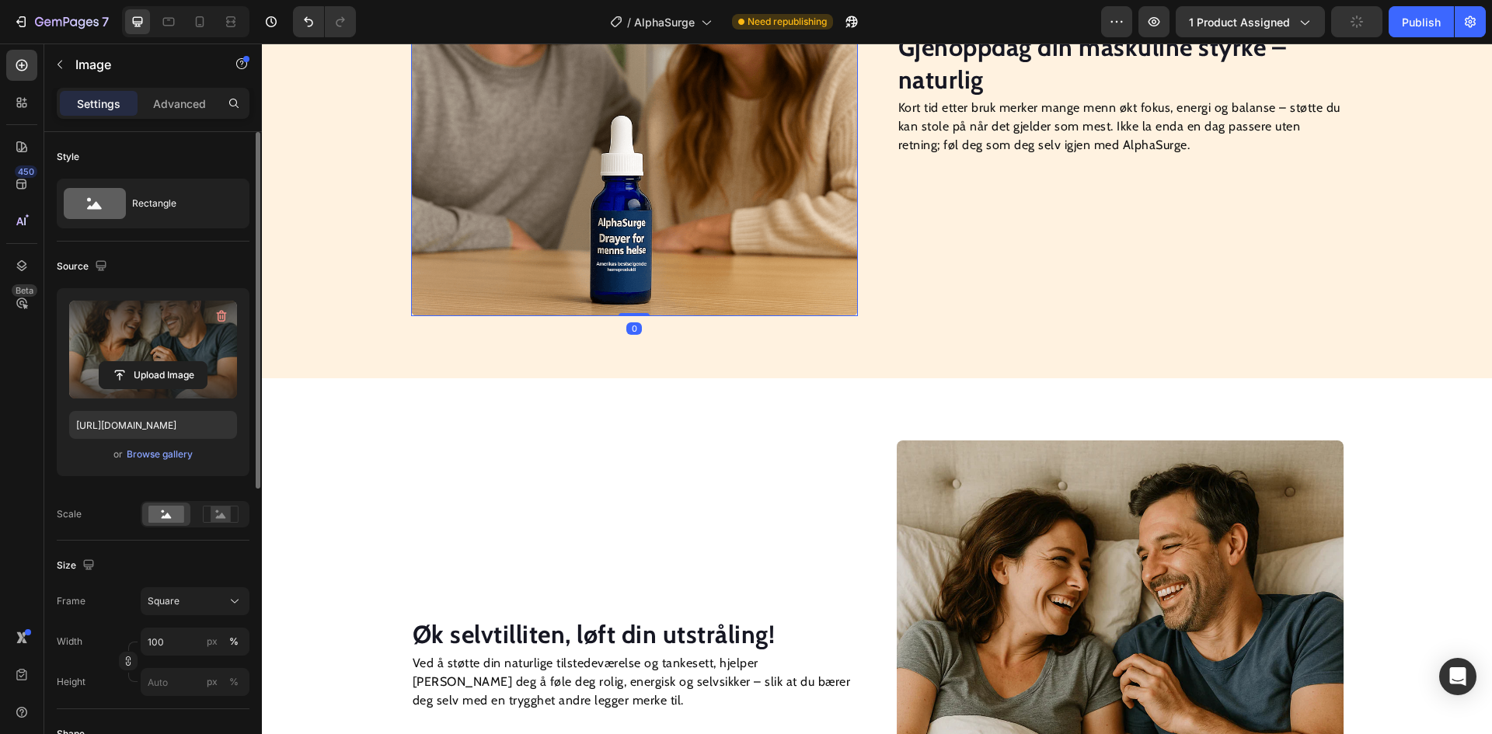
click at [670, 190] on img at bounding box center [634, 92] width 447 height 447
click at [169, 361] on button "Upload Image" at bounding box center [153, 375] width 109 height 28
click at [134, 384] on input "file" at bounding box center [152, 375] width 107 height 26
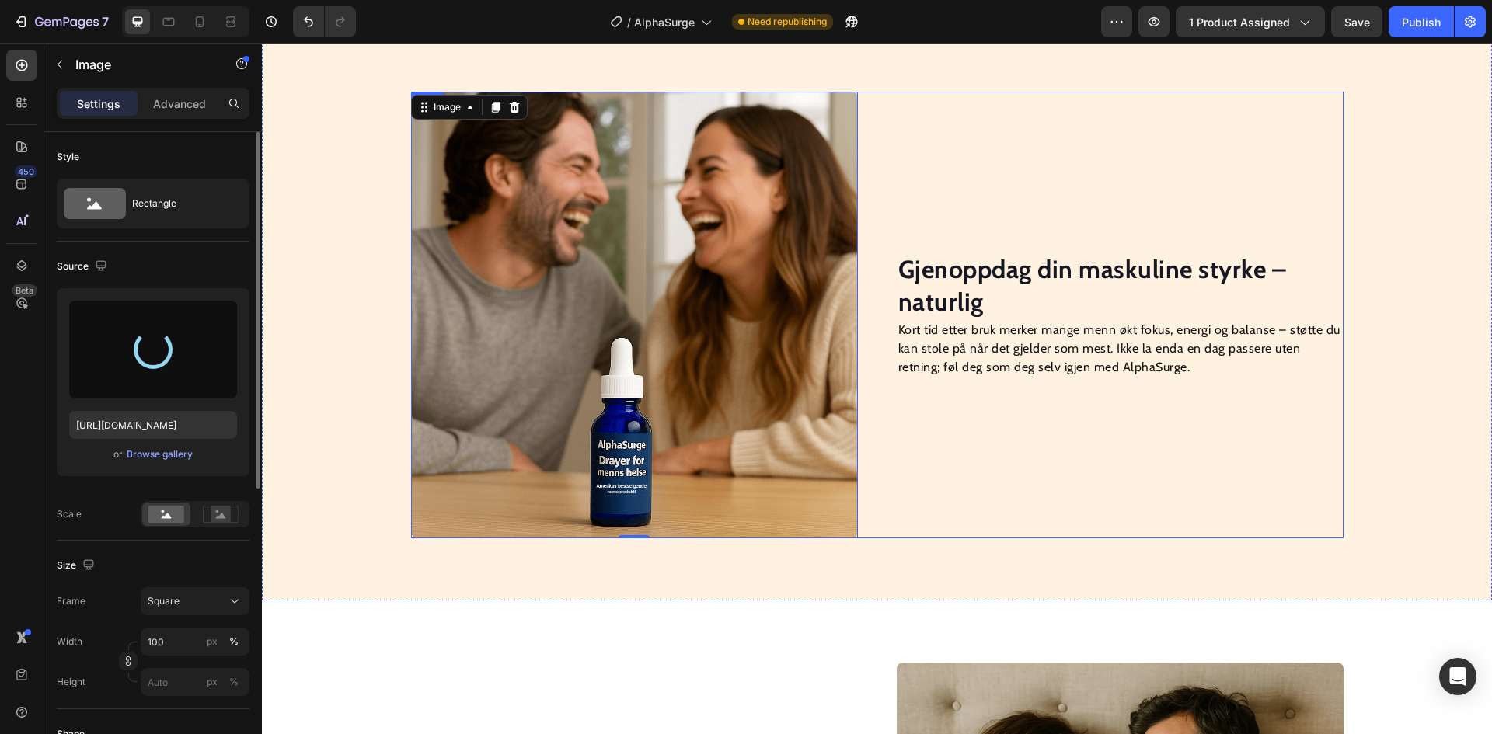
scroll to position [1066, 0]
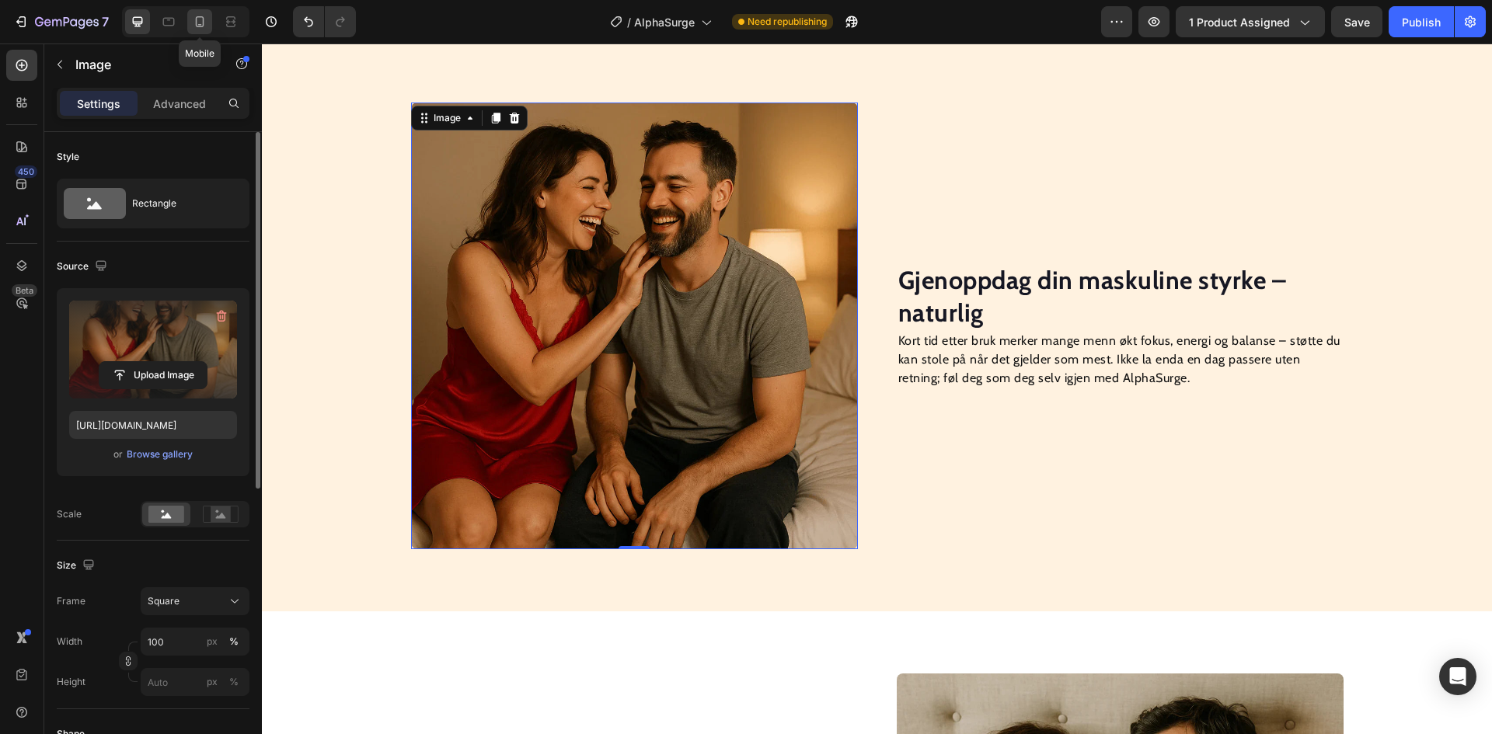
click at [199, 24] on icon at bounding box center [200, 21] width 9 height 11
type input "[URL][DOMAIN_NAME]"
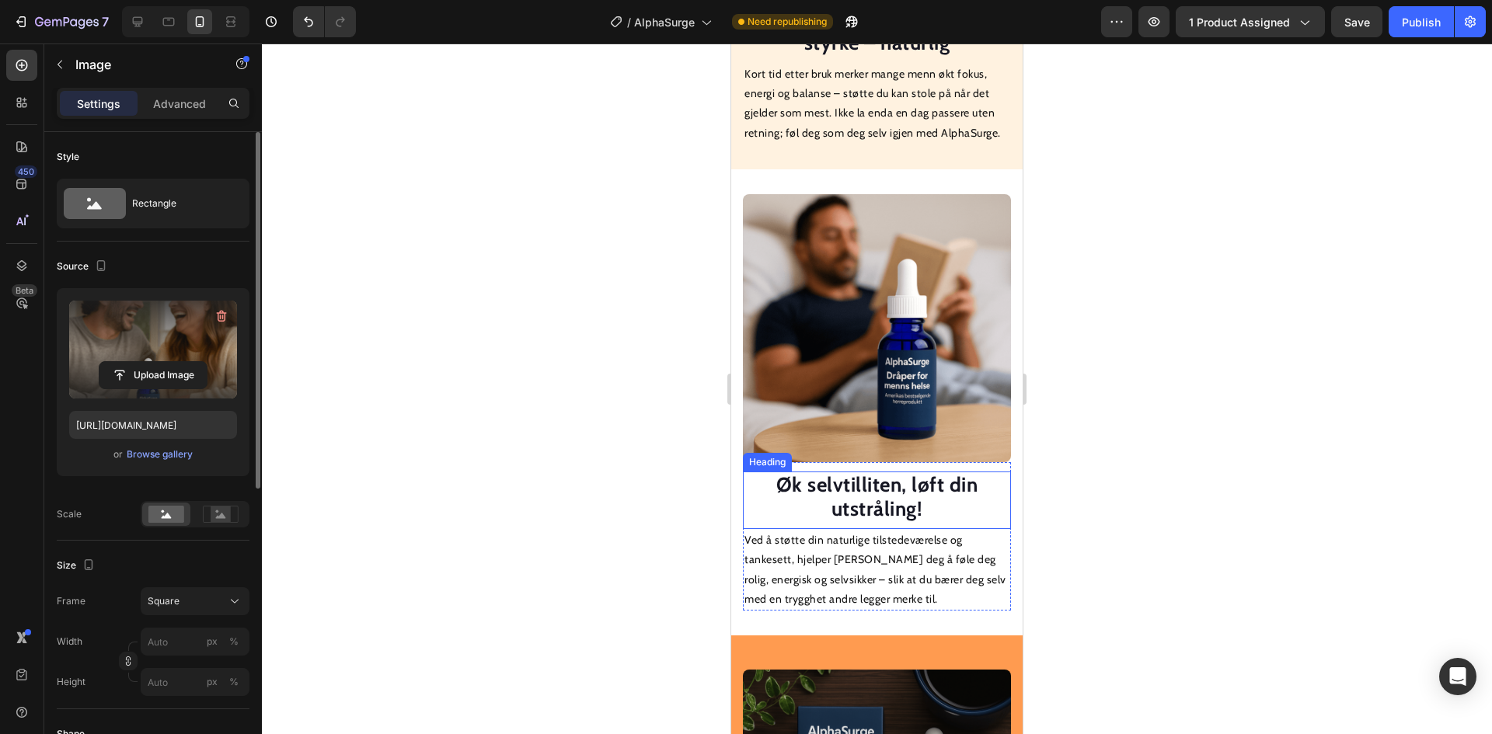
scroll to position [1744, 0]
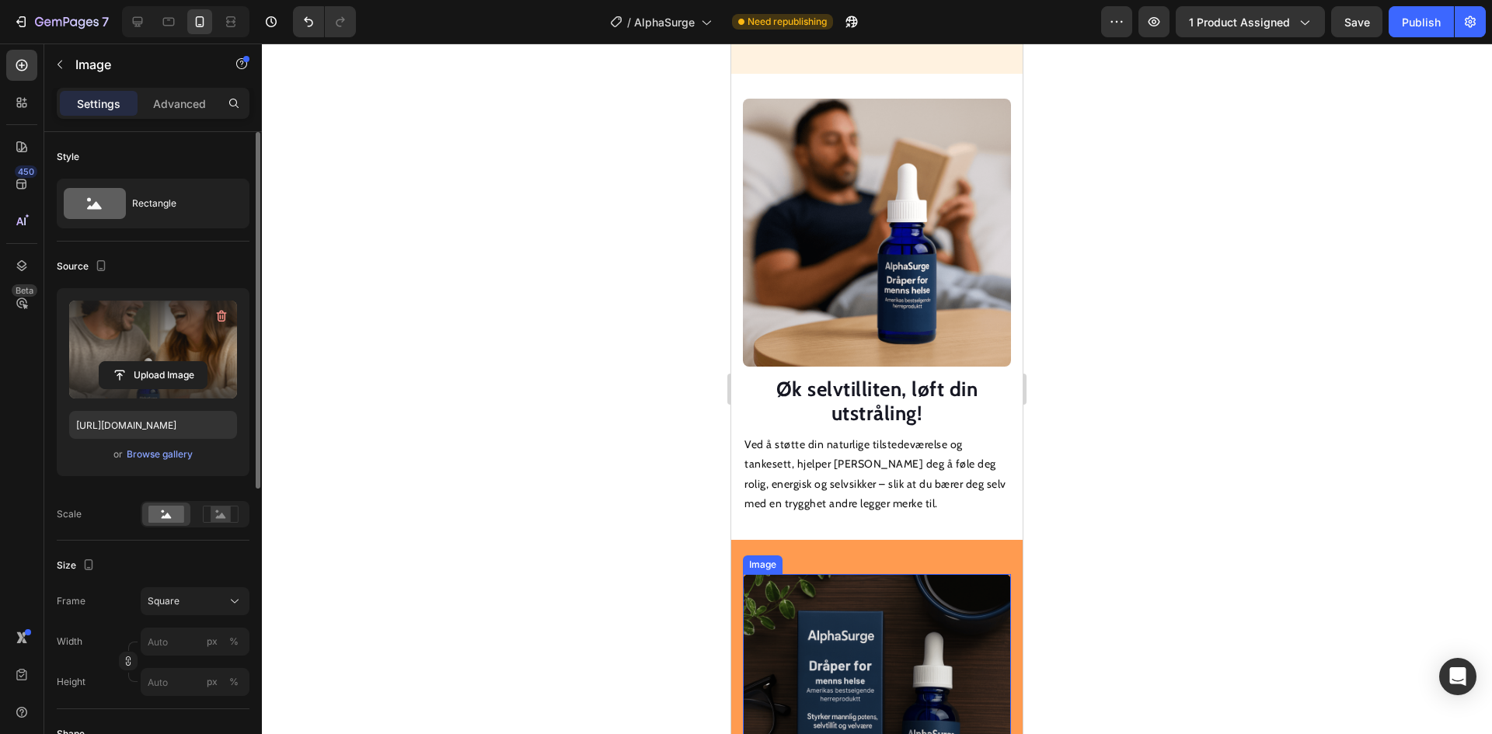
click at [853, 609] on img at bounding box center [877, 708] width 268 height 268
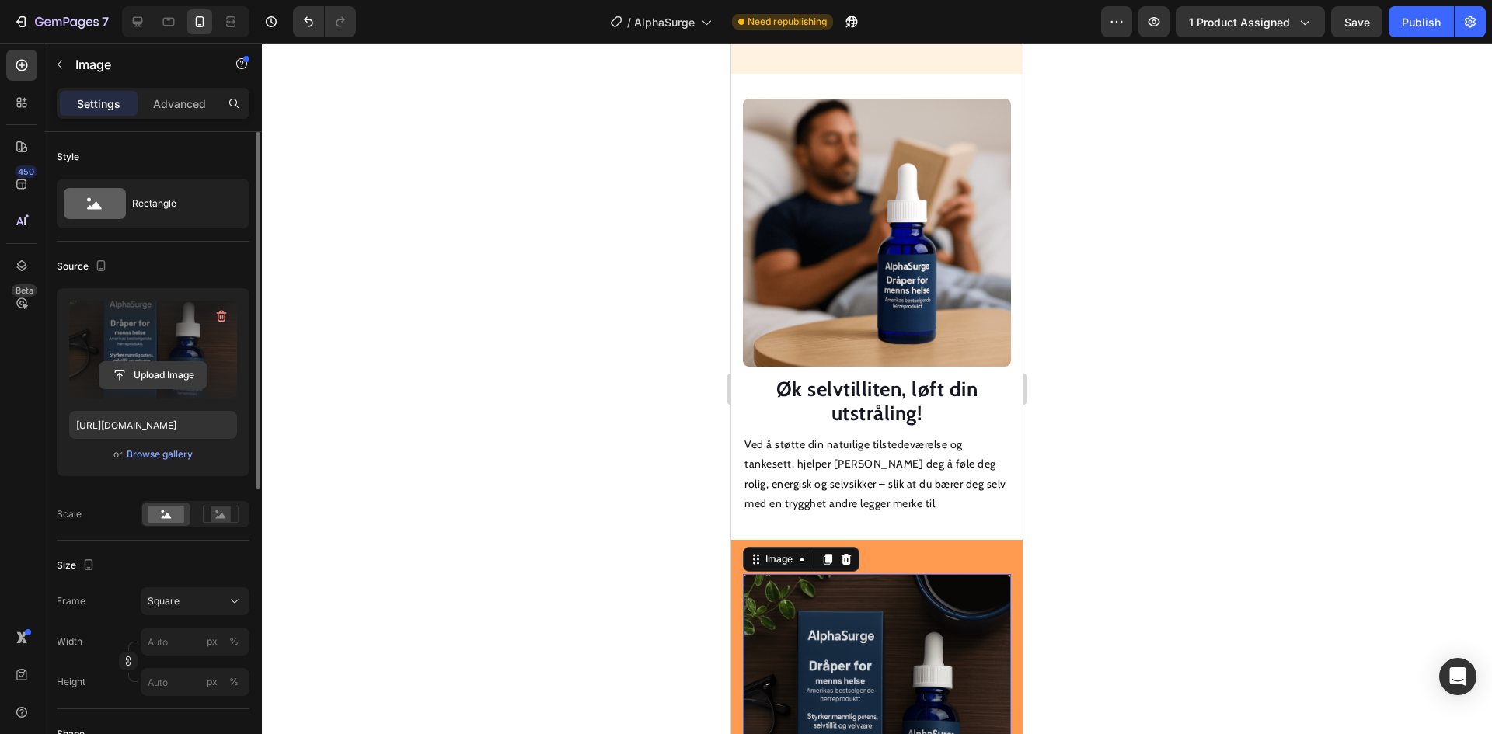
click at [107, 375] on input "file" at bounding box center [152, 375] width 107 height 26
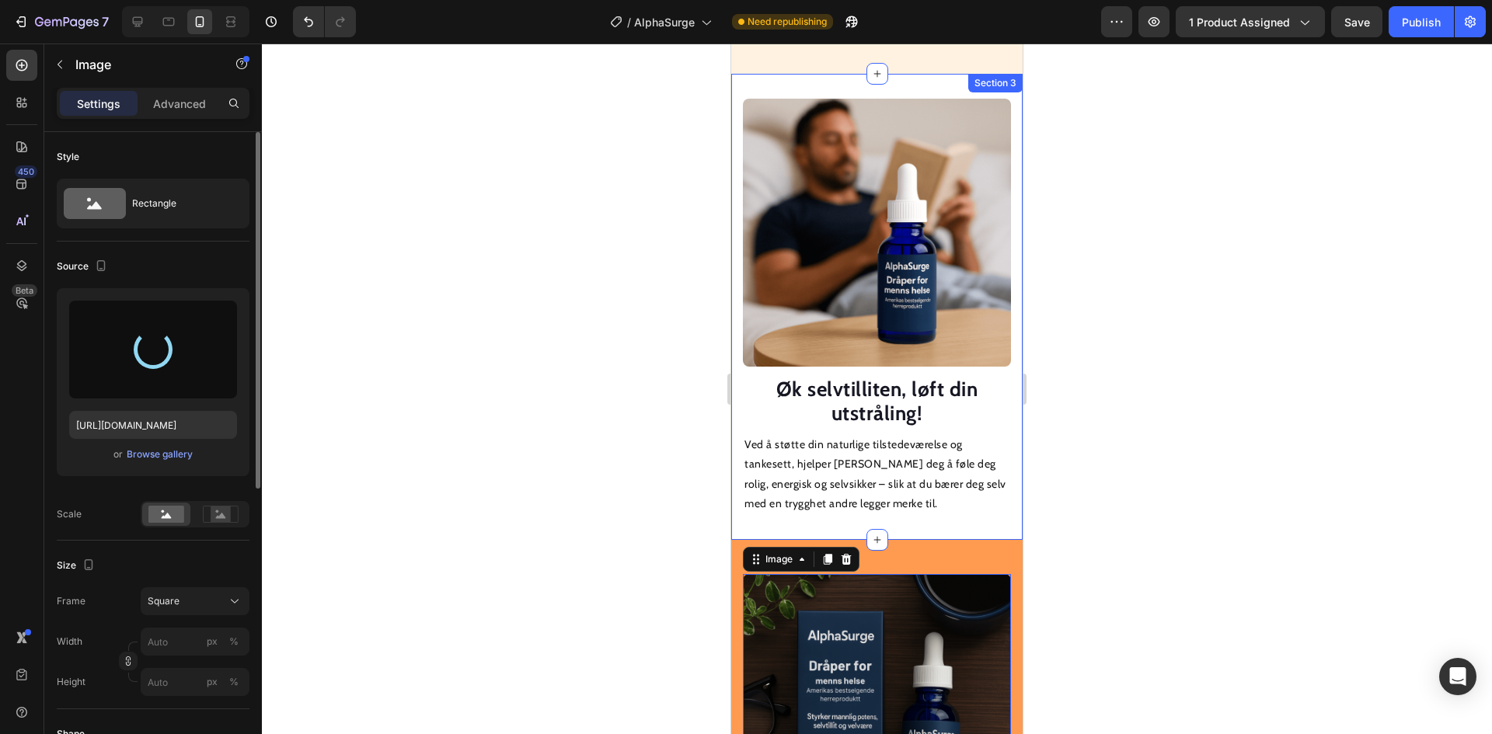
type input "[URL][DOMAIN_NAME]"
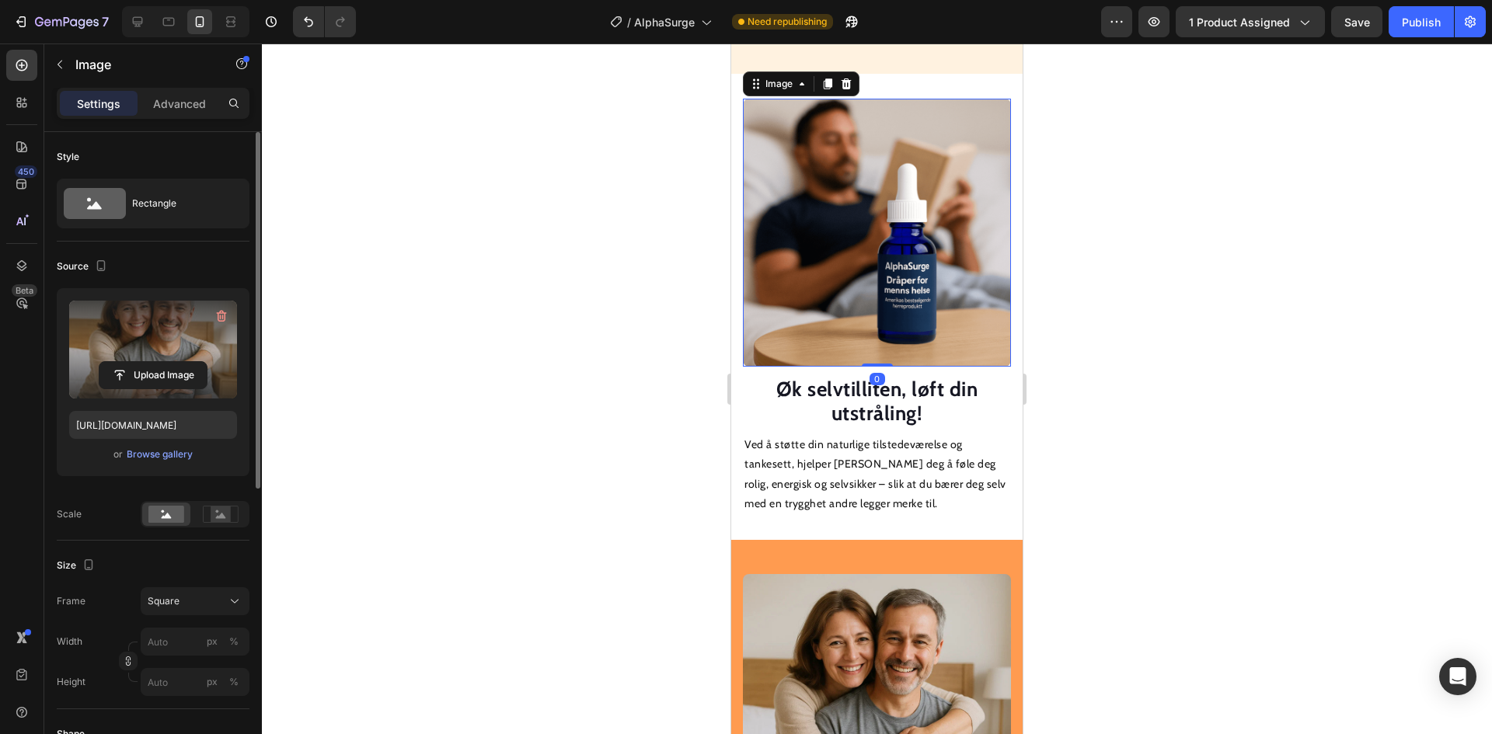
drag, startPoint x: 886, startPoint y: 272, endPoint x: 1186, endPoint y: 366, distance: 314.4
click at [886, 272] on img at bounding box center [877, 233] width 268 height 268
click at [192, 368] on input "file" at bounding box center [152, 375] width 107 height 26
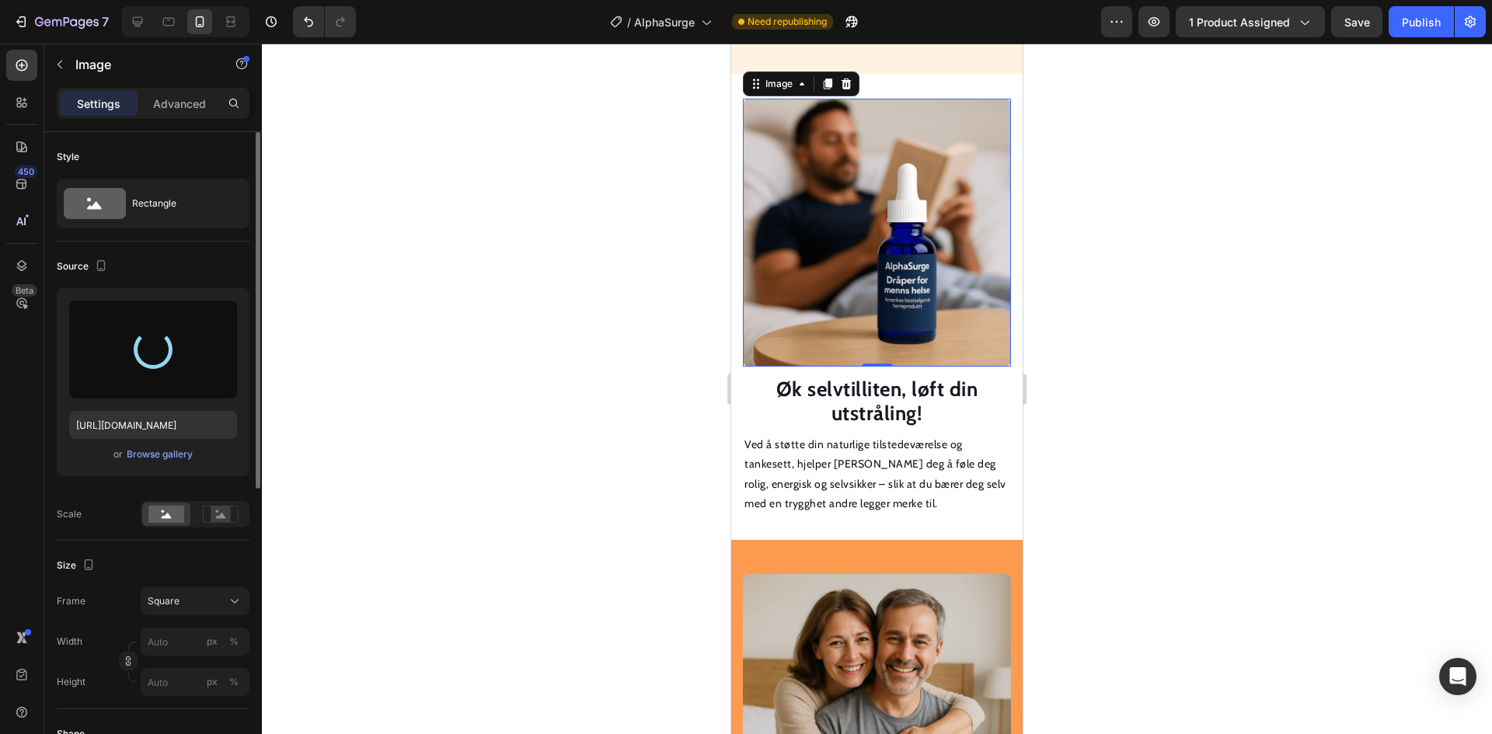
type input "[URL][DOMAIN_NAME]"
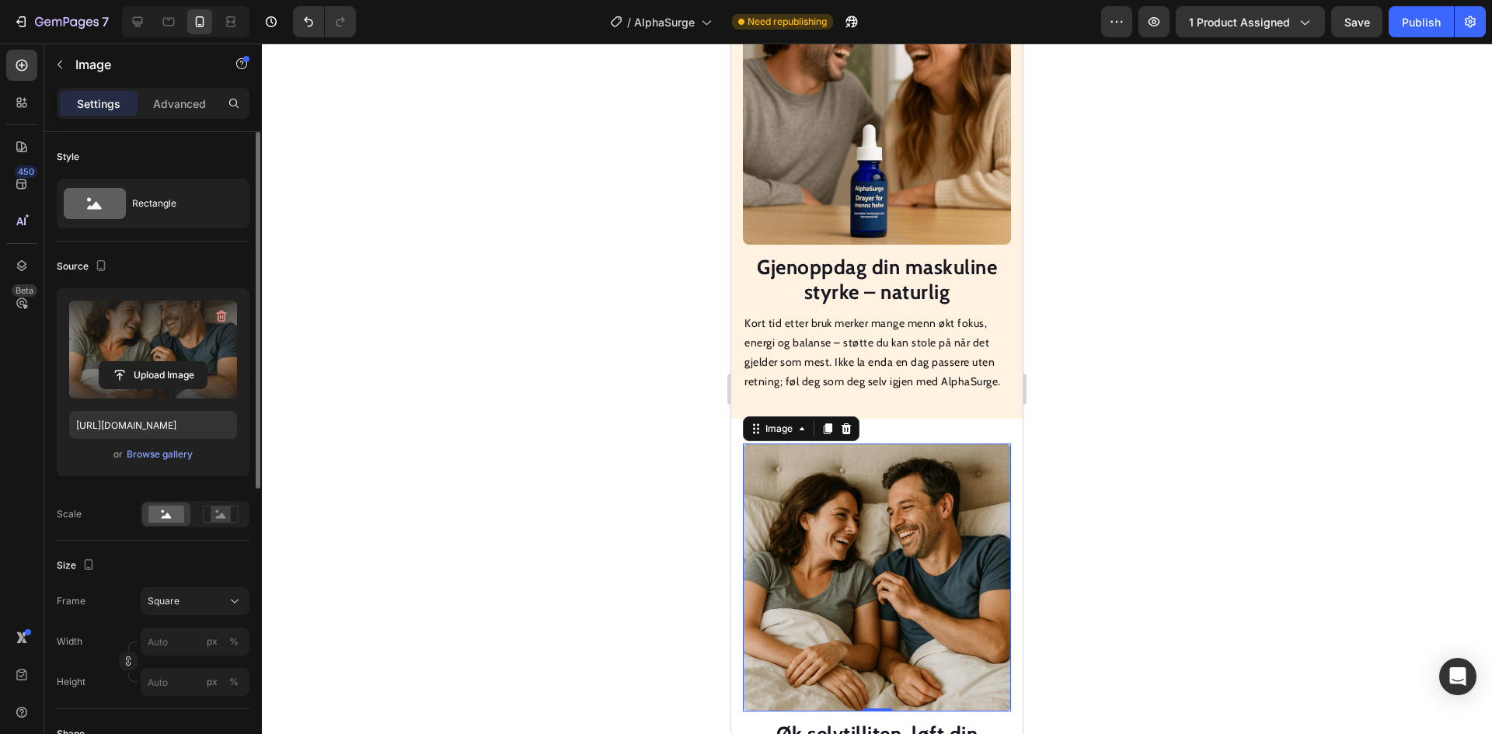
scroll to position [1278, 0]
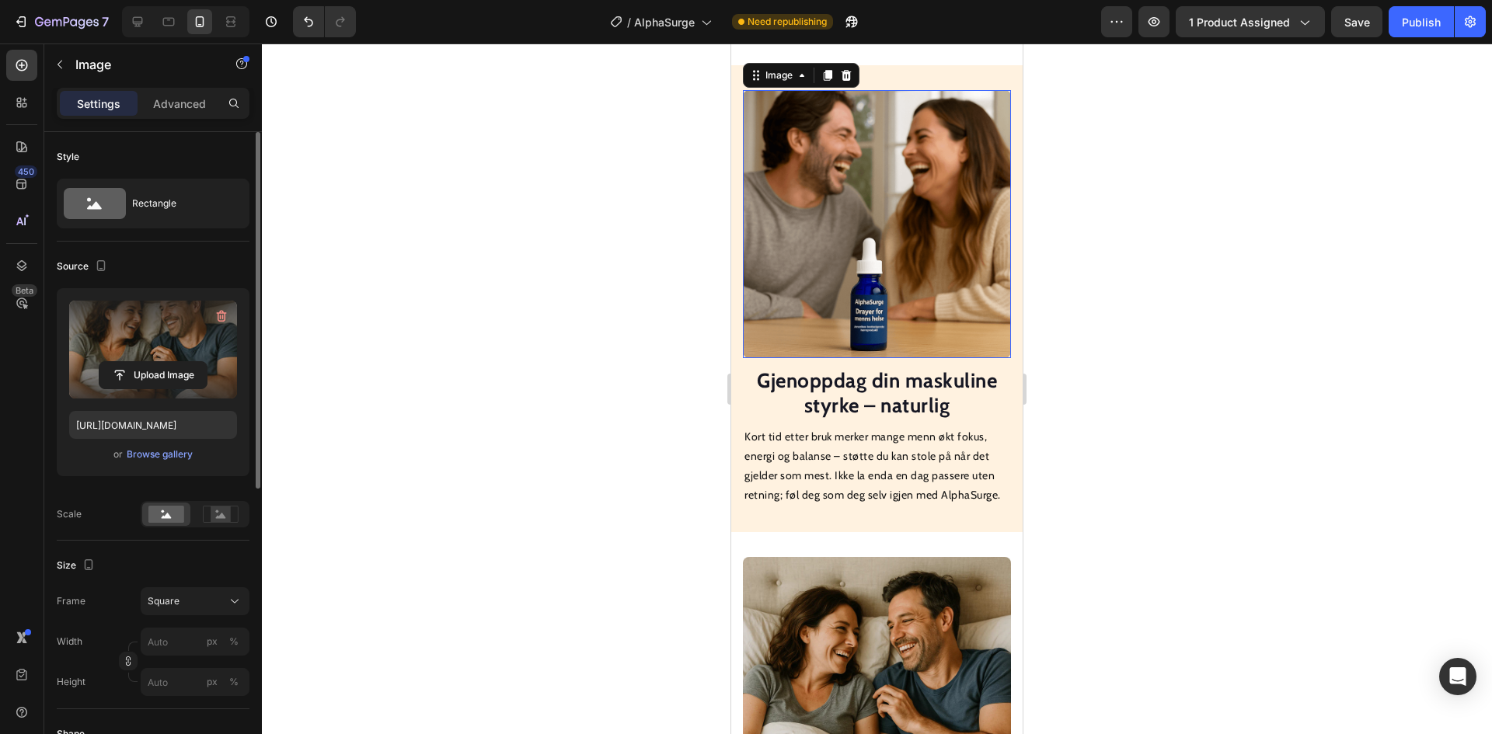
drag, startPoint x: 881, startPoint y: 272, endPoint x: 1160, endPoint y: 406, distance: 309.7
click at [881, 272] on img at bounding box center [877, 224] width 268 height 268
click at [135, 379] on input "file" at bounding box center [152, 375] width 107 height 26
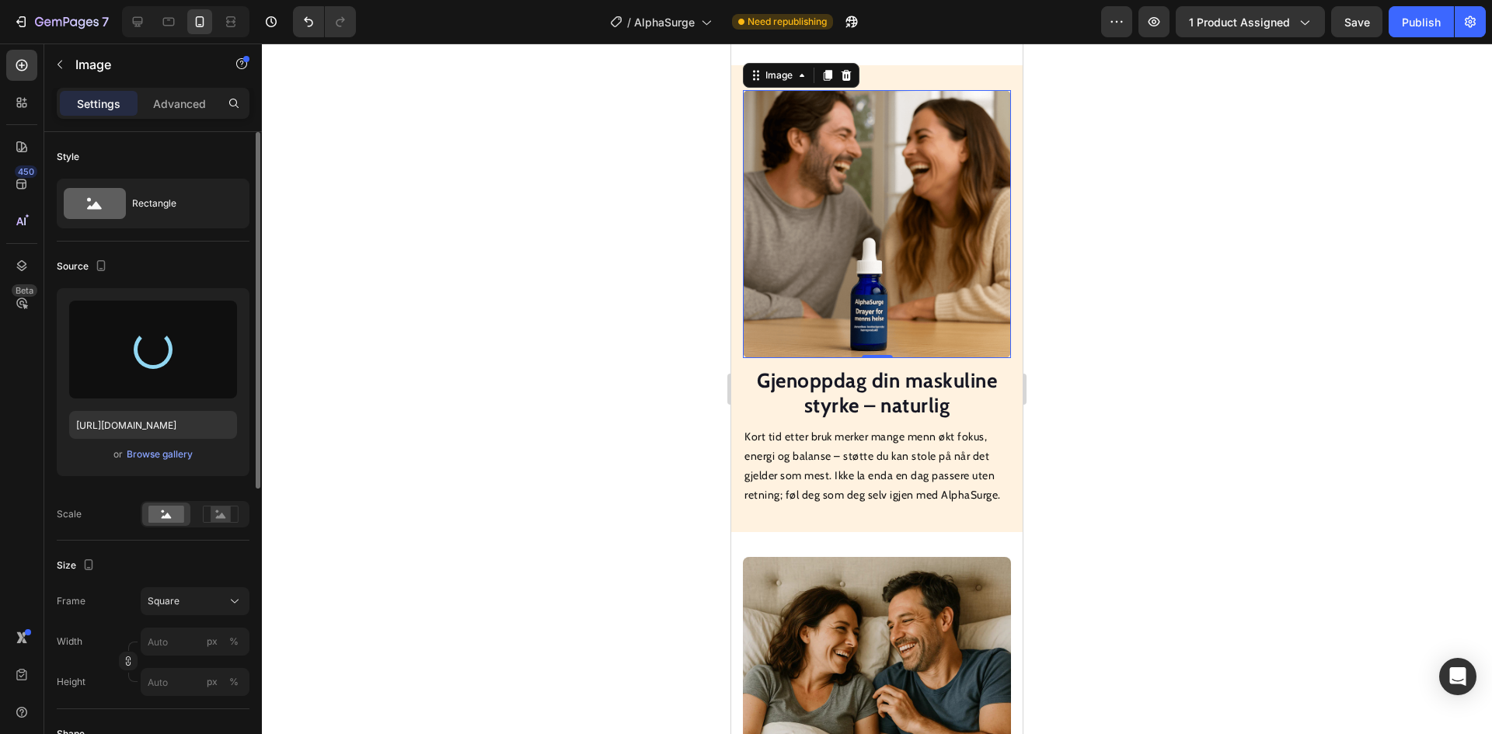
type input "[URL][DOMAIN_NAME]"
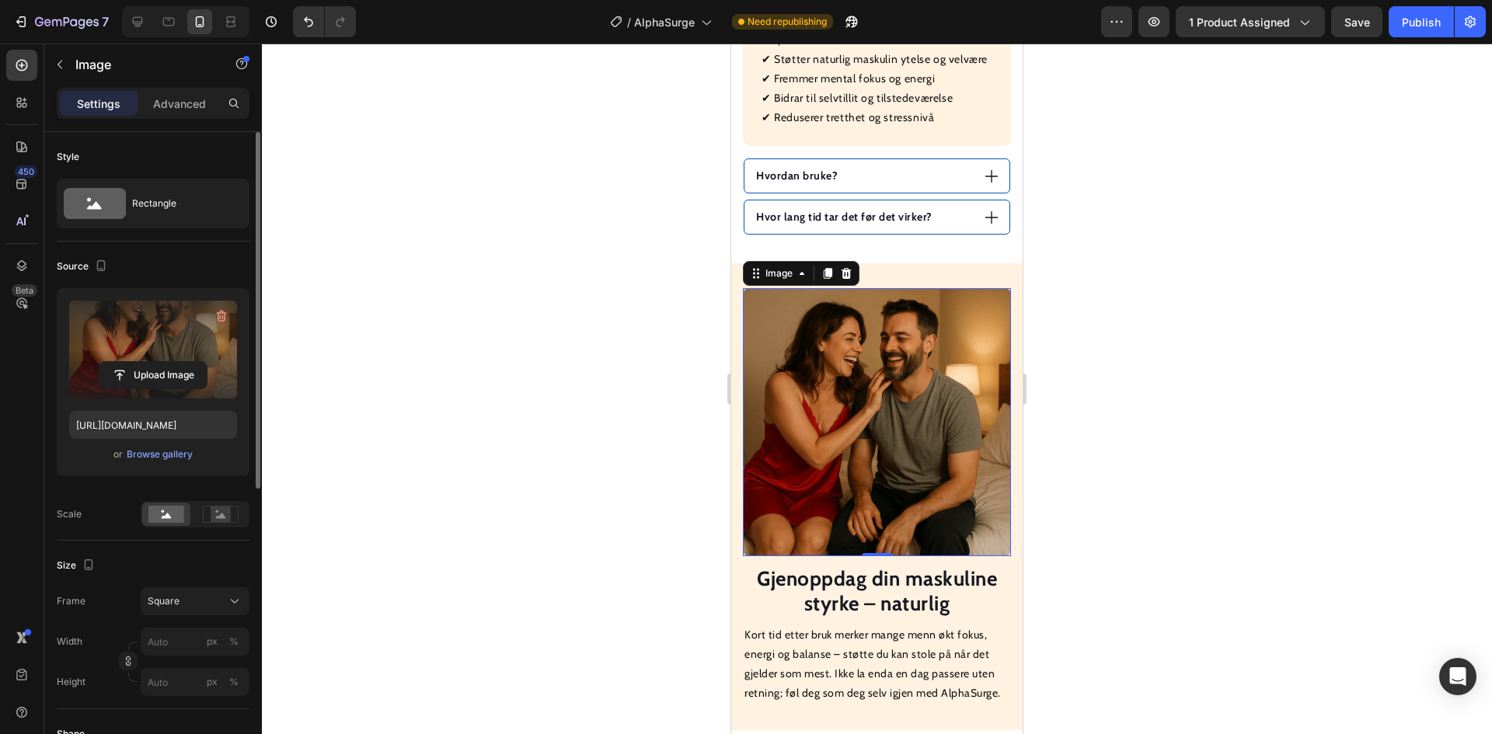
scroll to position [1045, 0]
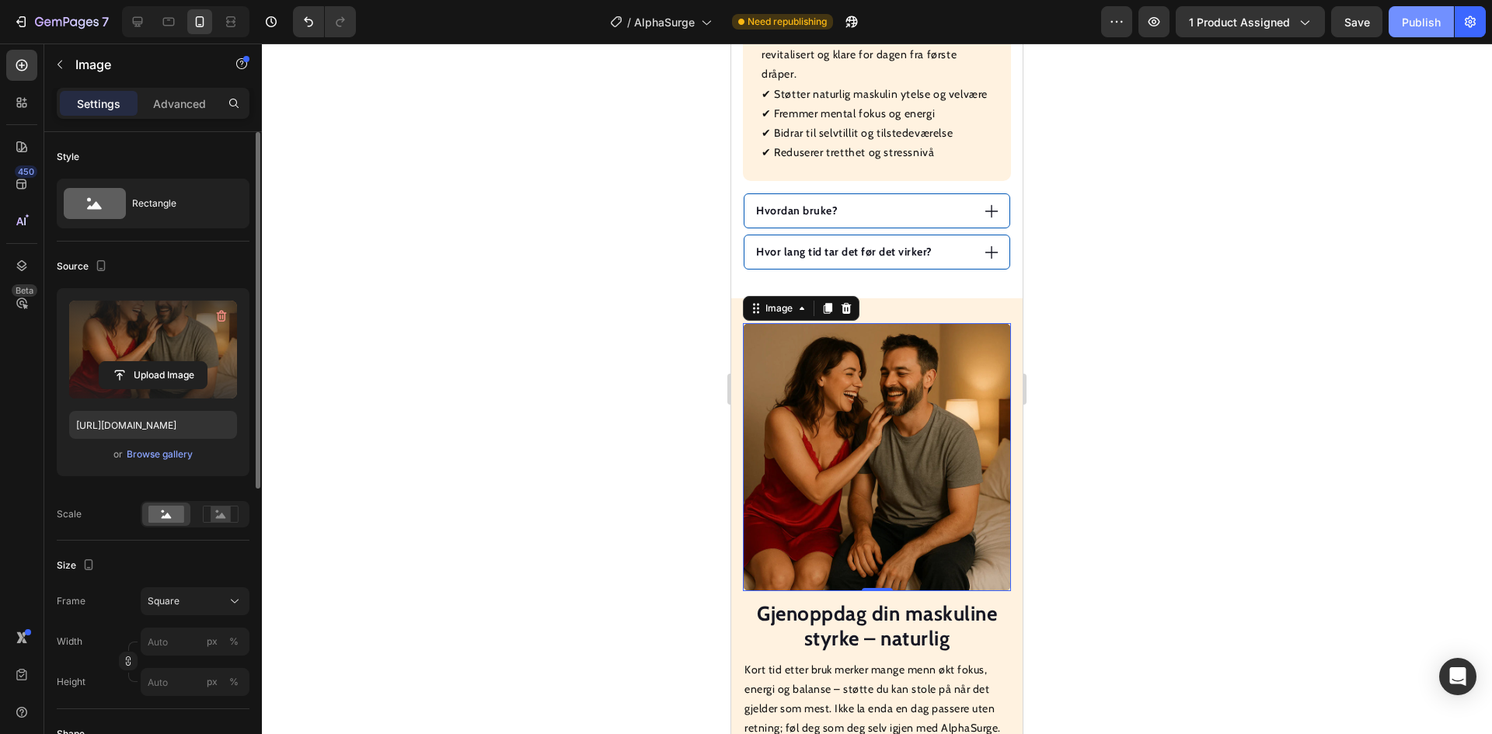
click at [1428, 23] on div "Publish" at bounding box center [1421, 22] width 39 height 16
click at [145, 18] on icon at bounding box center [138, 22] width 16 height 16
type input "100"
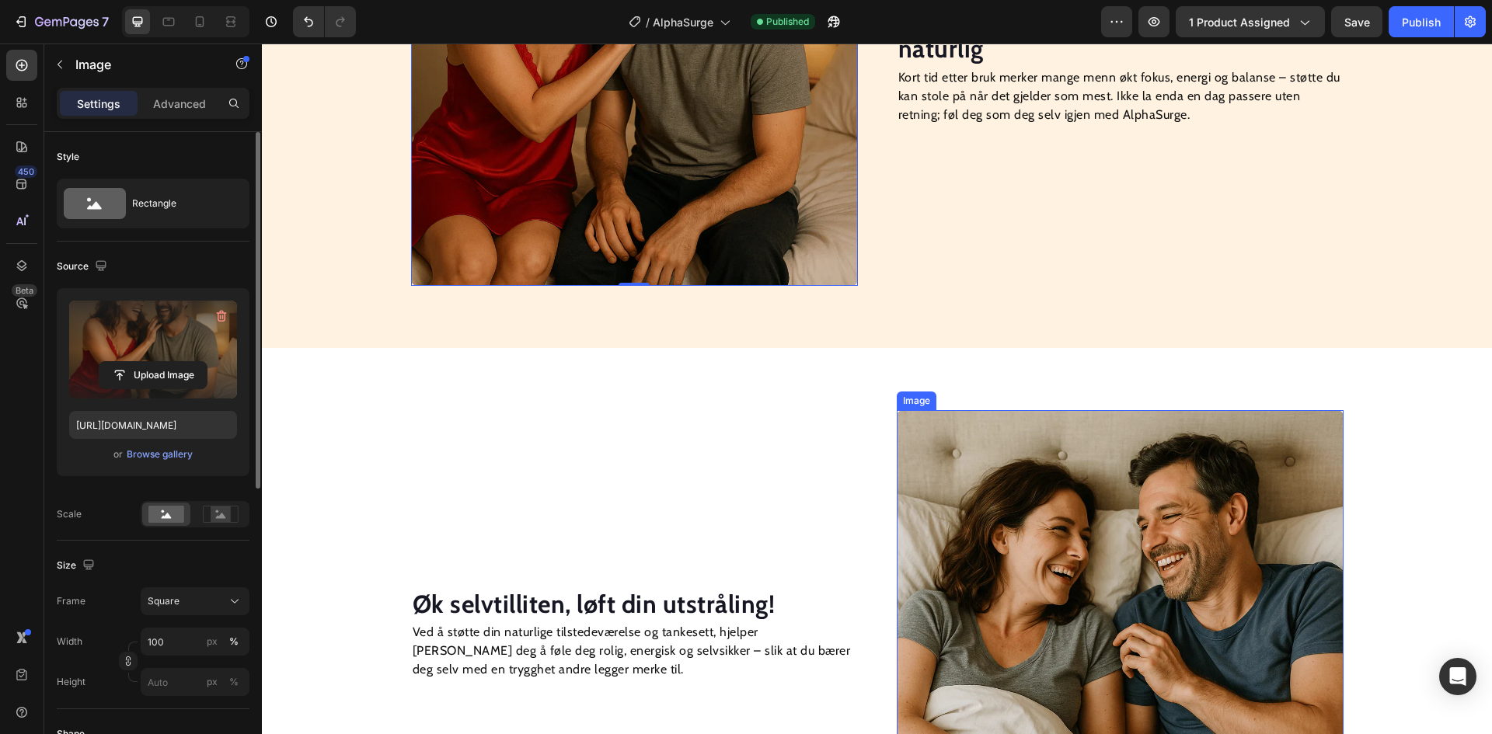
scroll to position [1298, 0]
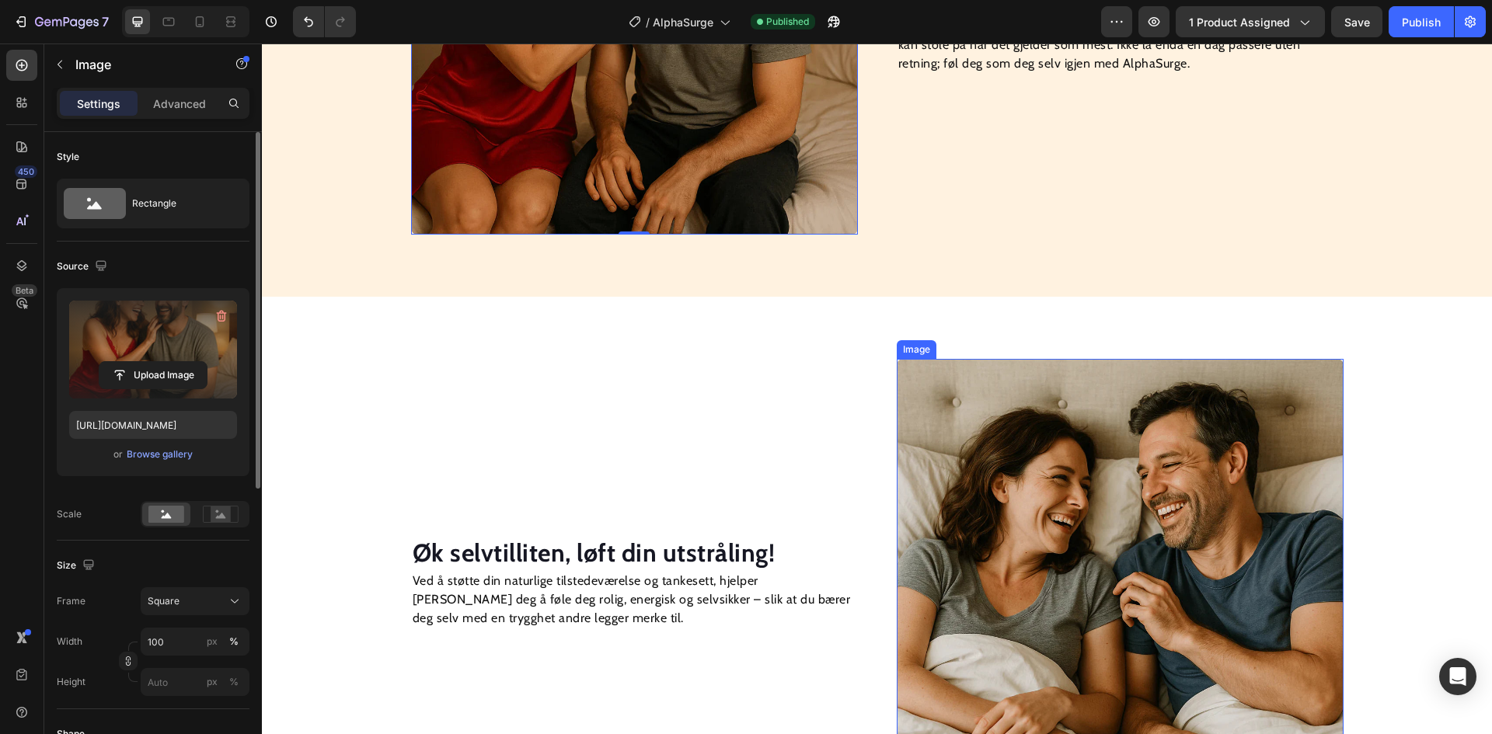
click at [1030, 498] on img at bounding box center [1120, 582] width 447 height 447
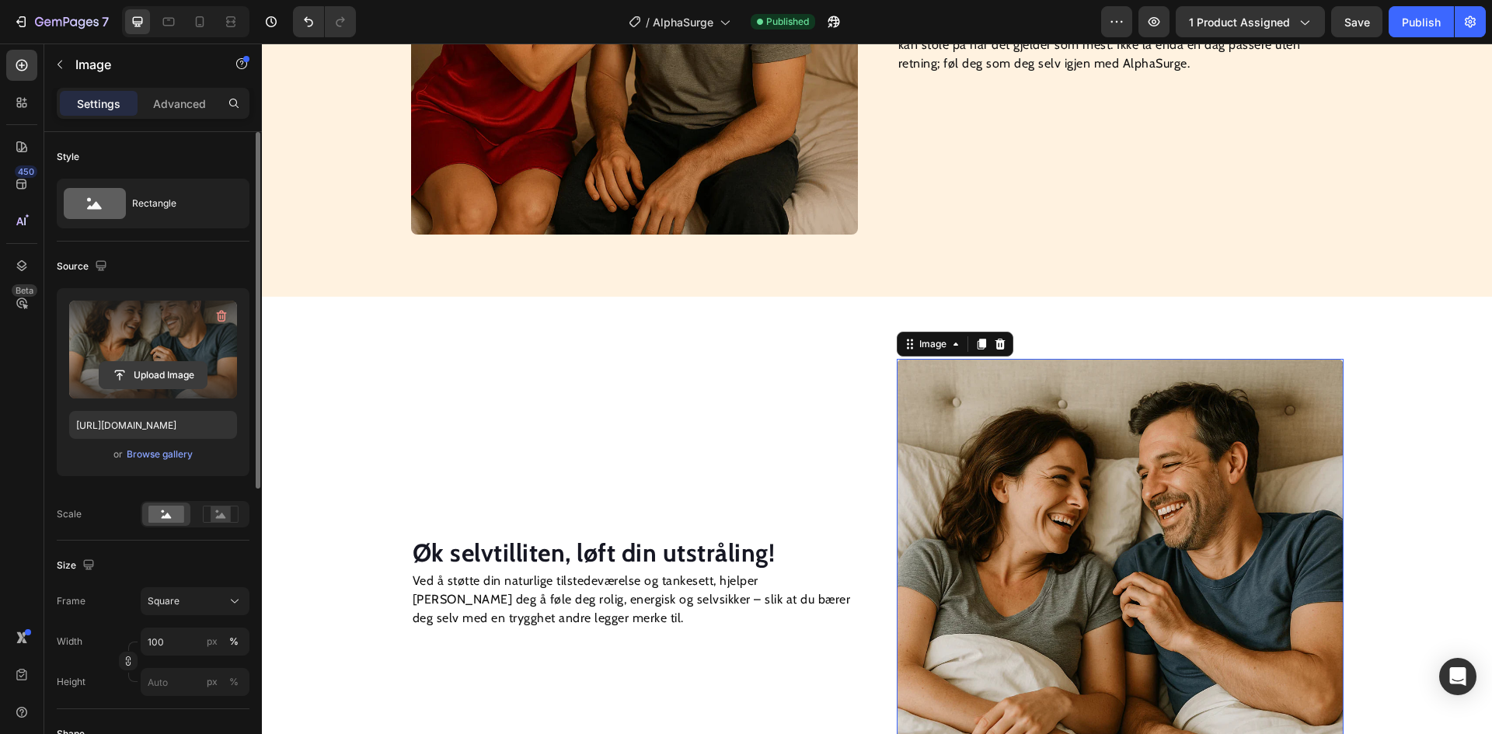
click at [172, 374] on input "file" at bounding box center [152, 375] width 107 height 26
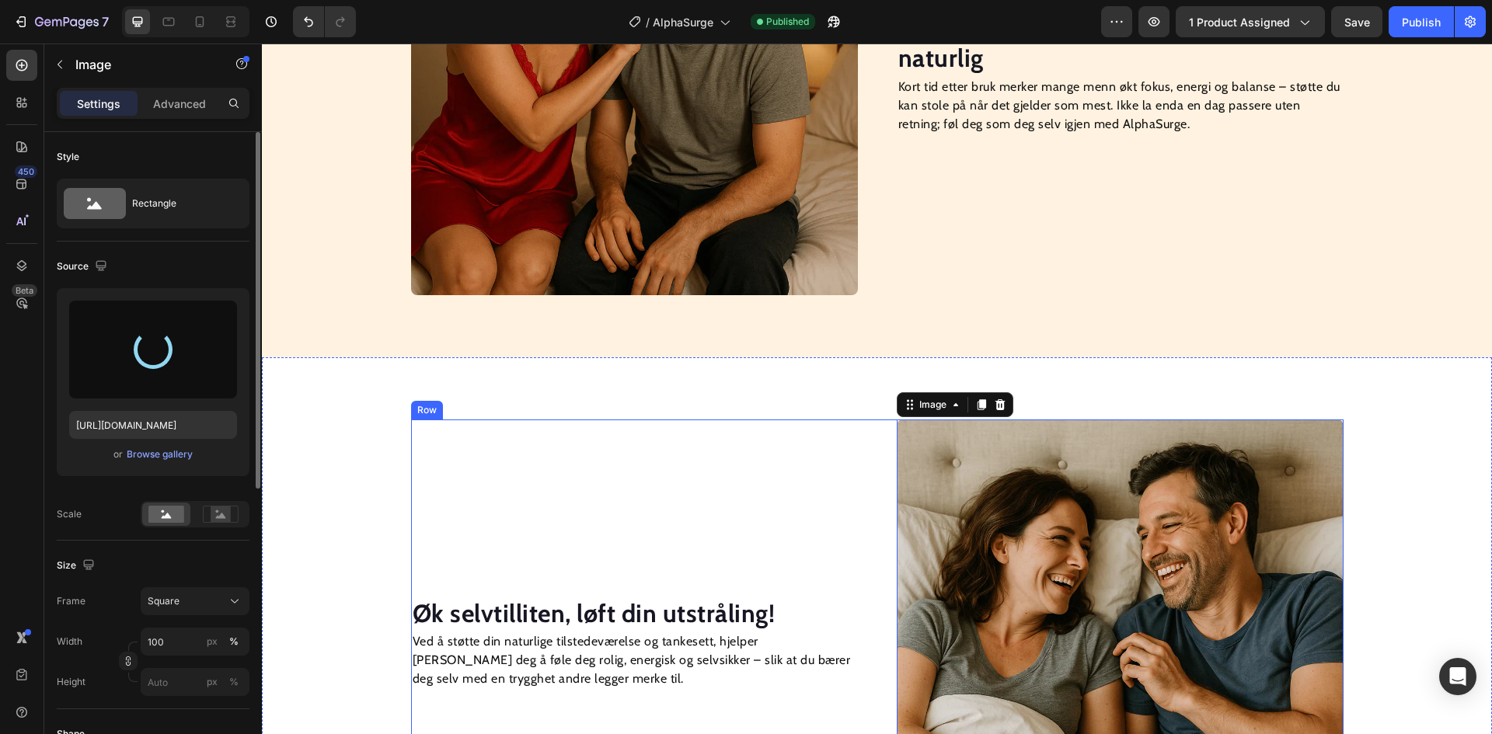
scroll to position [1220, 0]
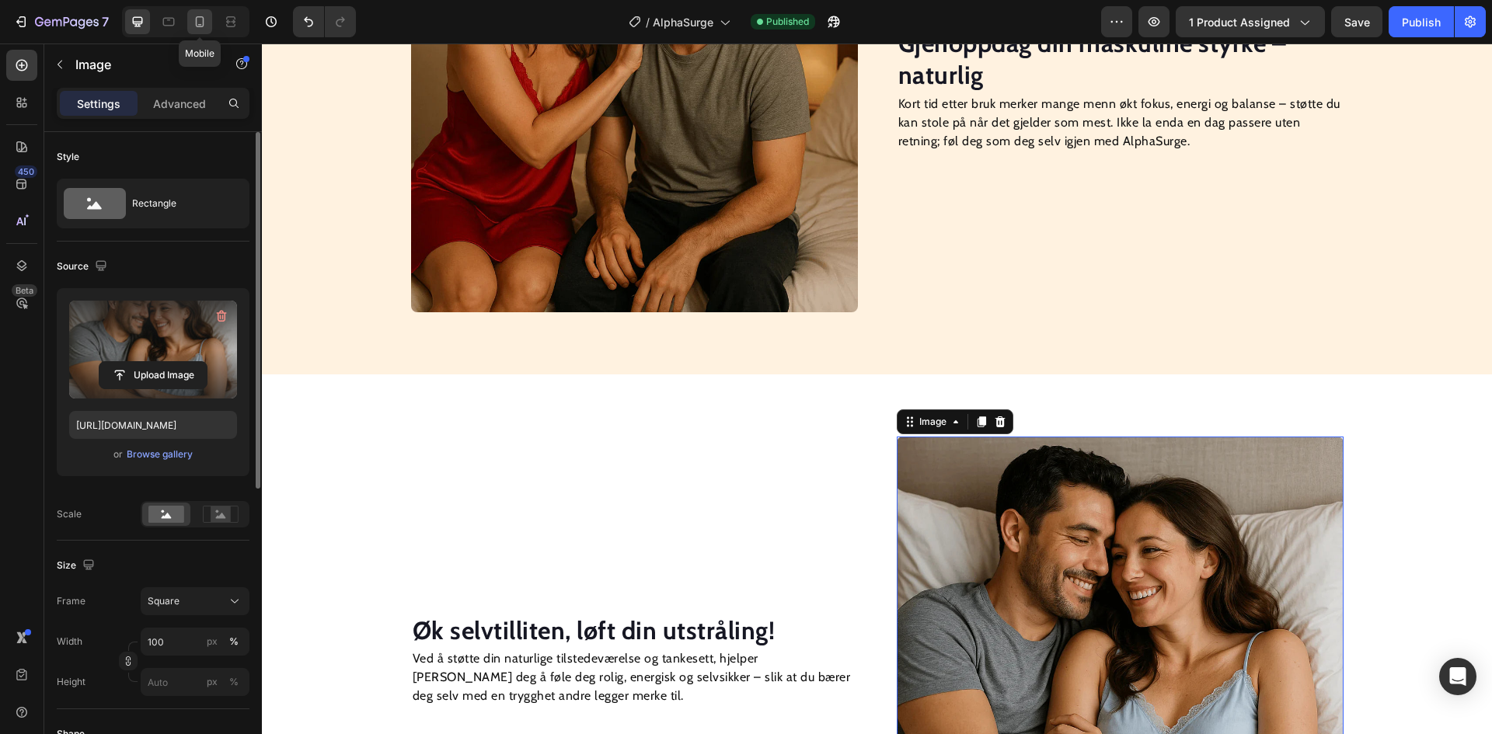
click at [194, 23] on icon at bounding box center [200, 22] width 16 height 16
type input "[URL][DOMAIN_NAME]"
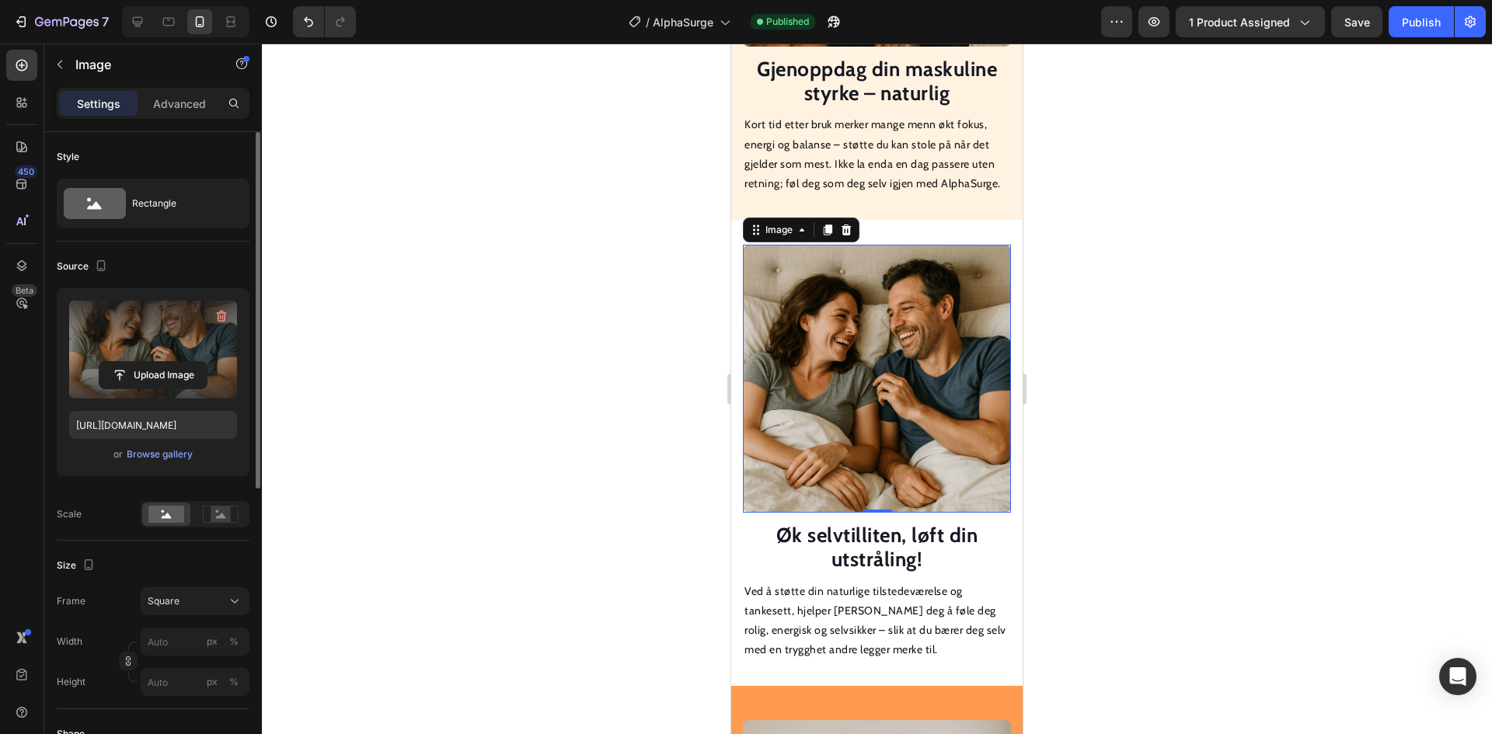
scroll to position [1387, 0]
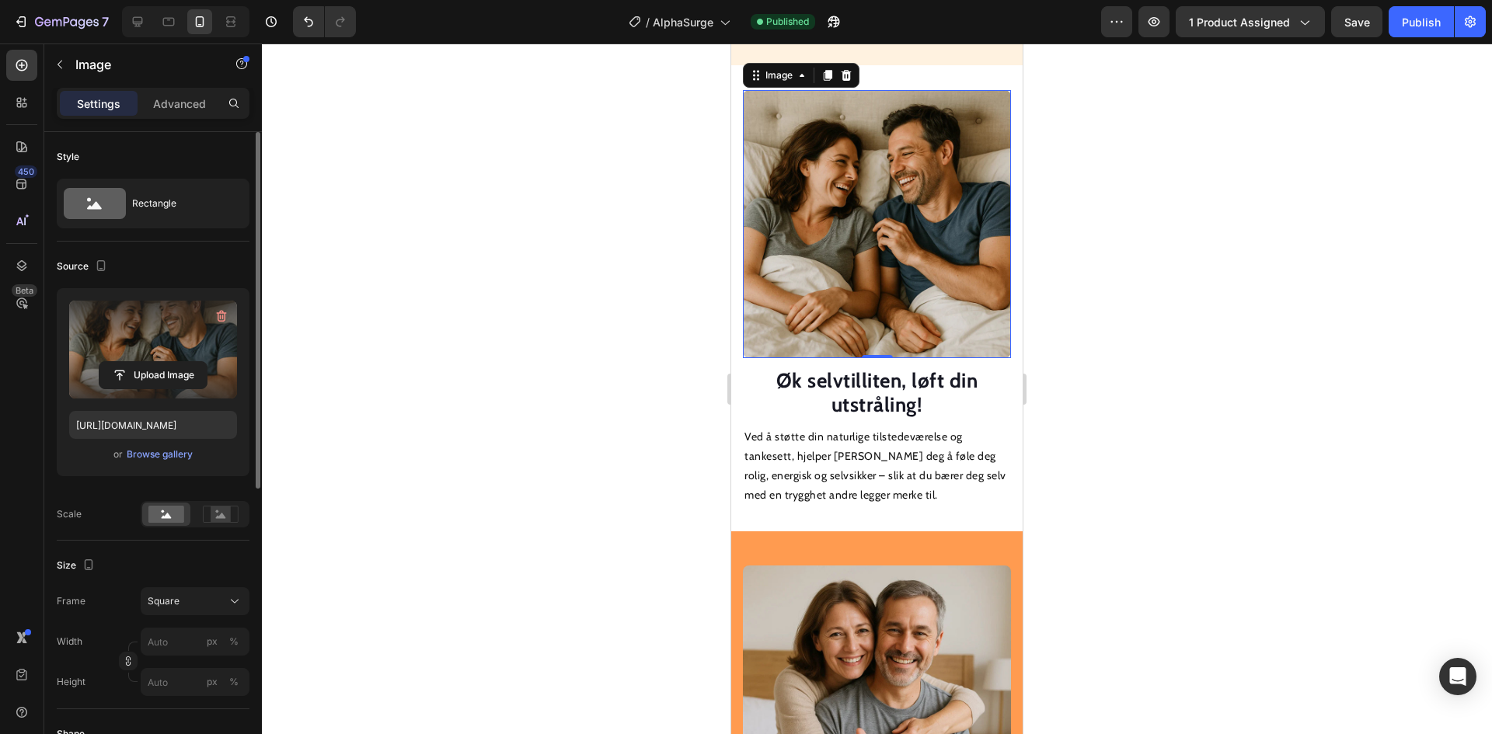
click at [665, 290] on div at bounding box center [877, 389] width 1230 height 691
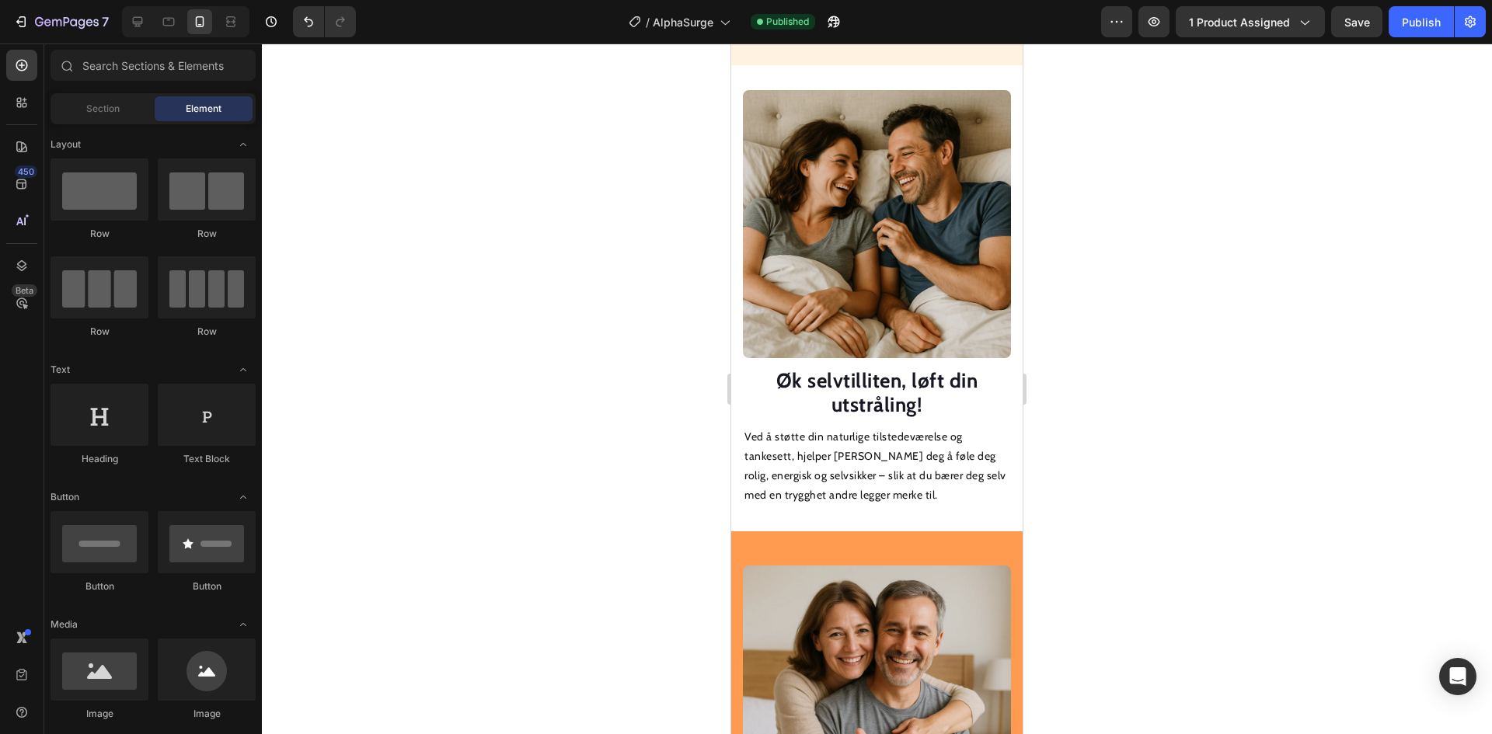
click at [853, 247] on img at bounding box center [877, 224] width 268 height 268
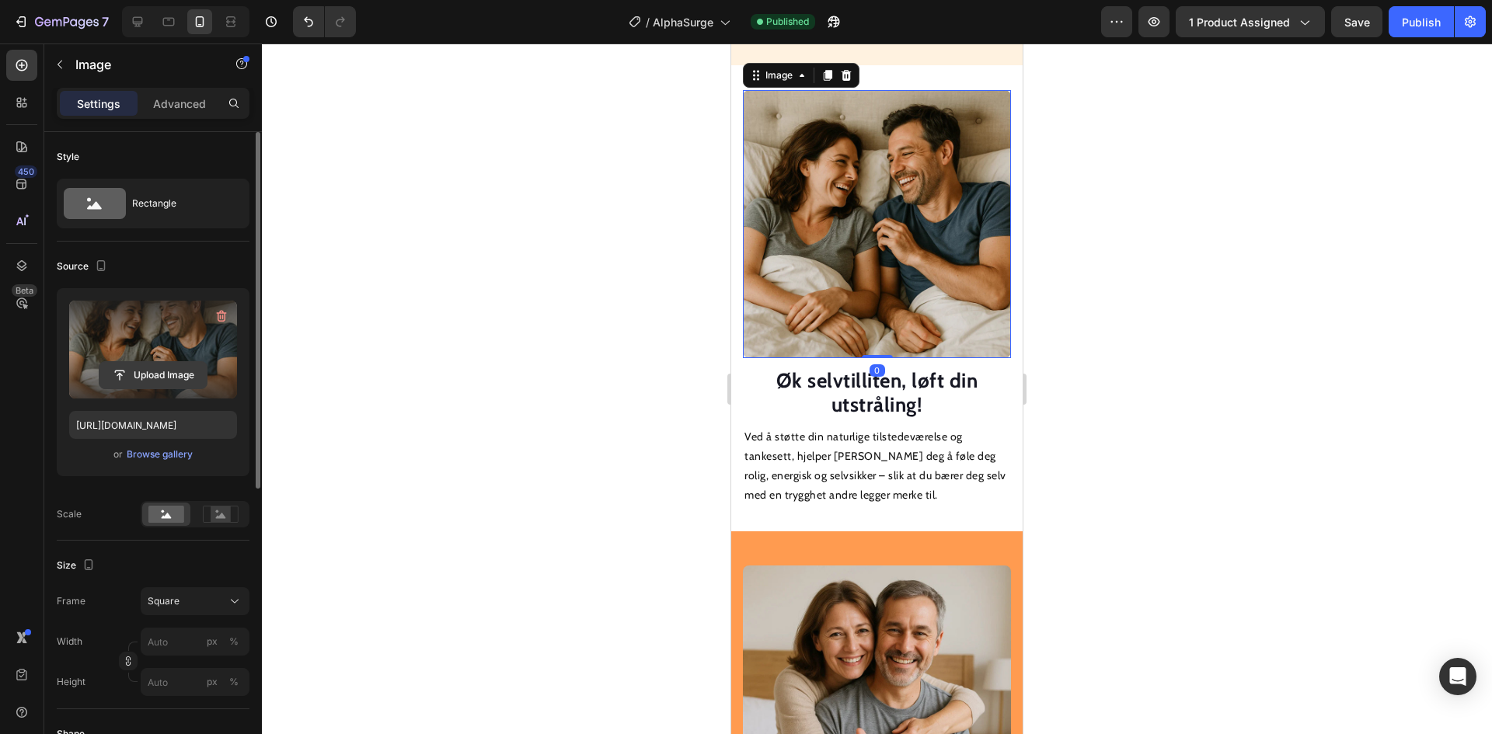
click at [179, 365] on input "file" at bounding box center [152, 375] width 107 height 26
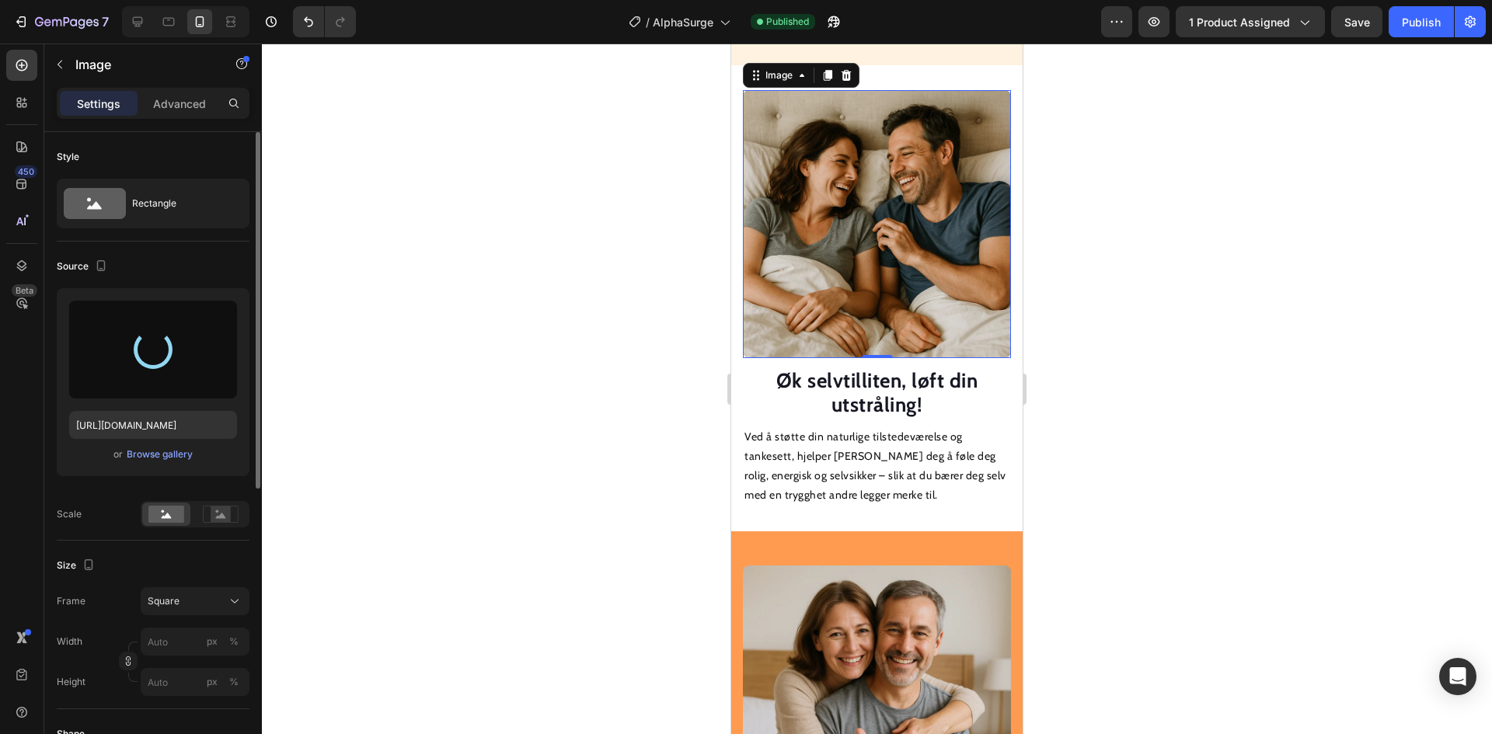
type input "[URL][DOMAIN_NAME]"
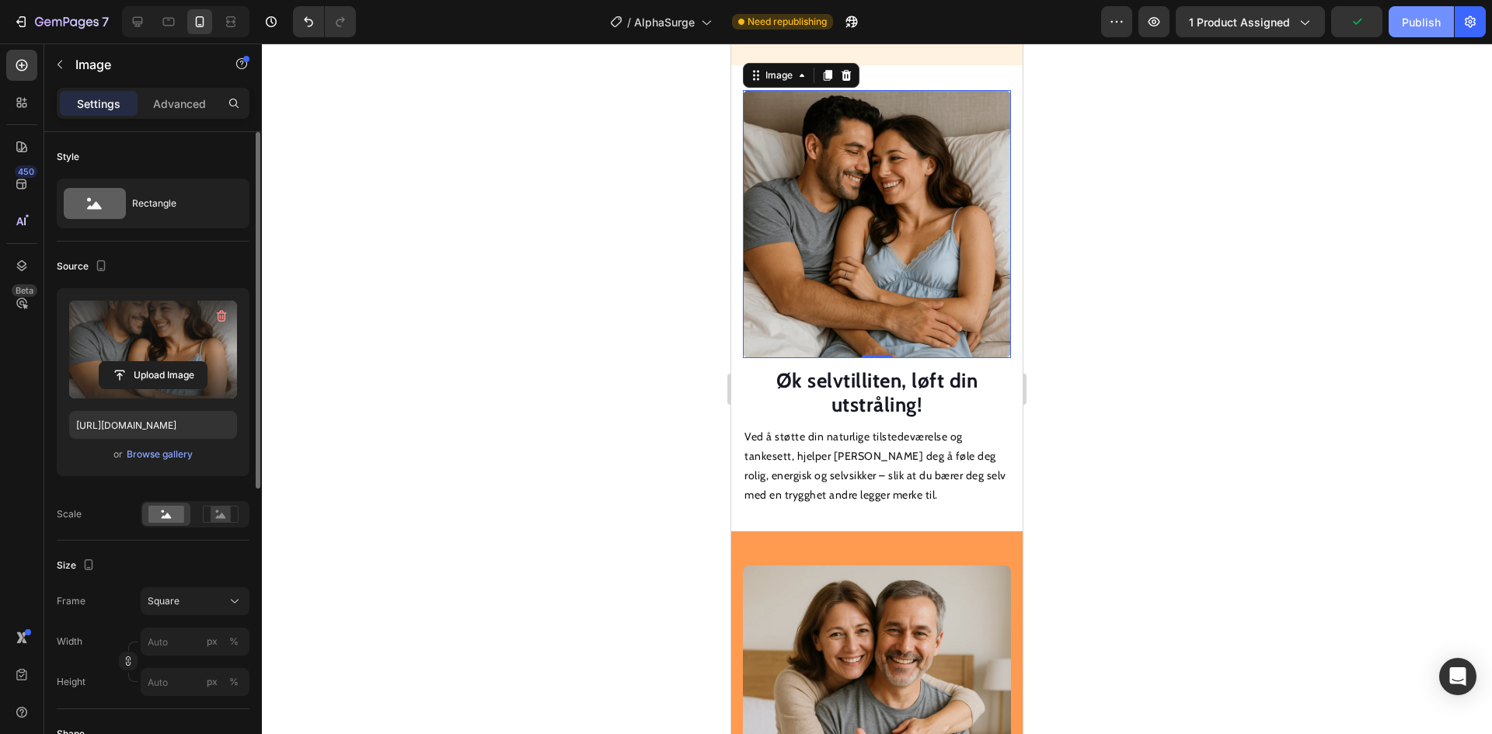
click at [1405, 23] on div "Publish" at bounding box center [1421, 22] width 39 height 16
